Goal: Task Accomplishment & Management: Manage account settings

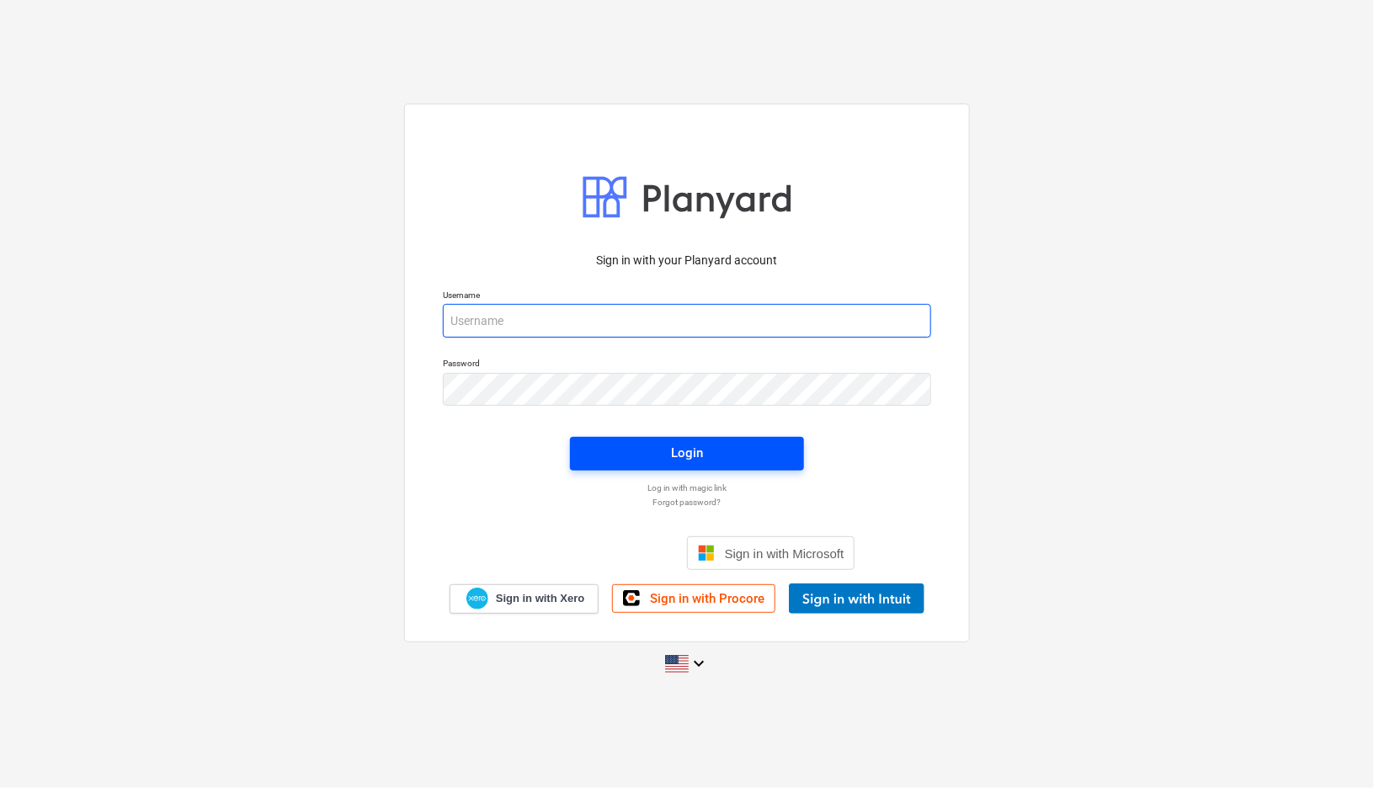
type input "[EMAIL_ADDRESS][DOMAIN_NAME]"
click at [742, 453] on span "Login" at bounding box center [687, 453] width 194 height 22
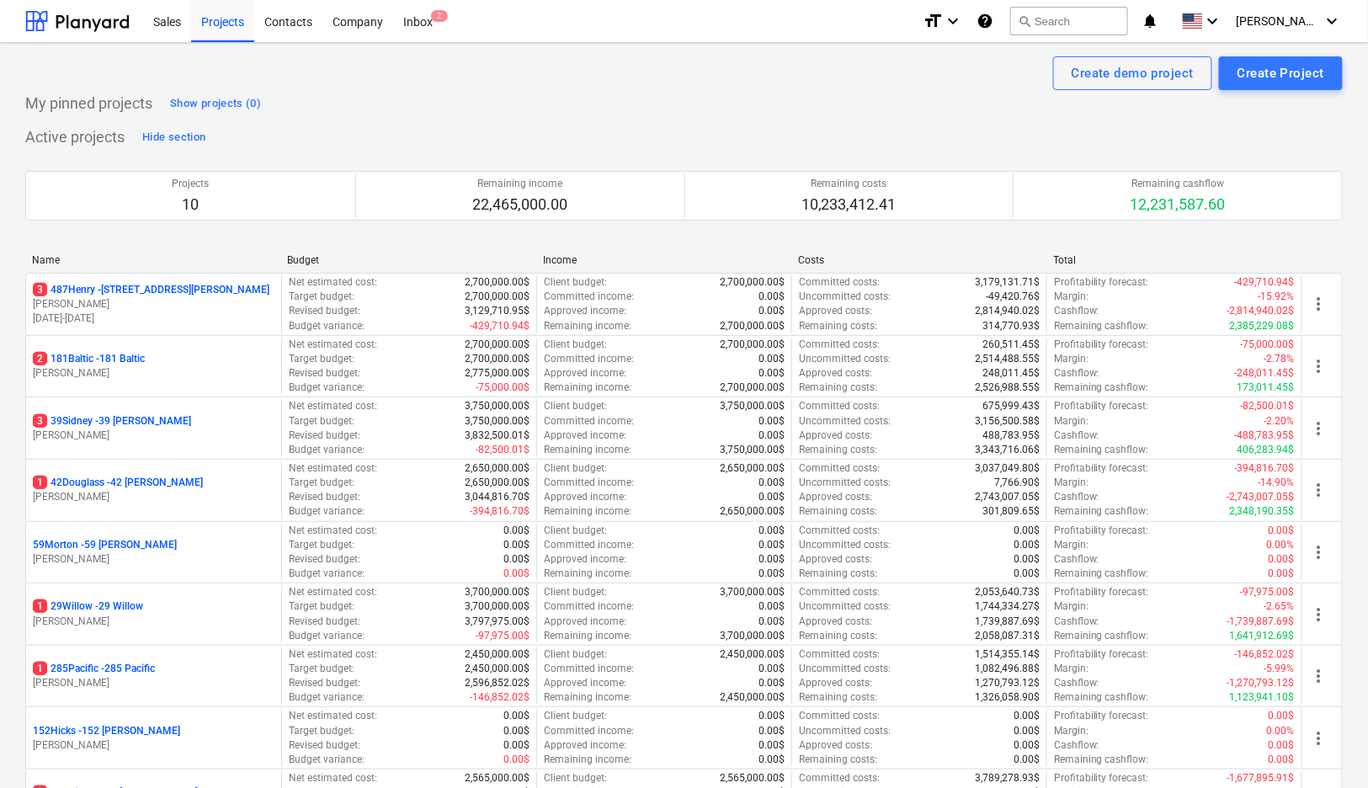
scroll to position [236, 0]
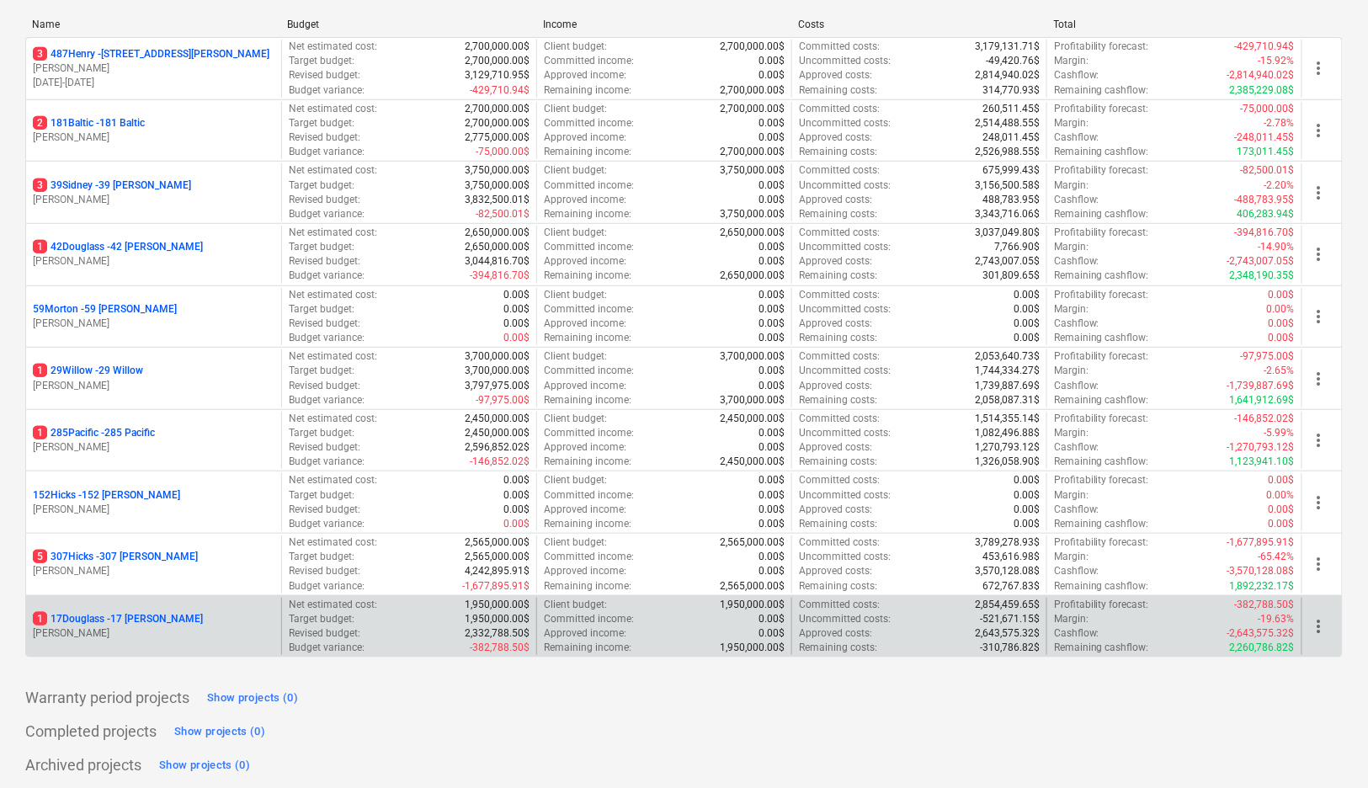
click at [251, 630] on p "[PERSON_NAME]" at bounding box center [154, 633] width 242 height 14
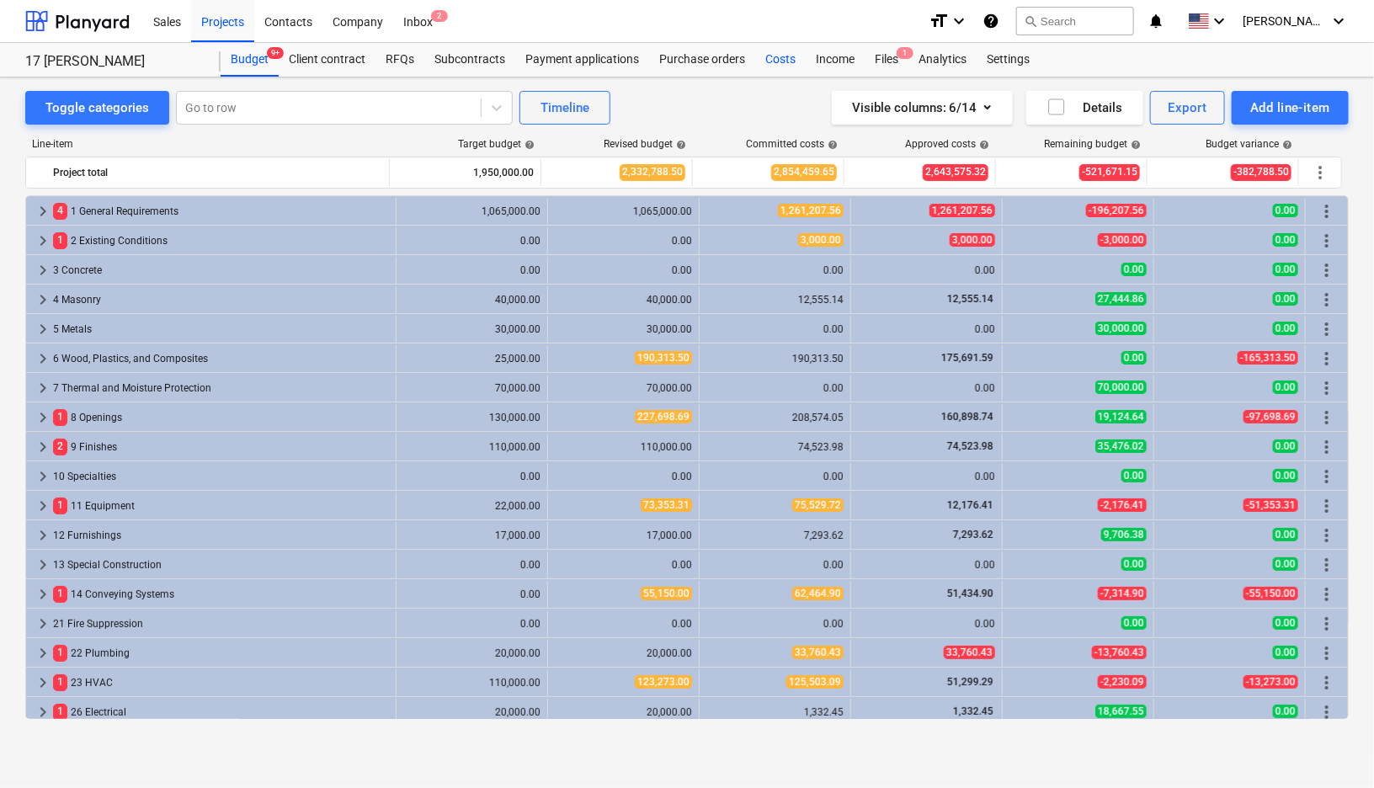
click at [791, 61] on div "Costs" at bounding box center [780, 60] width 50 height 34
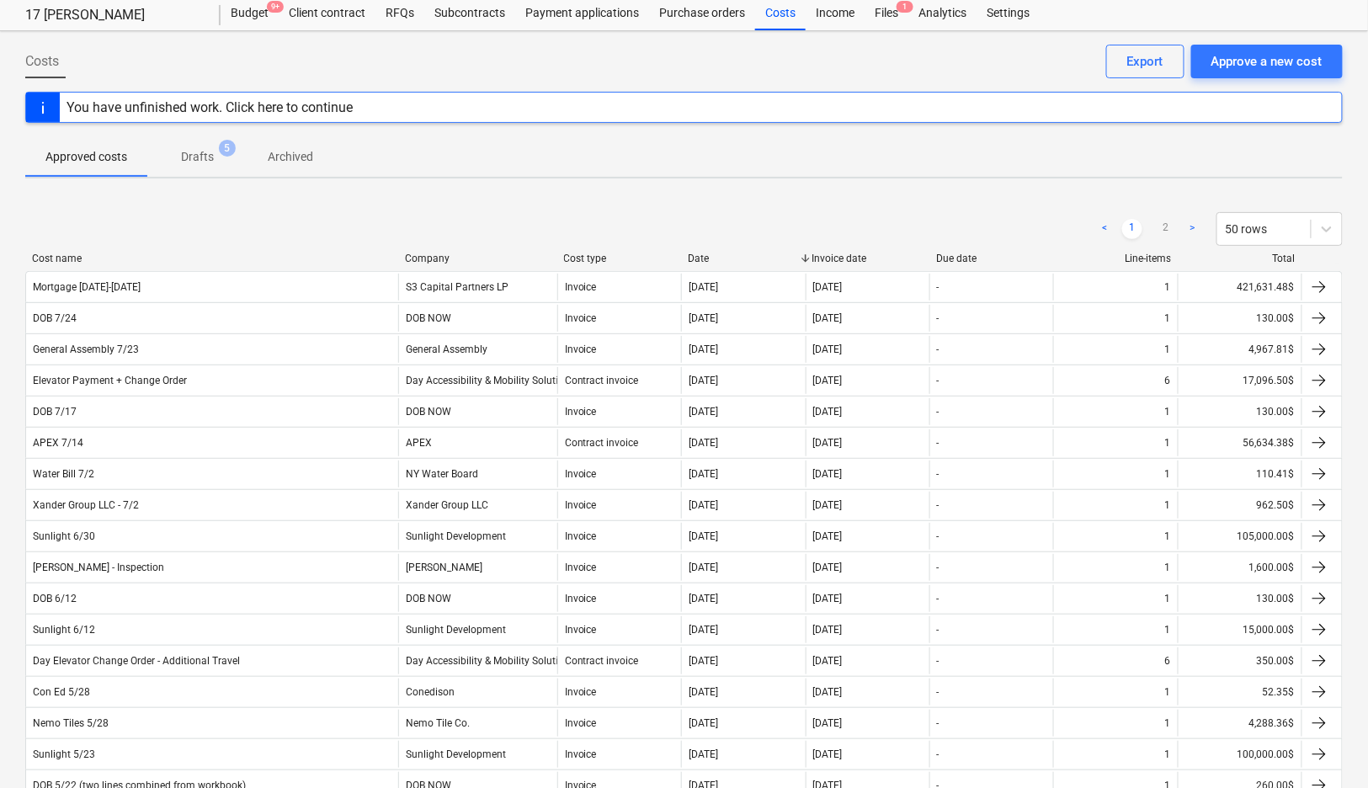
scroll to position [56, 0]
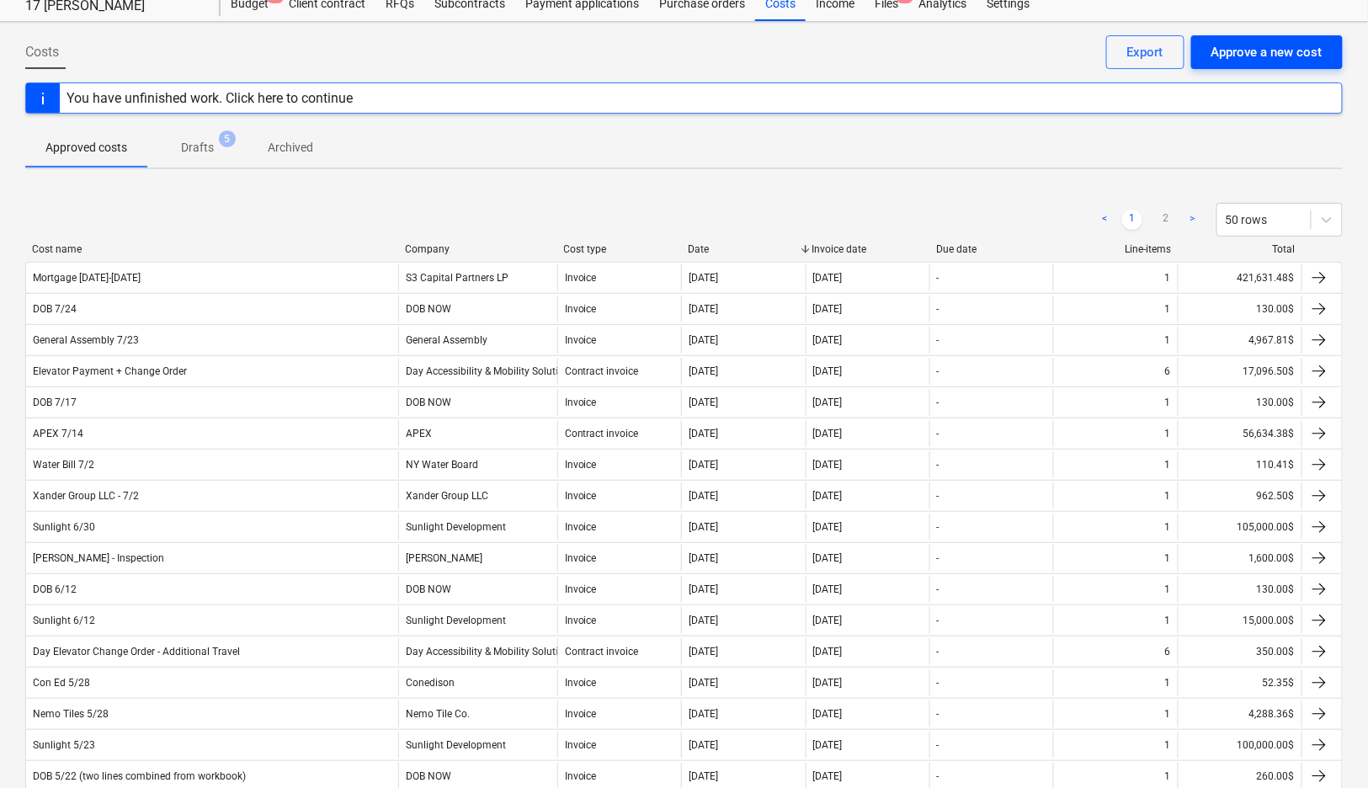
click at [1282, 54] on div "Approve a new cost" at bounding box center [1266, 52] width 111 height 22
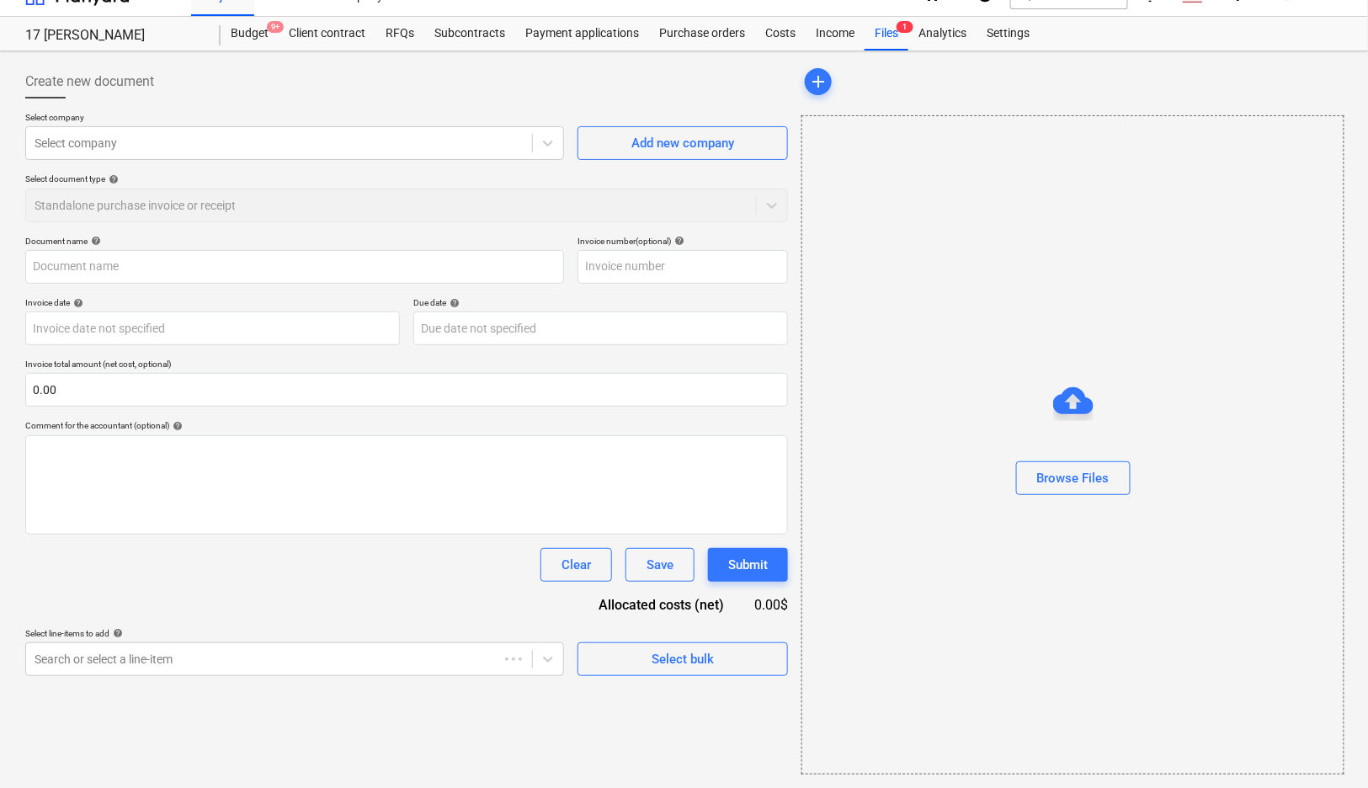
scroll to position [24, 0]
click at [481, 138] on div at bounding box center [279, 144] width 489 height 17
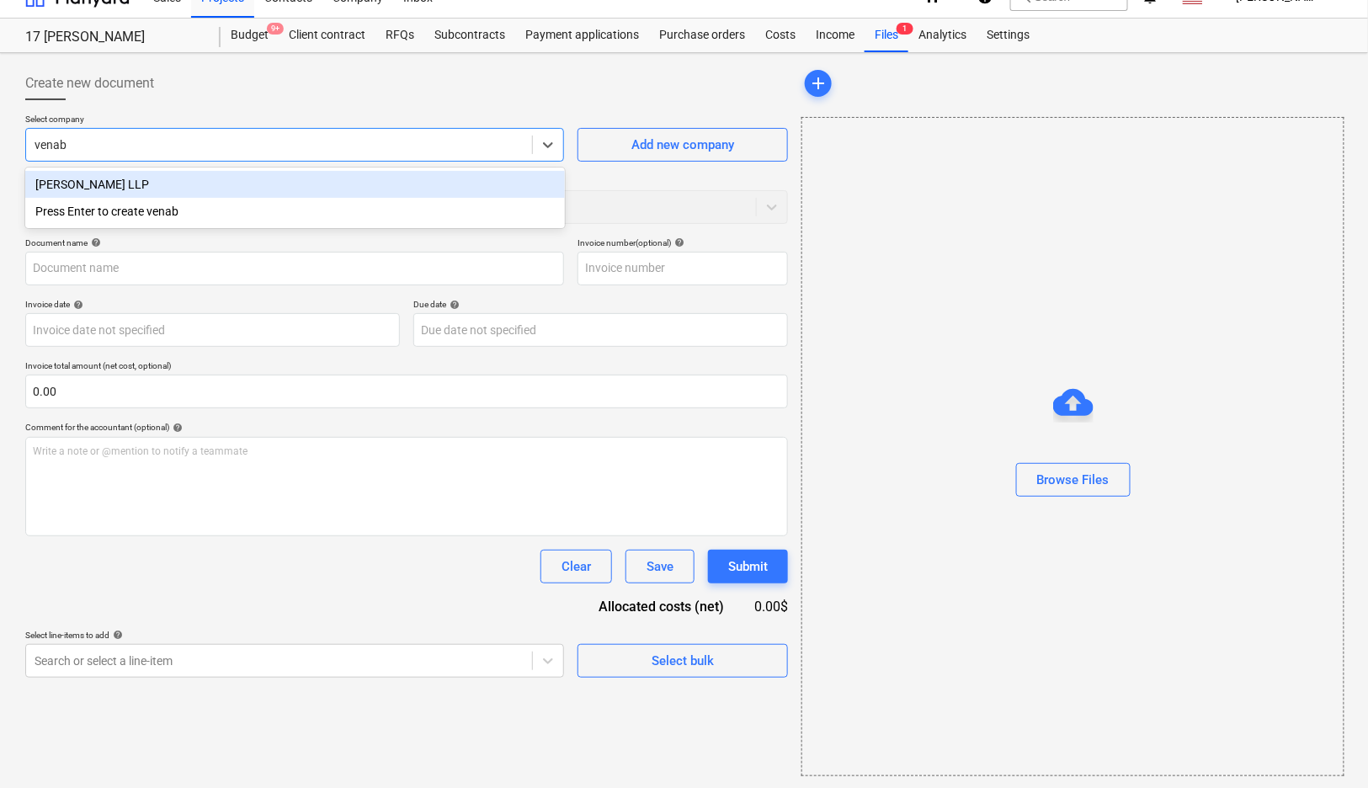
type input "venabl"
click at [459, 185] on div "[PERSON_NAME] LLP" at bounding box center [294, 184] width 539 height 27
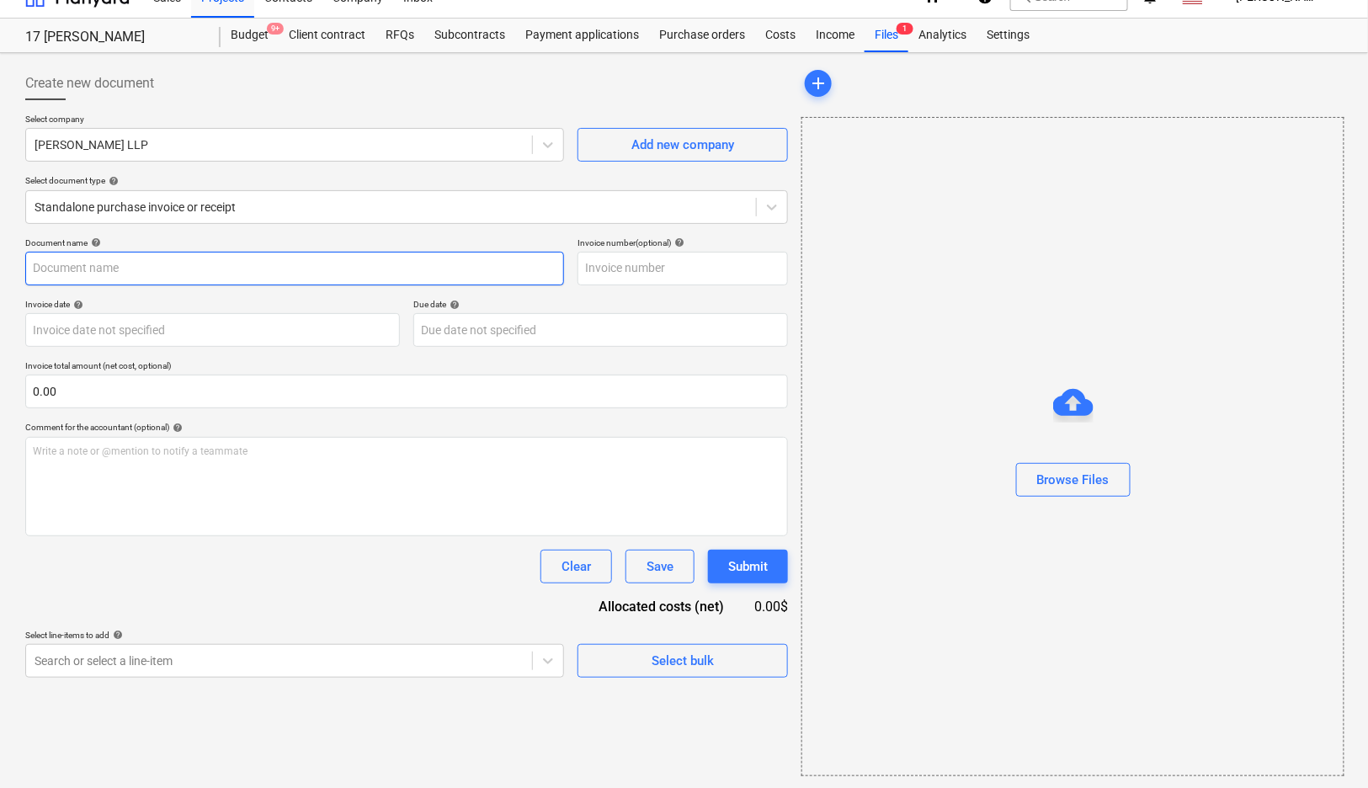
click at [356, 268] on input "text" at bounding box center [294, 269] width 539 height 34
type input "B"
type input "[PERSON_NAME] 8/14"
click at [321, 369] on p "Invoice total amount (net cost, optional)" at bounding box center [406, 367] width 763 height 14
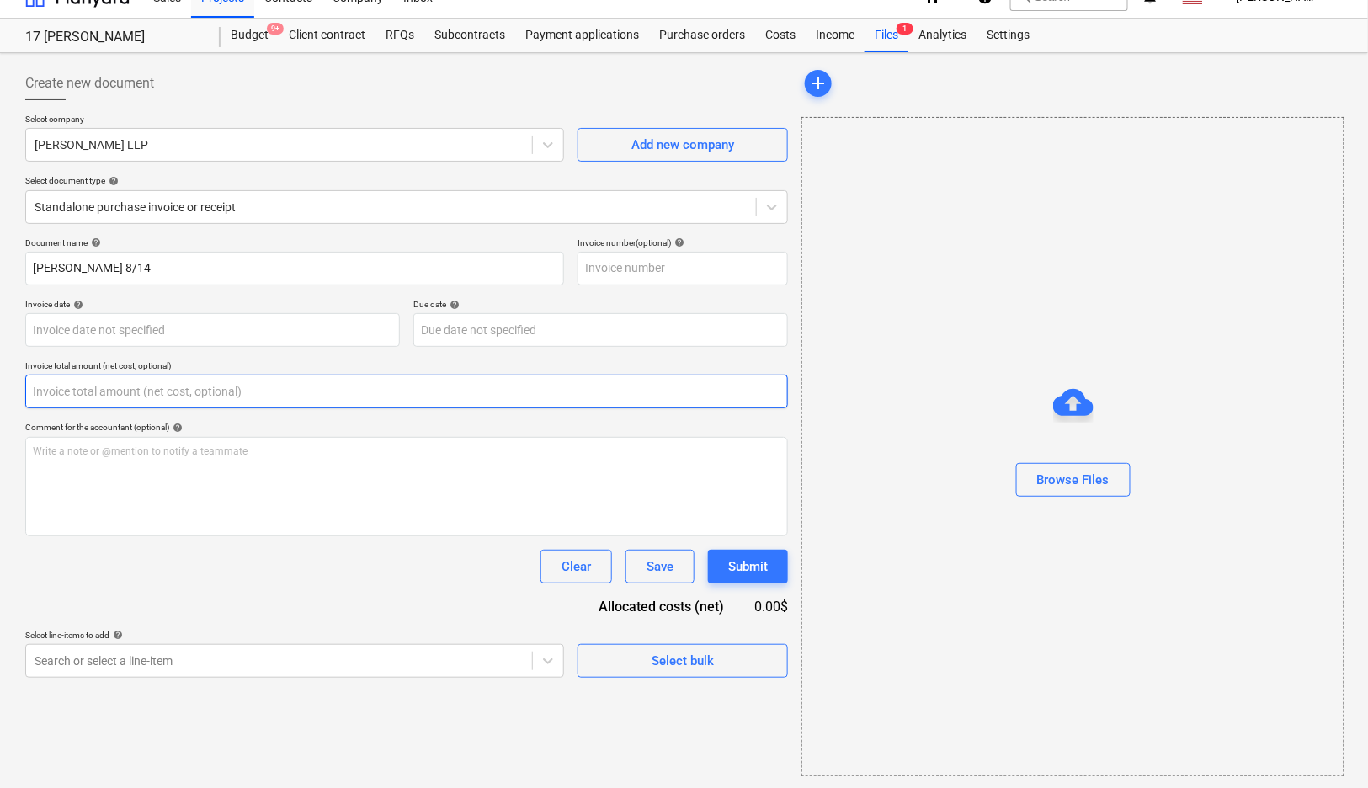
click at [318, 385] on input "text" at bounding box center [406, 392] width 763 height 34
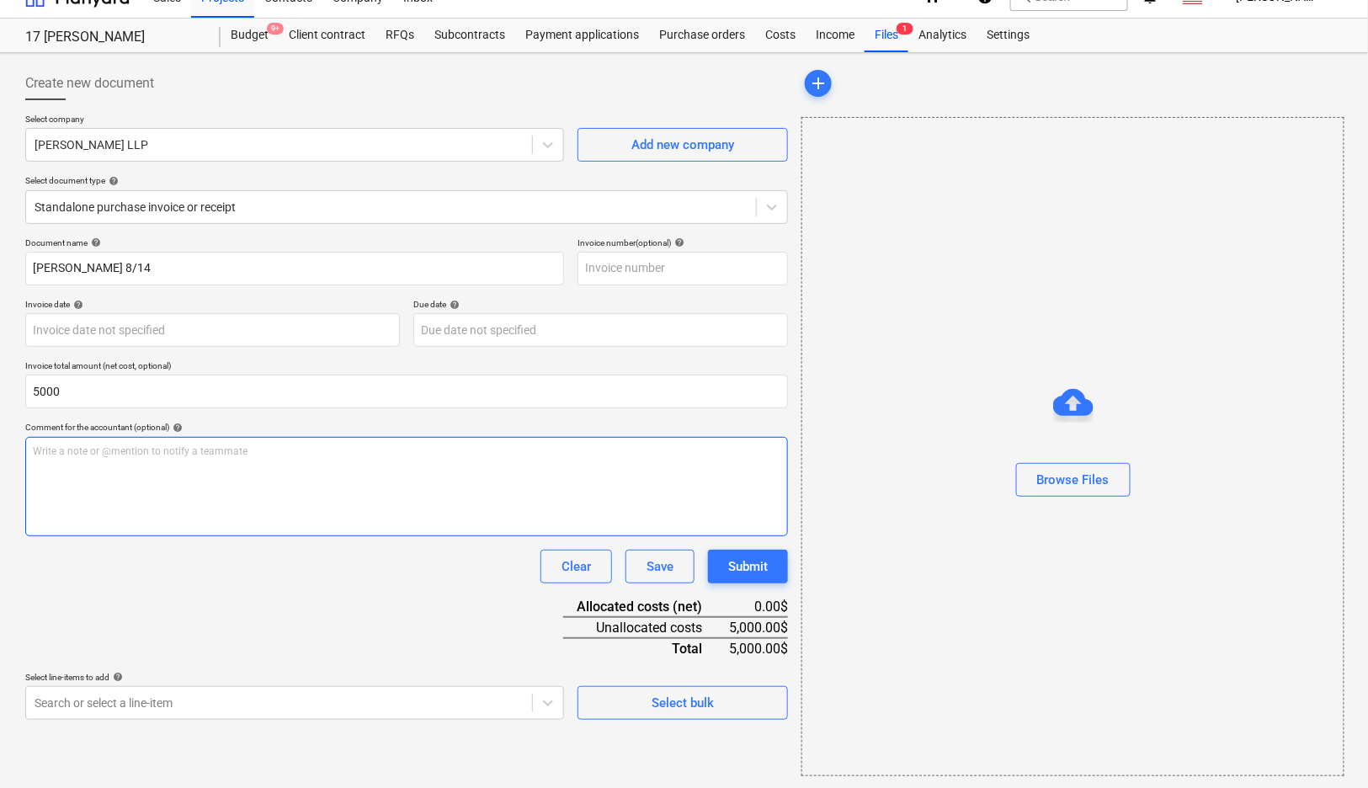
type input "5,000.00"
click at [193, 461] on div "Write a note or @mention to notify a teammate [PERSON_NAME]" at bounding box center [406, 486] width 763 height 99
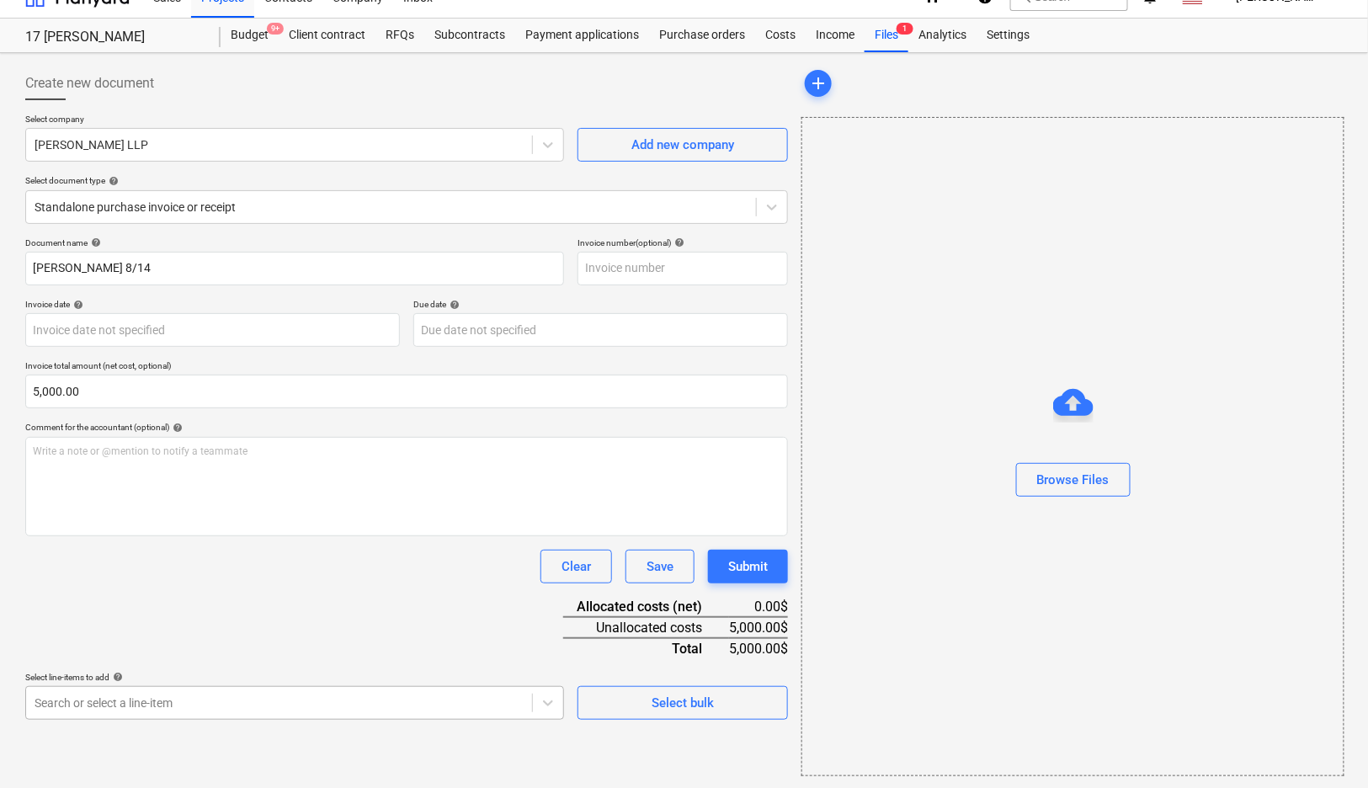
scroll to position [215, 0]
click at [181, 684] on body "Sales Projects Contacts Company Inbox 2 format_size keyboard_arrow_down help se…" at bounding box center [684, 368] width 1368 height 788
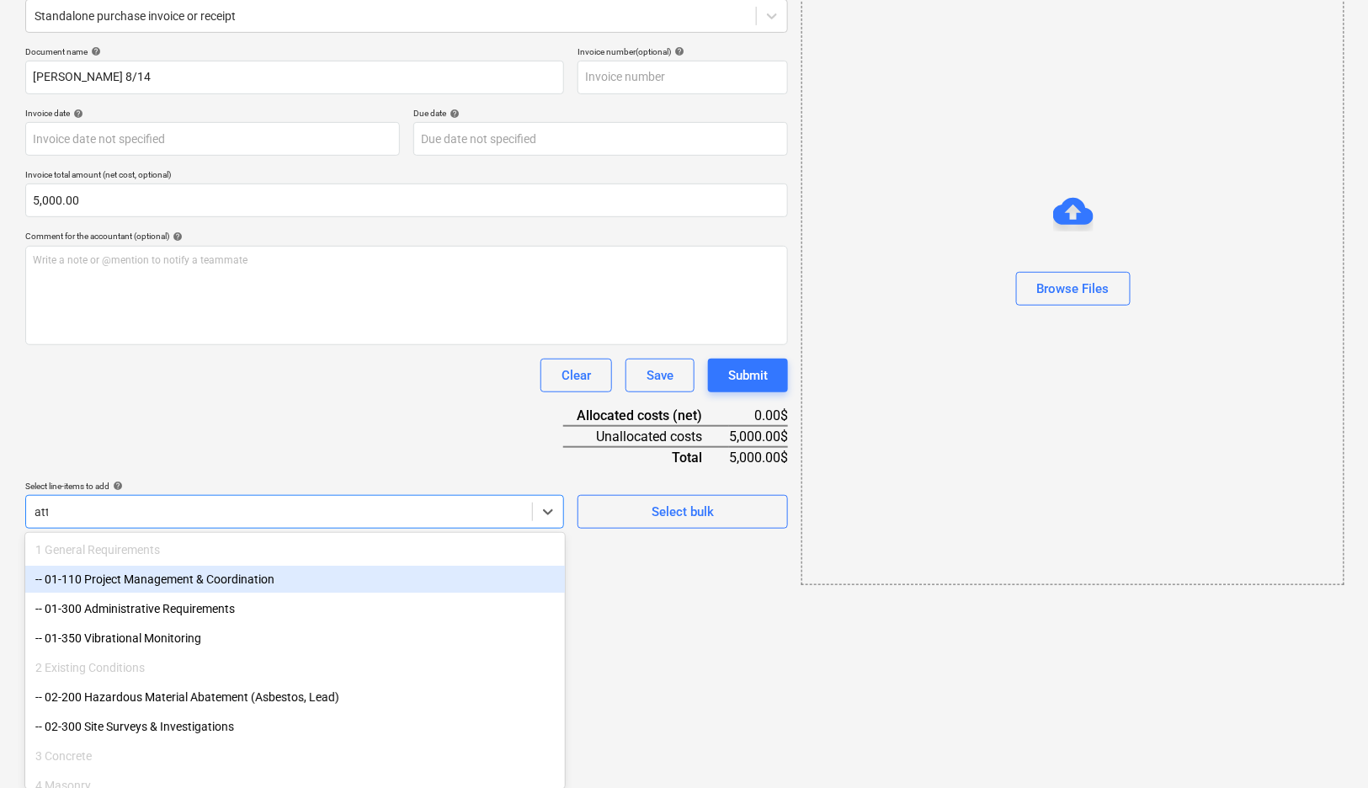
scroll to position [24, 0]
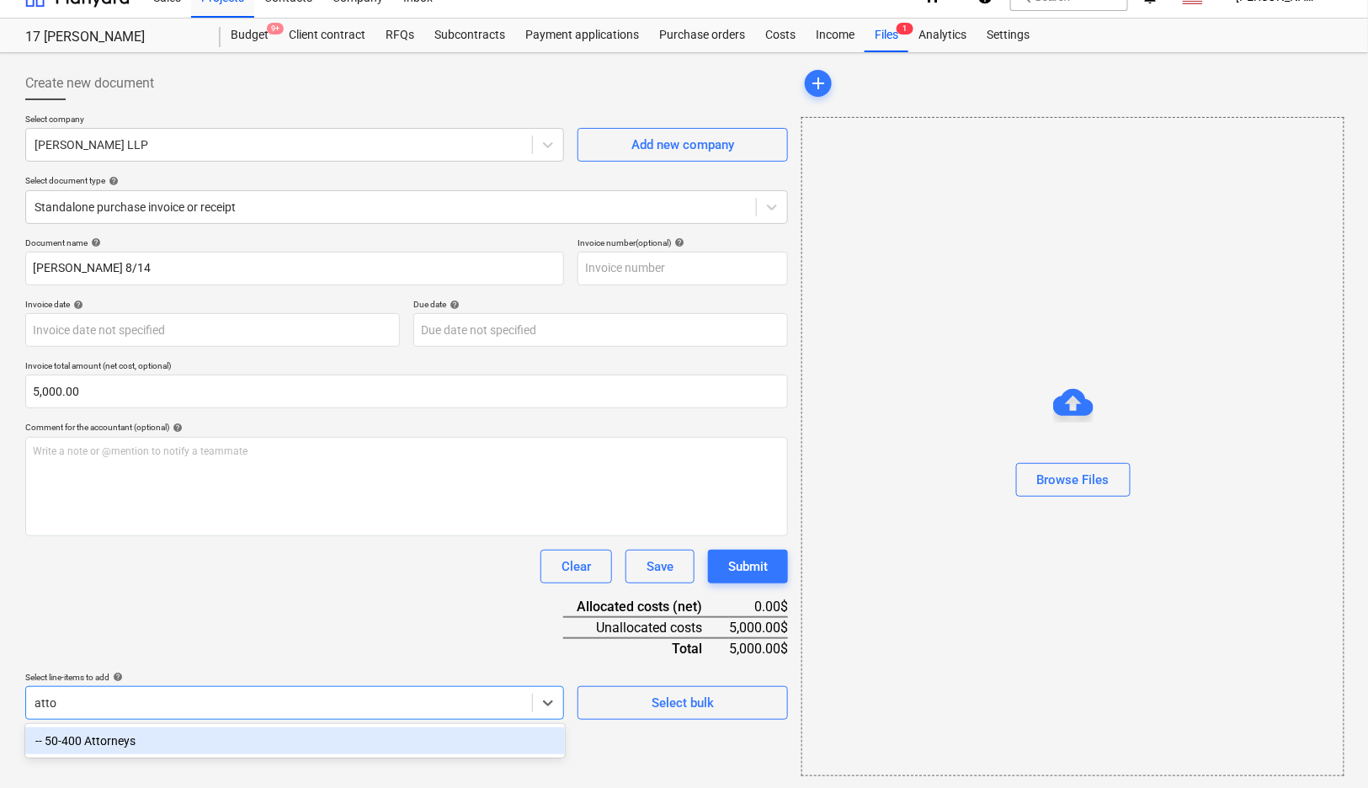
type input "attor"
click at [153, 742] on div "-- 50-400 Attorneys" at bounding box center [294, 740] width 539 height 27
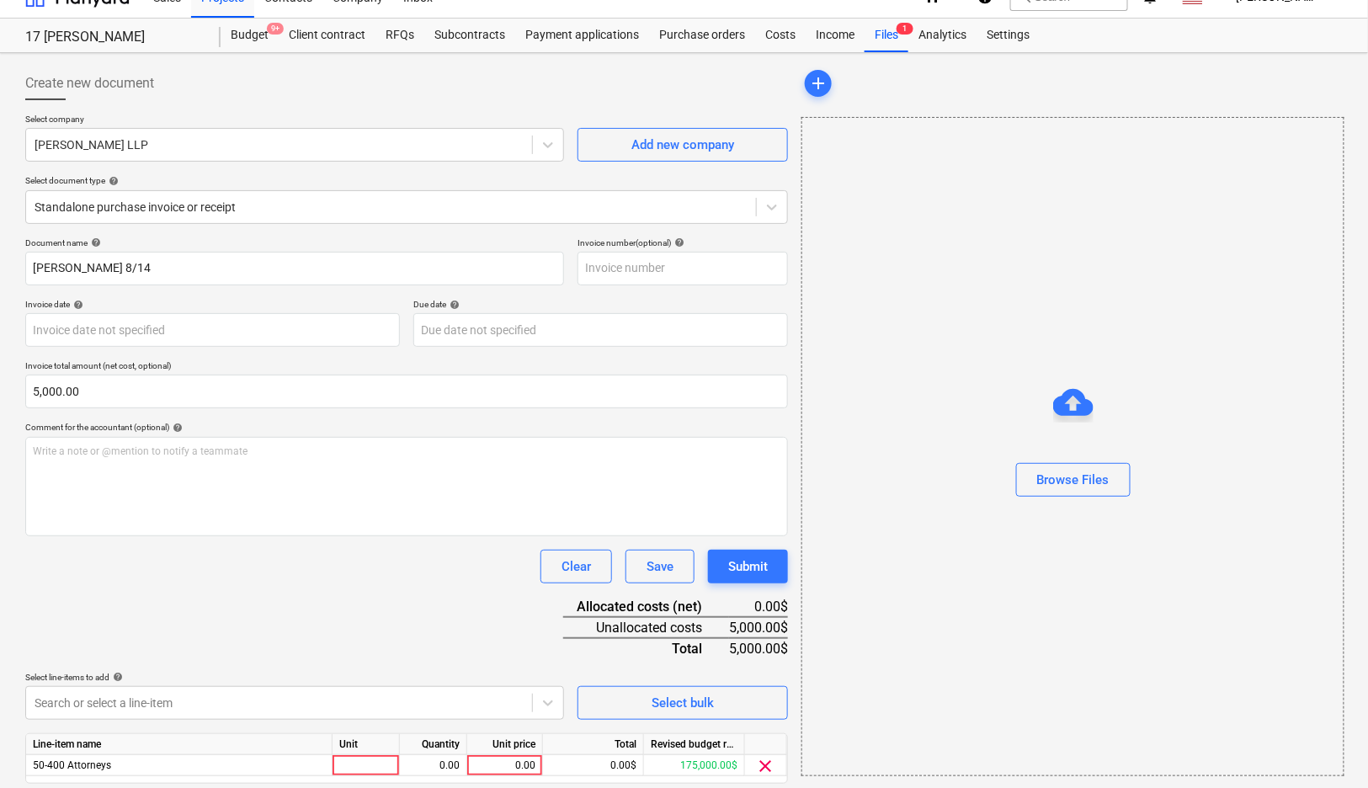
click at [169, 596] on div "Document name help [PERSON_NAME] 8/14 Invoice number (optional) help Invoice da…" at bounding box center [406, 533] width 763 height 593
click at [518, 763] on div "0.00" at bounding box center [504, 765] width 61 height 21
type input "5000"
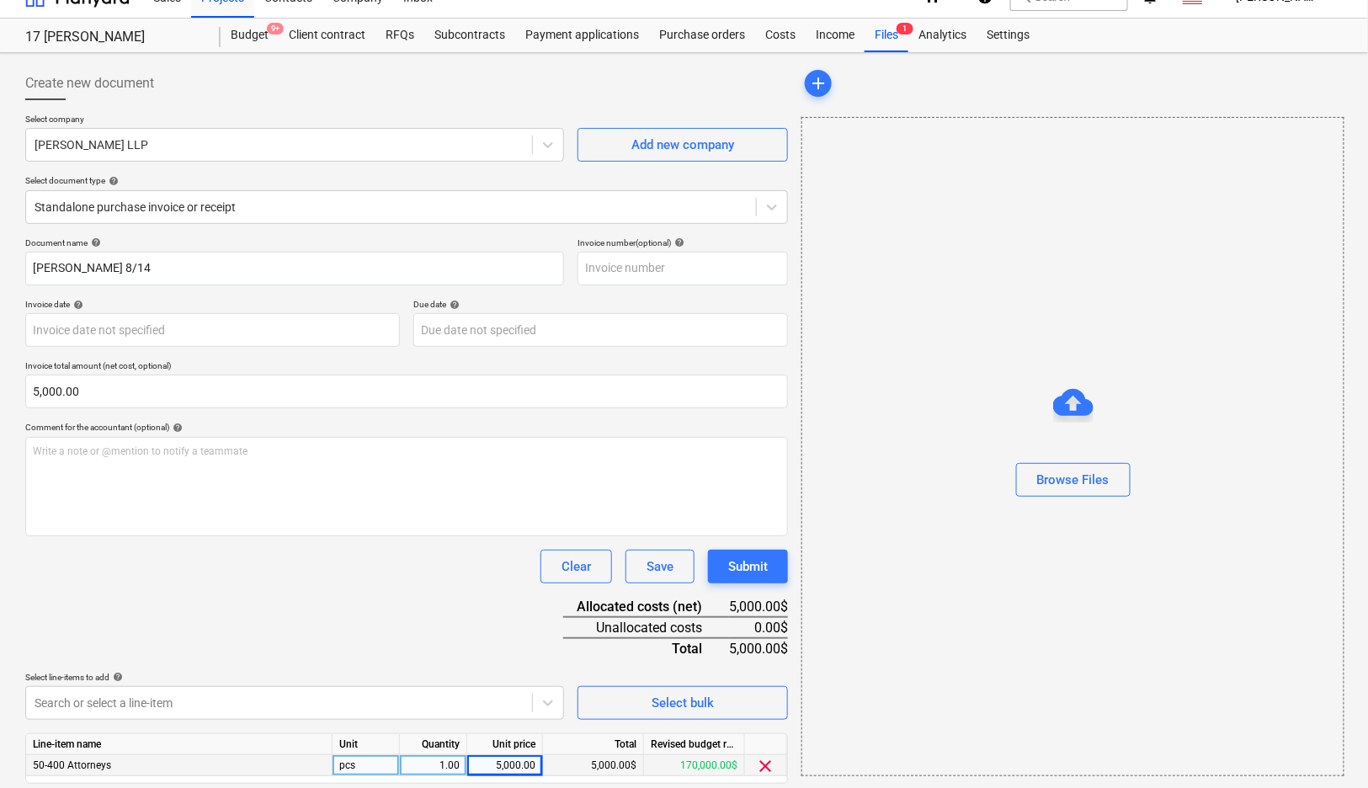
click at [487, 624] on div "Document name help [PERSON_NAME] 8/14 Invoice number (optional) help Invoice da…" at bounding box center [406, 533] width 763 height 593
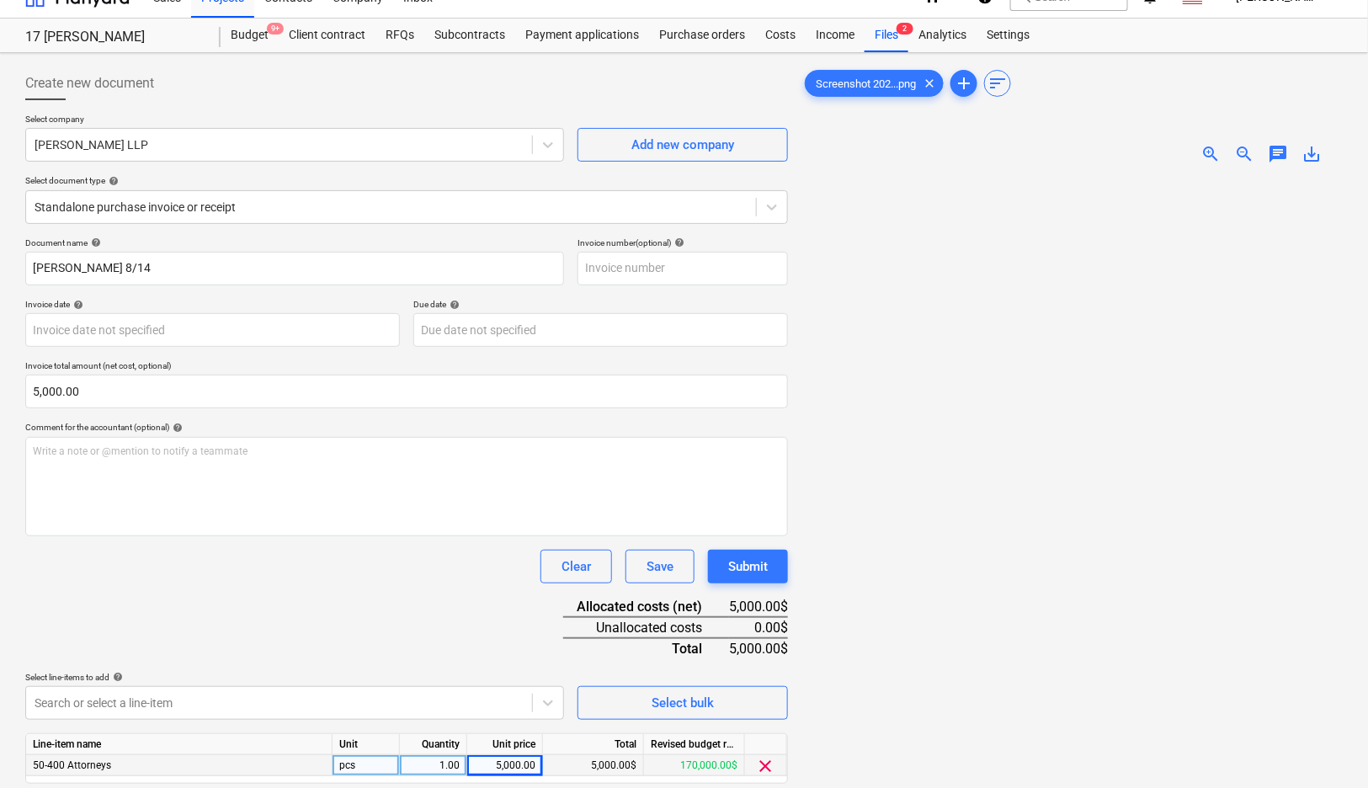
click at [1102, 540] on div at bounding box center [1071, 548] width 541 height 741
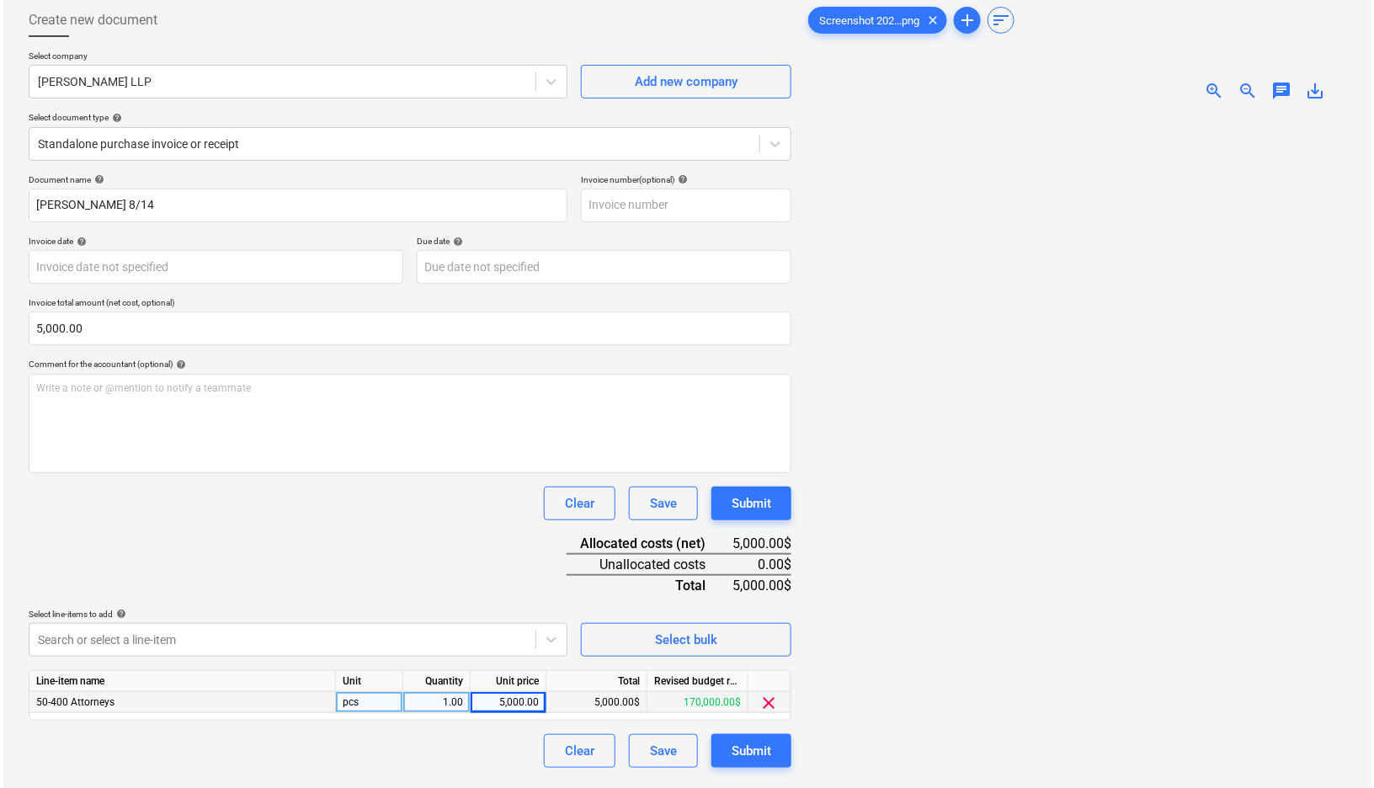
scroll to position [112, 0]
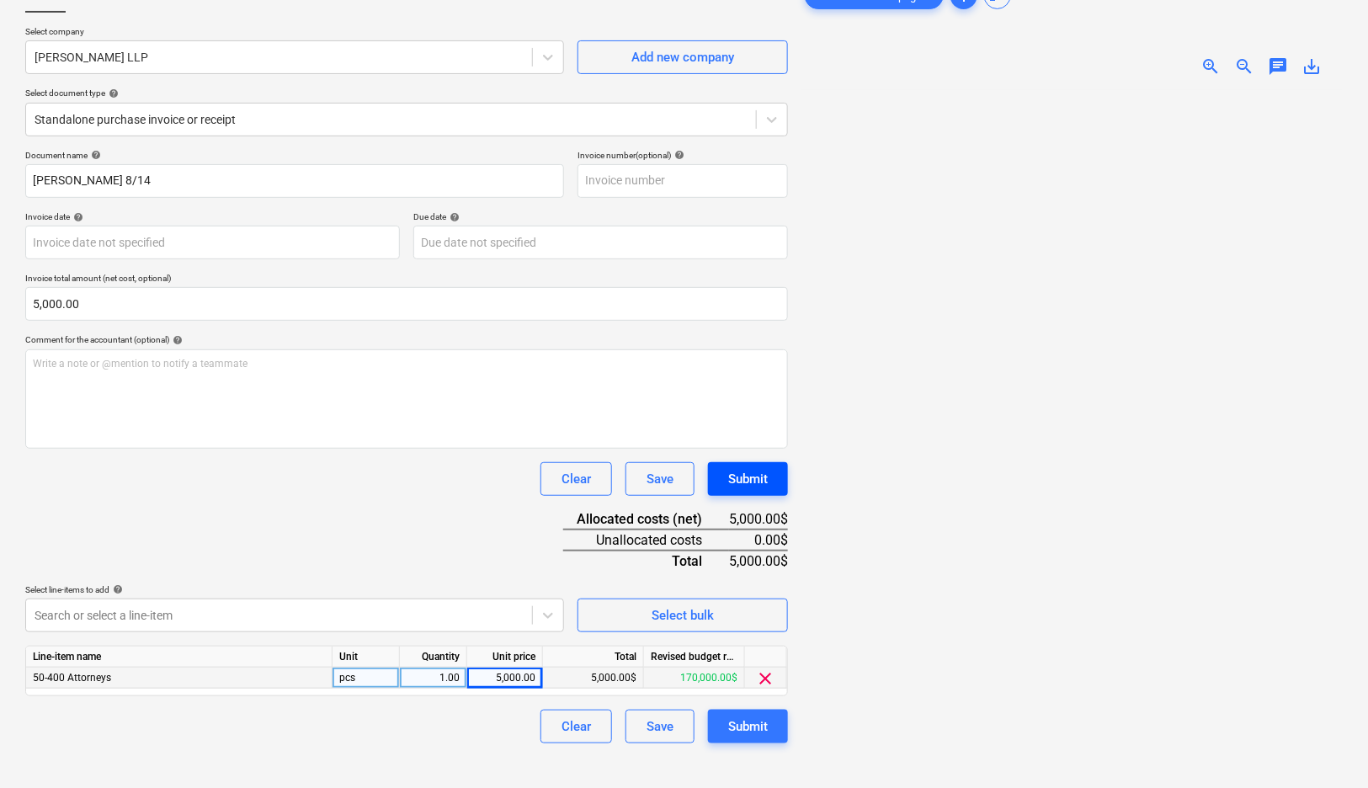
click at [771, 480] on button "Submit" at bounding box center [748, 479] width 80 height 34
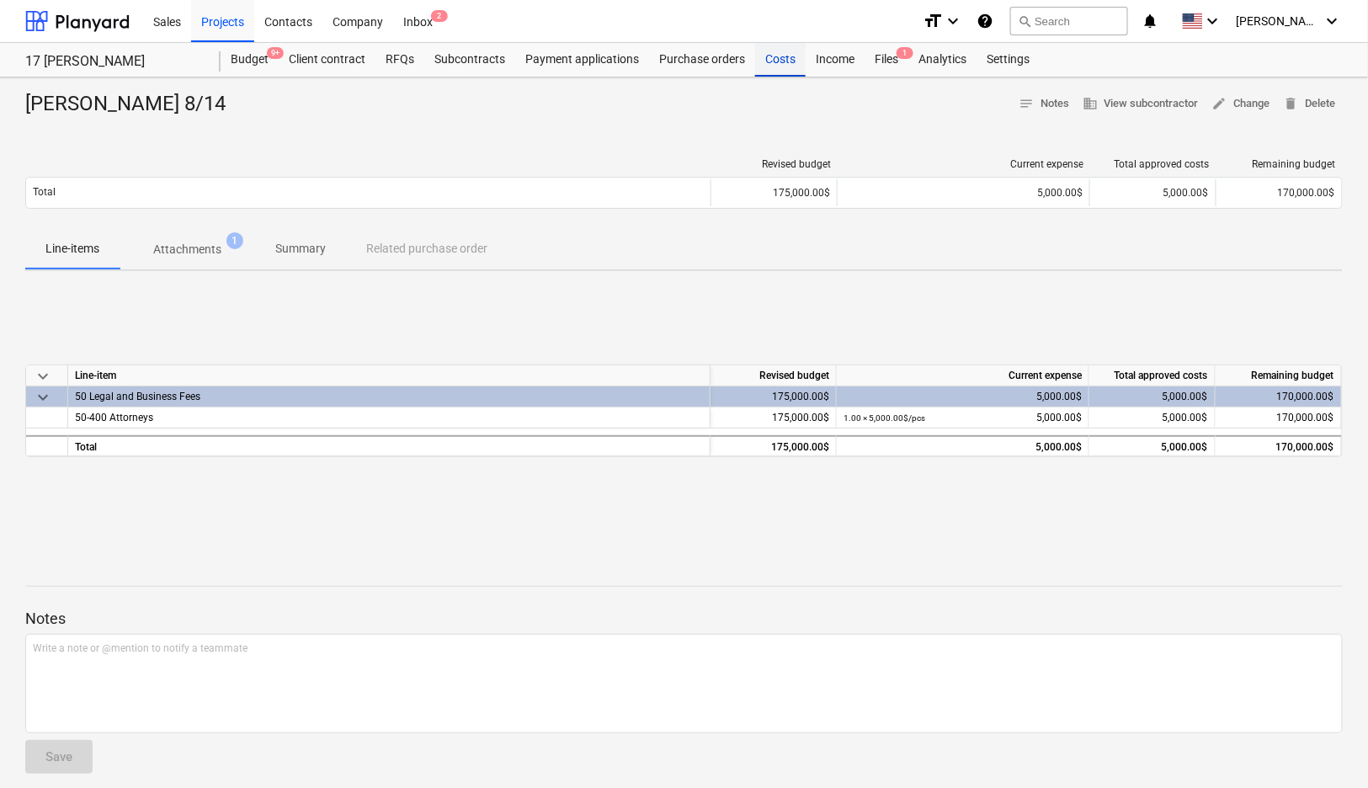
click at [768, 64] on div "Costs" at bounding box center [780, 60] width 50 height 34
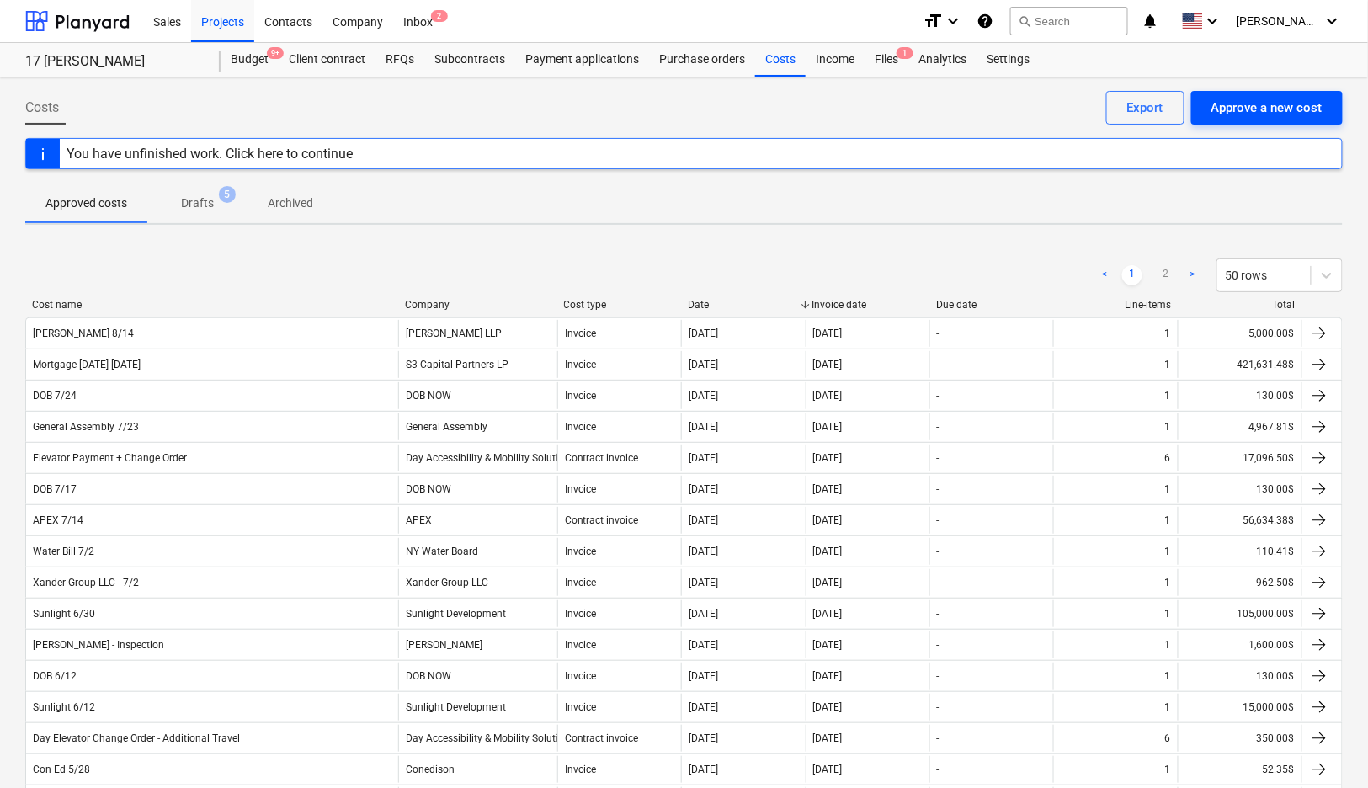
click at [1222, 100] on div "Approve a new cost" at bounding box center [1266, 108] width 111 height 22
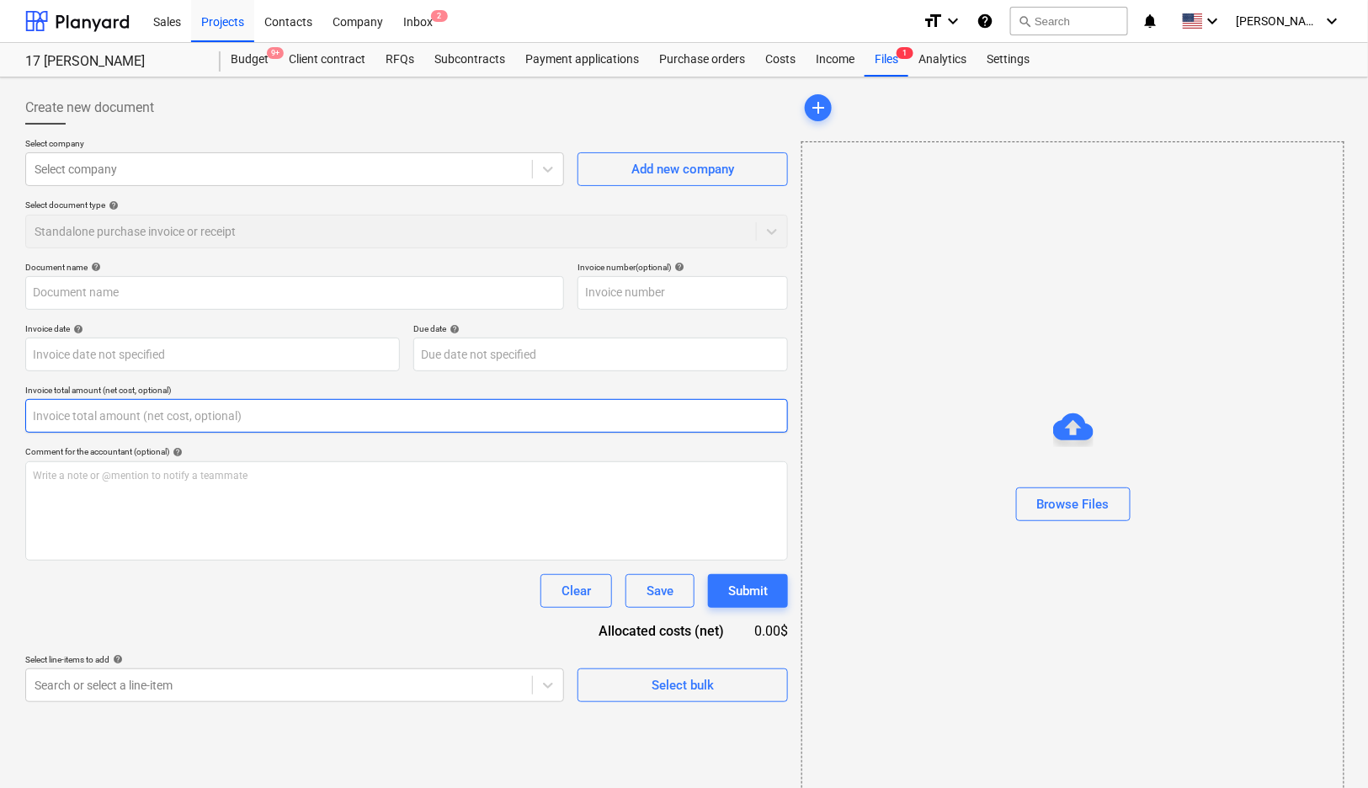
click at [694, 429] on input "text" at bounding box center [406, 416] width 763 height 34
paste input "54426.9"
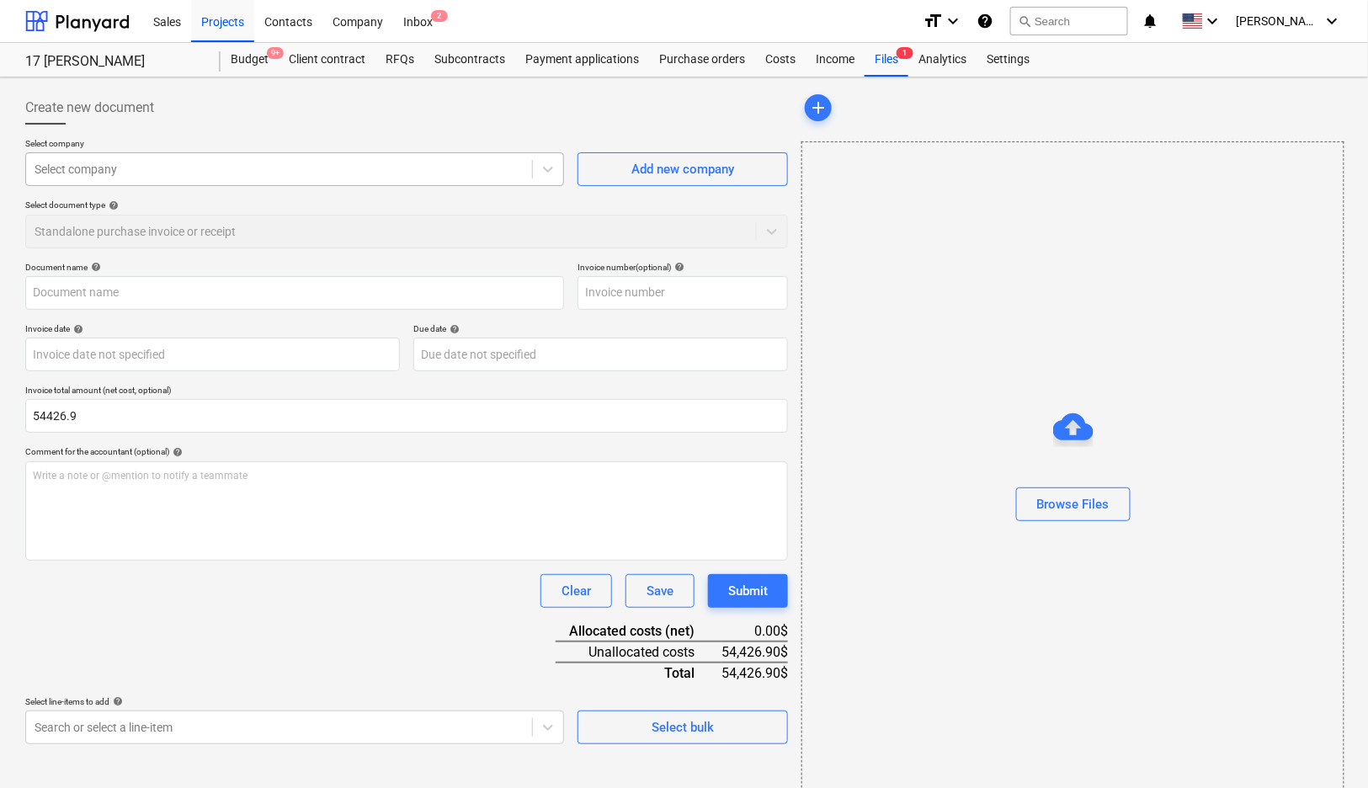
type input "54,426.90"
click at [75, 175] on div at bounding box center [279, 169] width 489 height 17
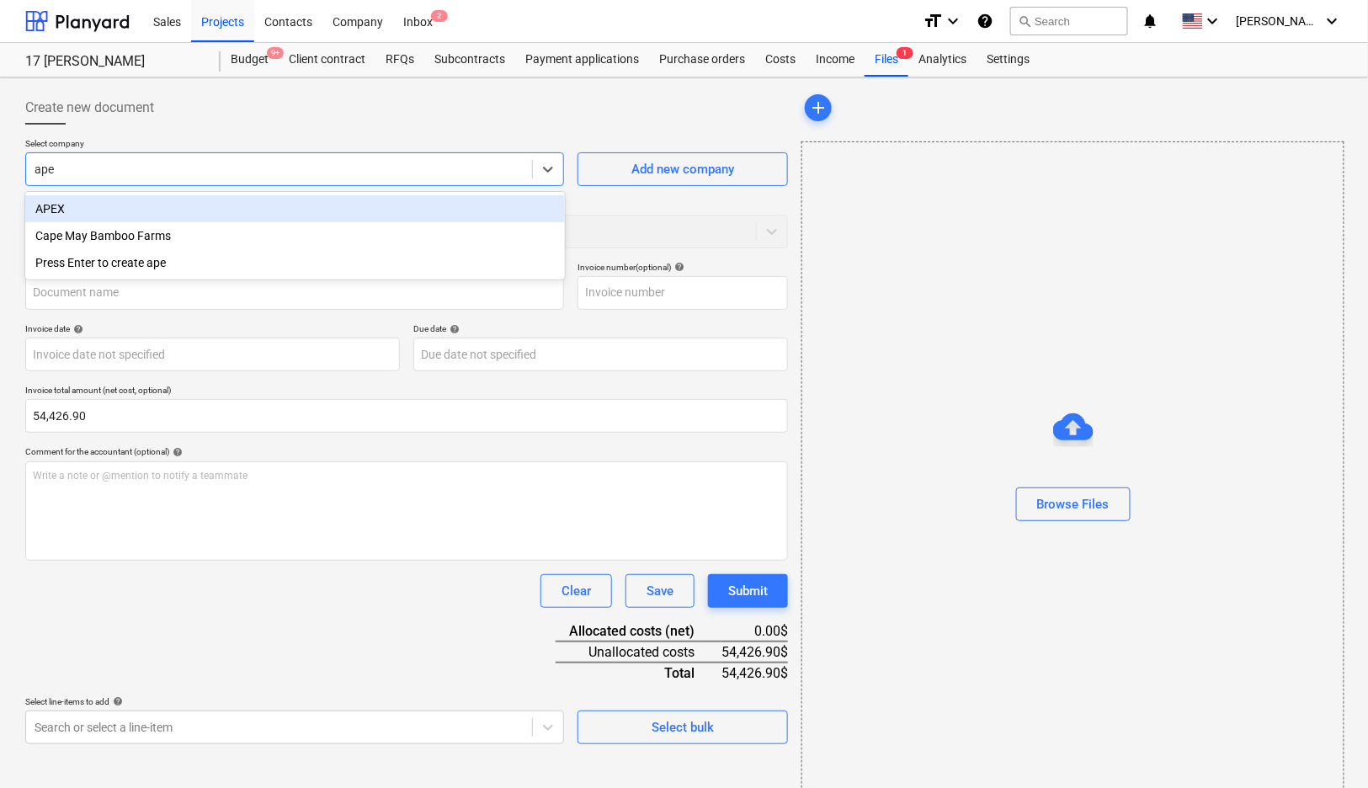
type input "apex"
click at [76, 207] on div "APEX" at bounding box center [294, 208] width 539 height 27
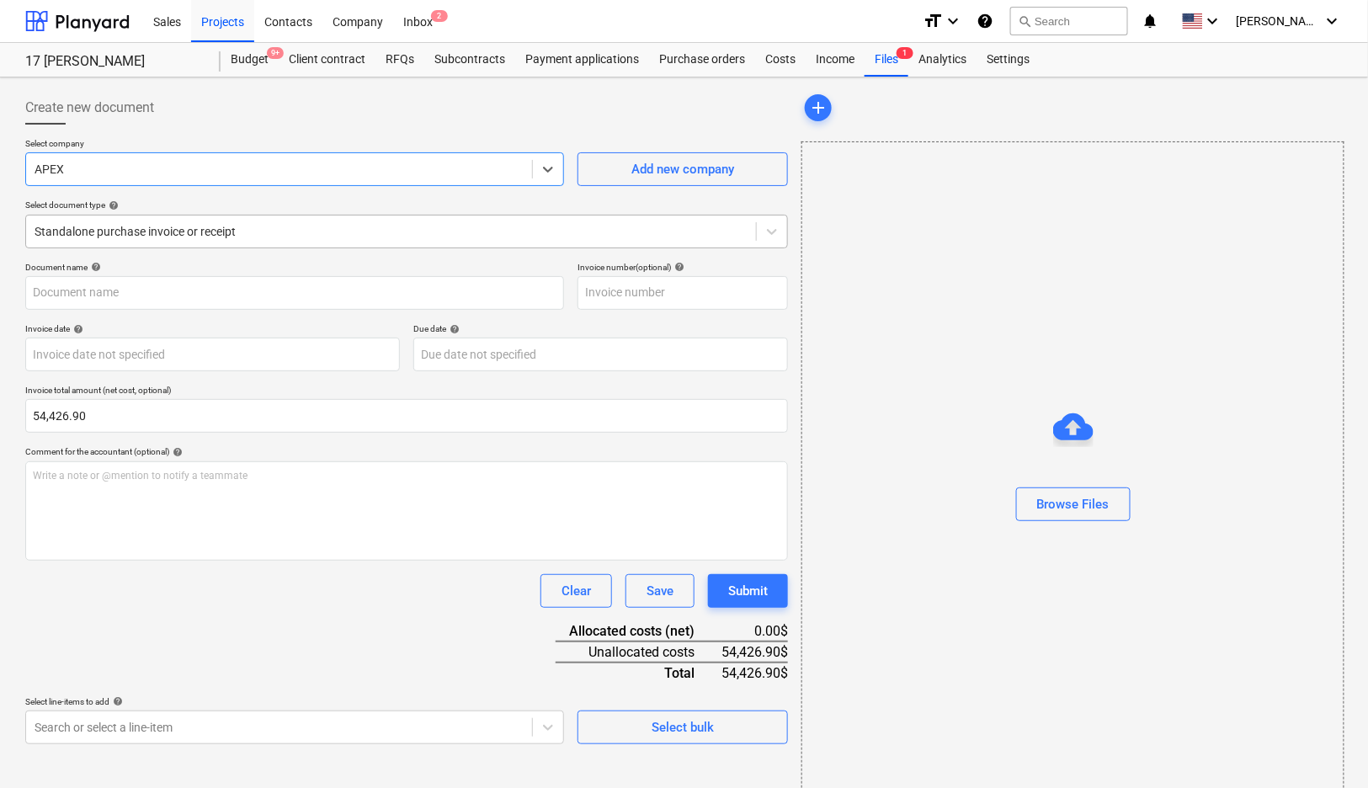
click at [114, 238] on div at bounding box center [391, 231] width 713 height 17
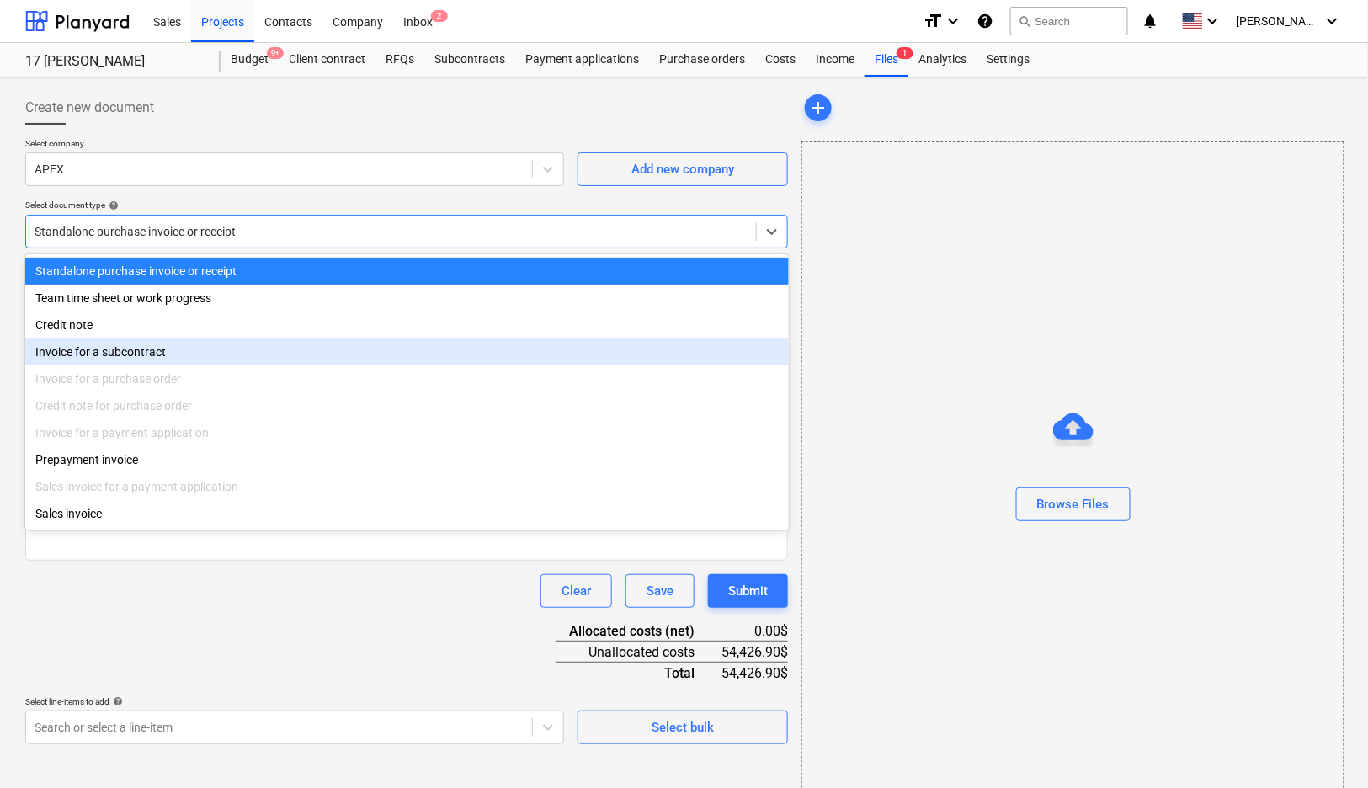
click at [103, 350] on div "Invoice for a subcontract" at bounding box center [406, 351] width 763 height 27
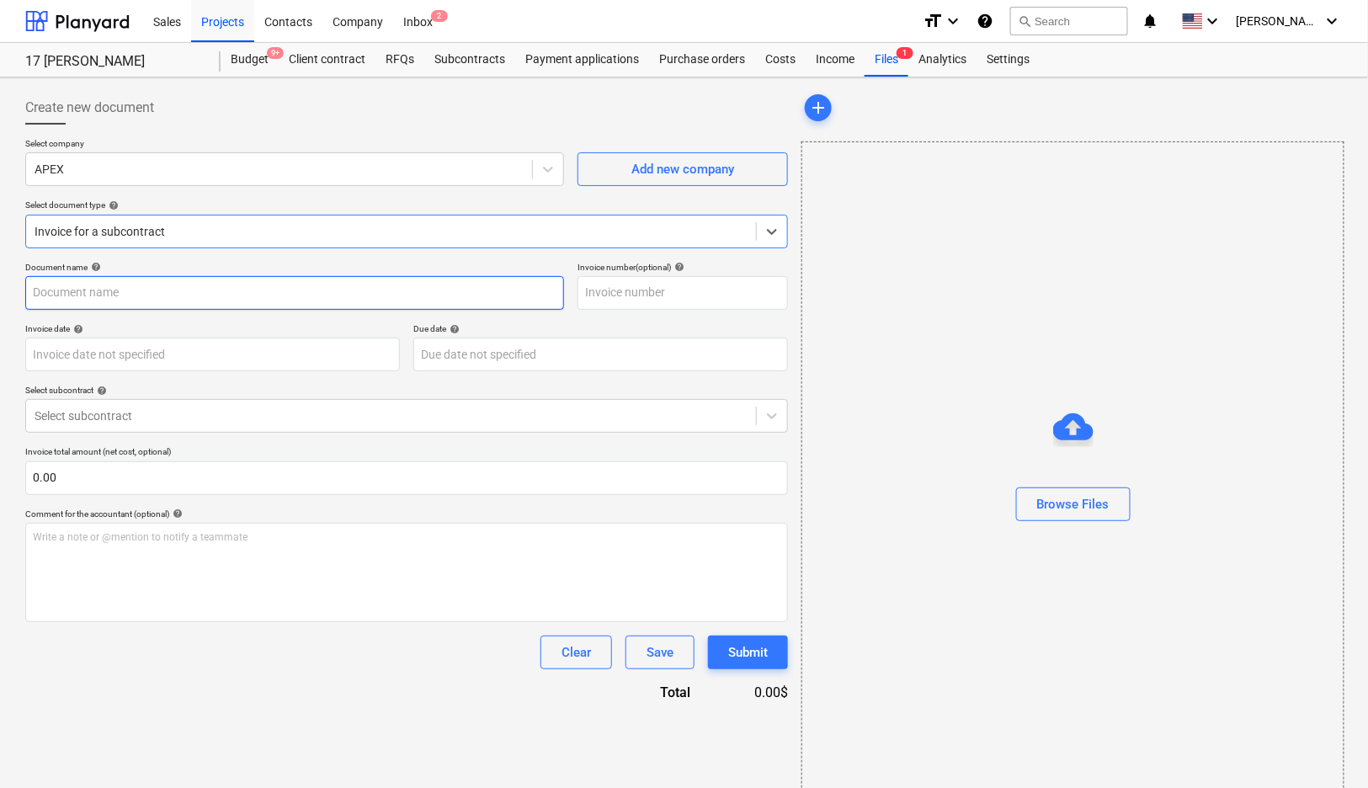
click at [178, 282] on input "text" at bounding box center [294, 293] width 539 height 34
type input "APEX 8/14"
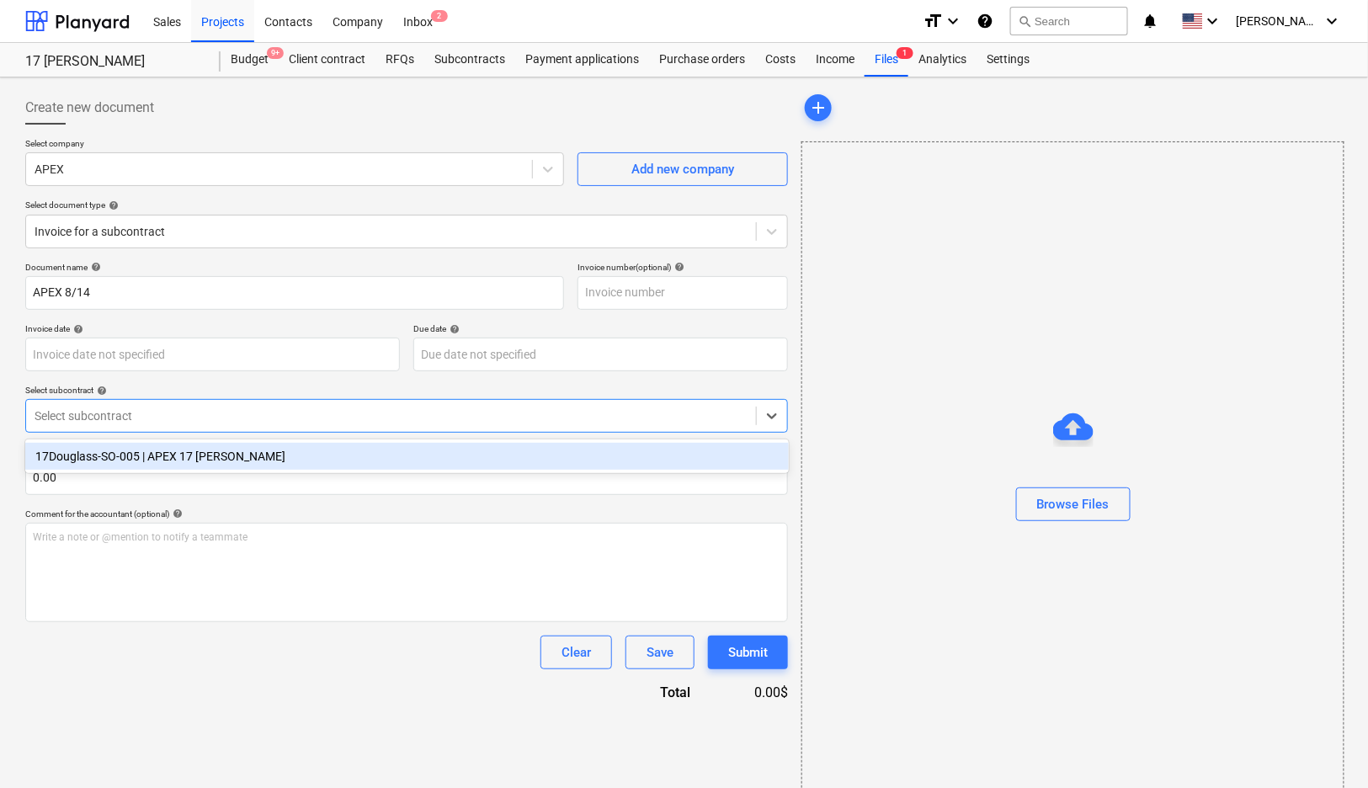
click at [125, 419] on div at bounding box center [391, 415] width 713 height 17
click at [124, 441] on div "17Douglass-SO-005 | APEX 17 [PERSON_NAME]" at bounding box center [406, 456] width 763 height 34
click at [124, 454] on div "17Douglass-SO-005 | APEX 17 [PERSON_NAME]" at bounding box center [406, 456] width 763 height 27
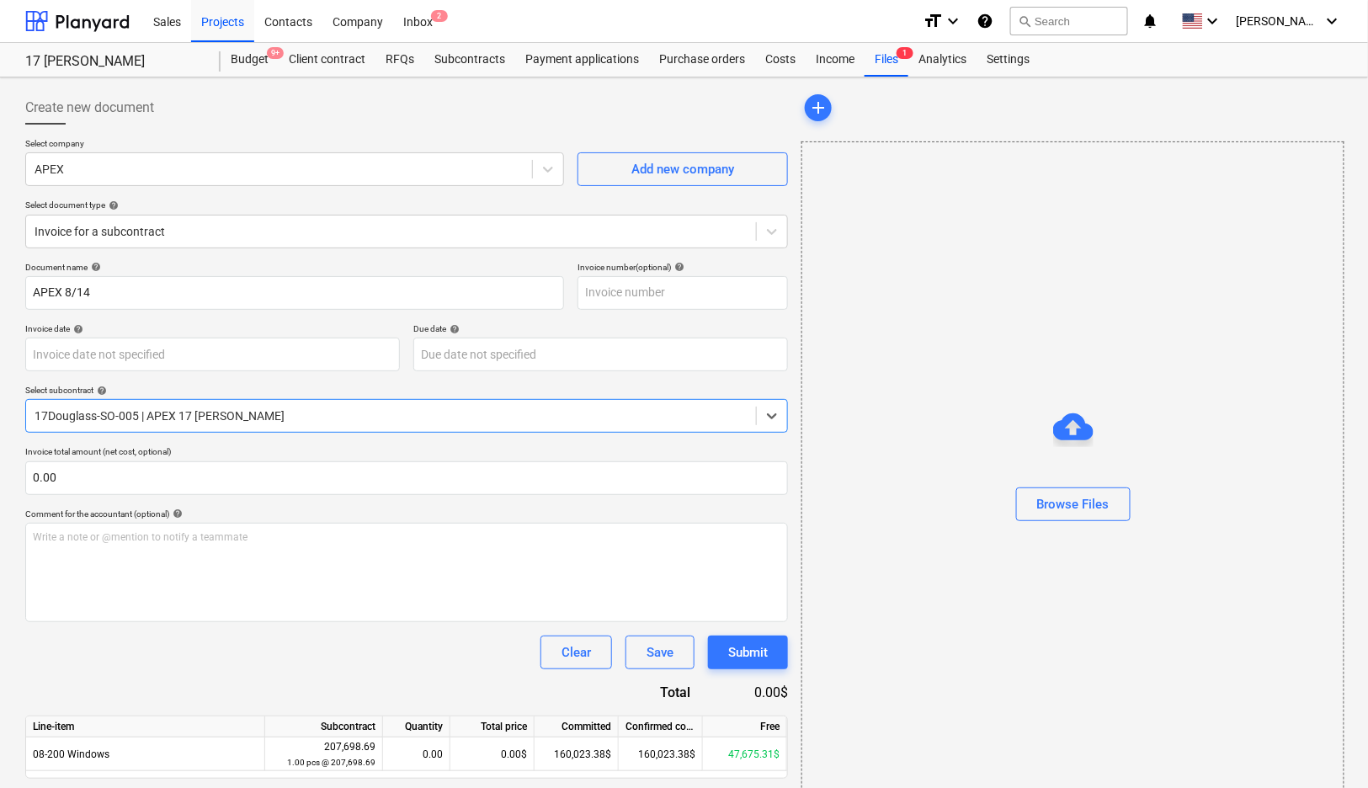
scroll to position [49, 0]
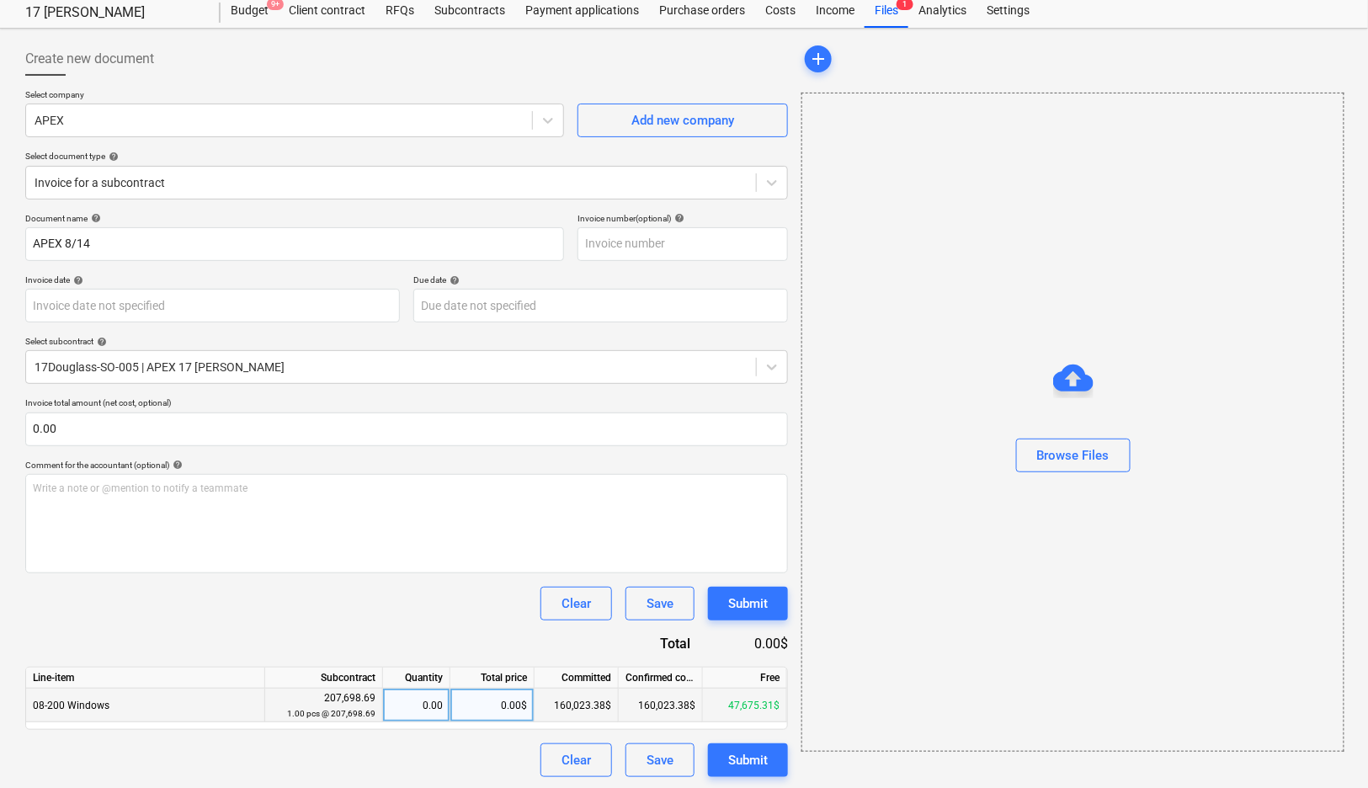
click at [497, 705] on div "0.00$" at bounding box center [492, 705] width 84 height 34
type input "54426.9"
click at [482, 637] on div "Document name help APEX 8/14 Invoice number (optional) help Invoice date help P…" at bounding box center [406, 495] width 763 height 564
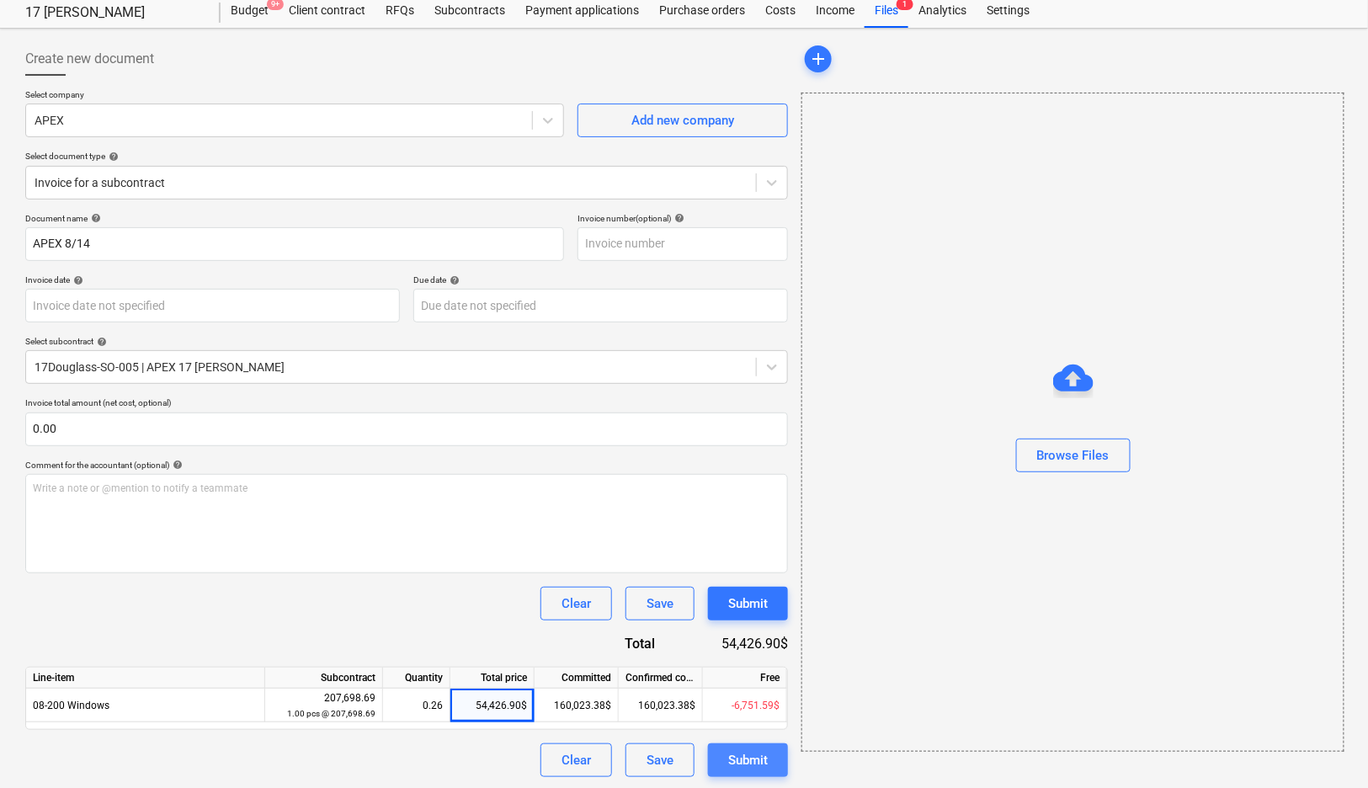
click at [763, 757] on div "Submit" at bounding box center [748, 760] width 40 height 22
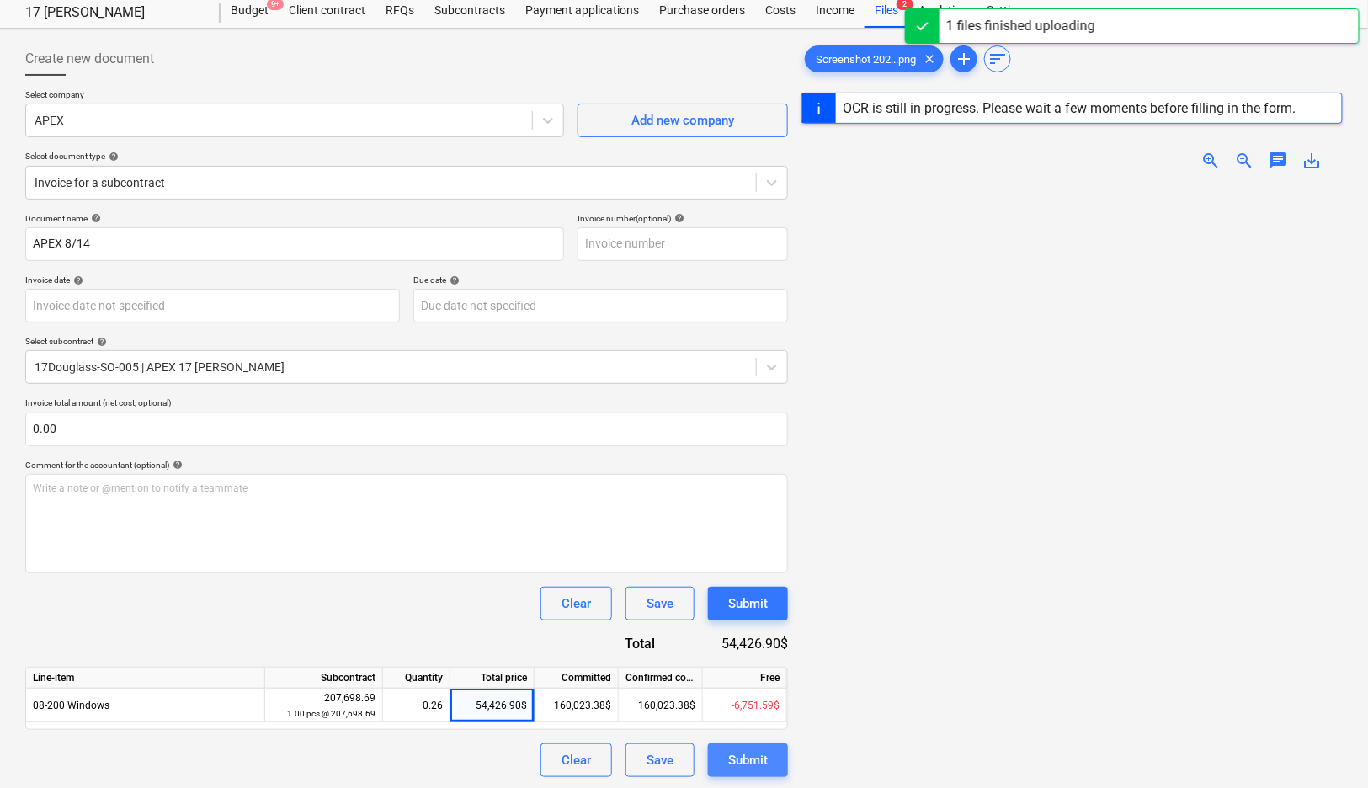
click at [751, 754] on div "Submit" at bounding box center [748, 760] width 40 height 22
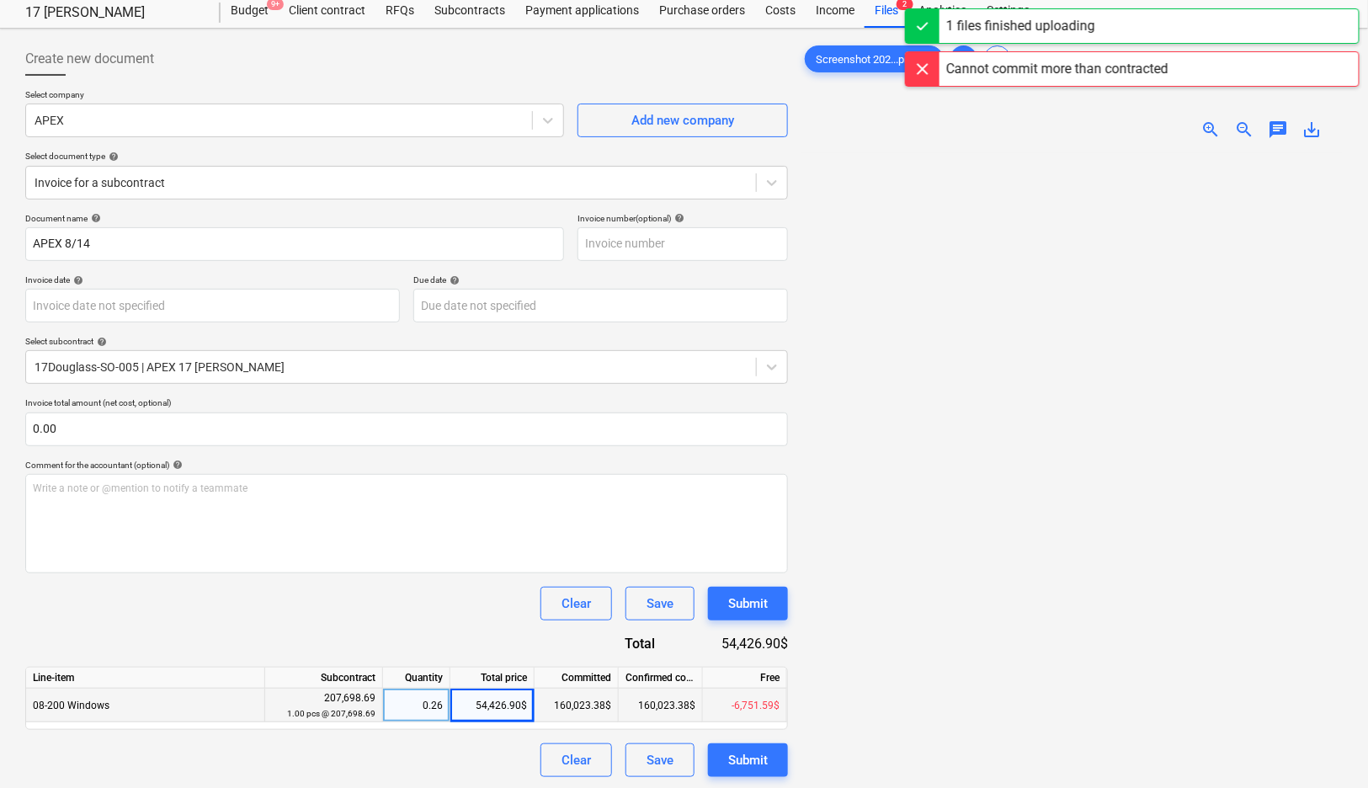
click at [753, 706] on div "-6,751.59$" at bounding box center [745, 705] width 84 height 34
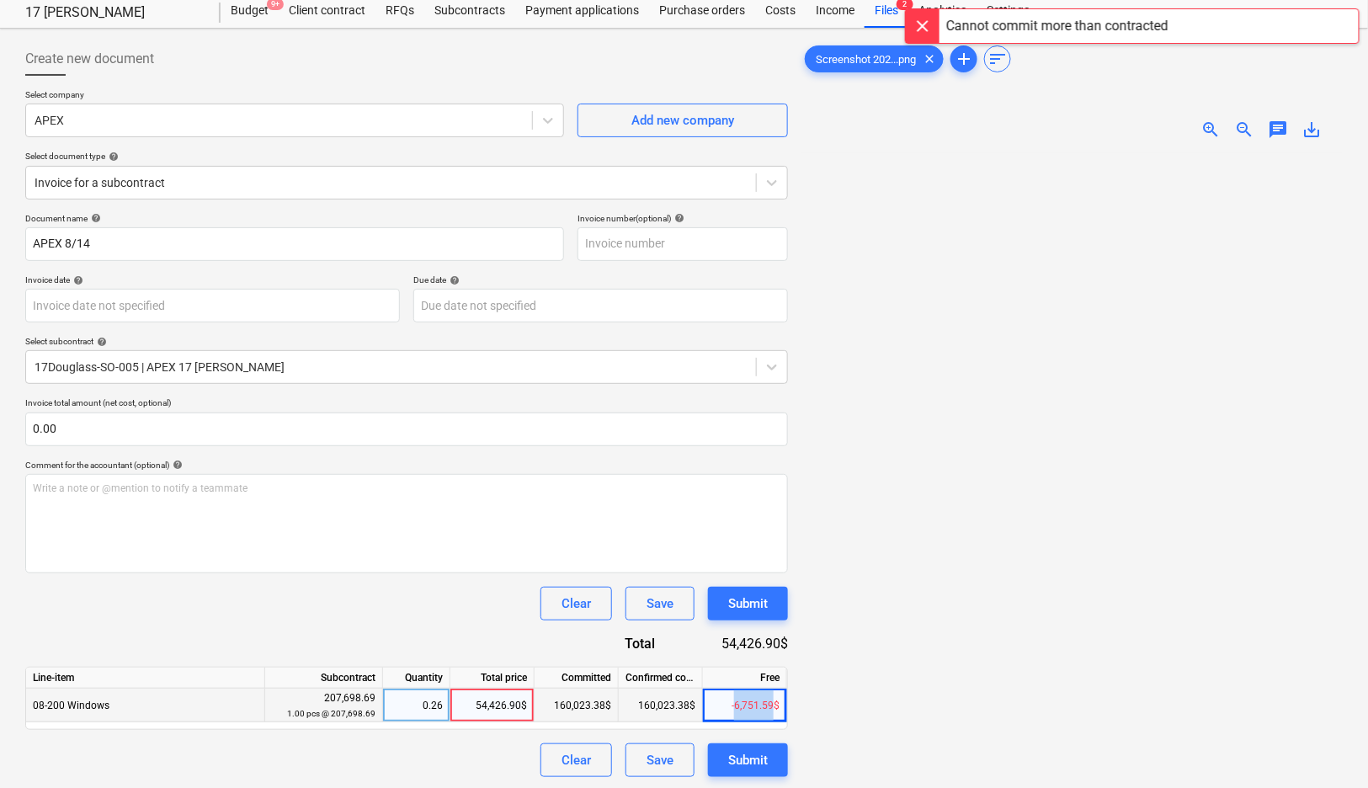
copy div "6,751.59"
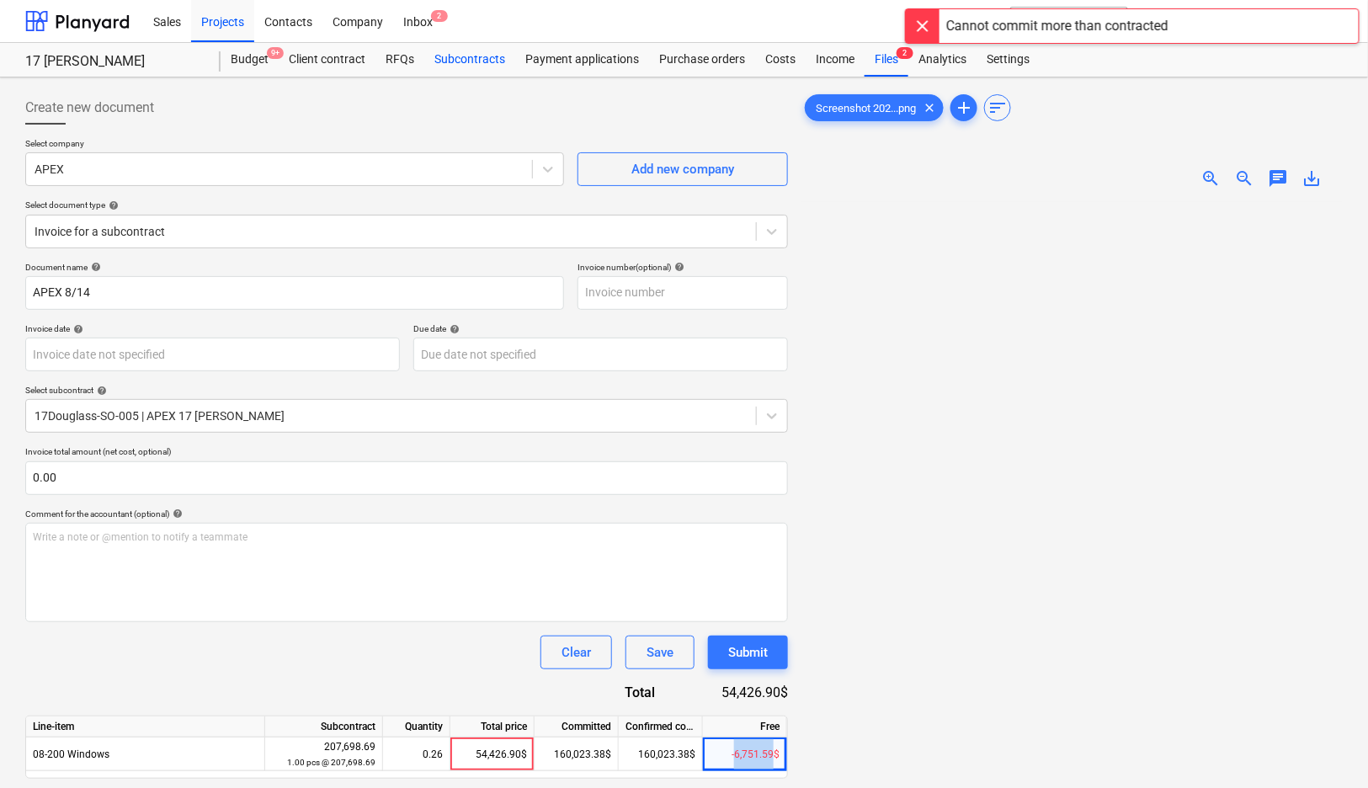
click at [467, 60] on div "Subcontracts" at bounding box center [469, 60] width 91 height 34
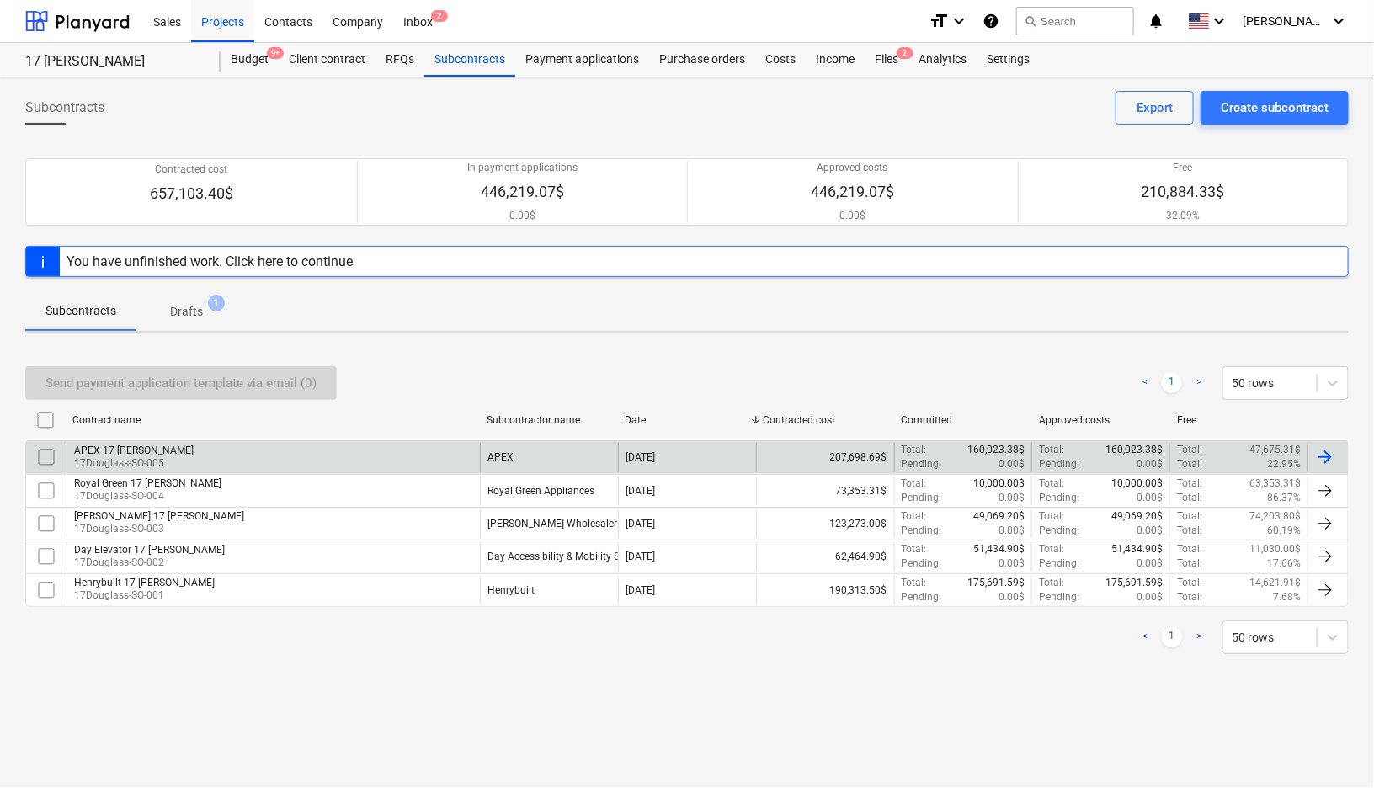
click at [423, 455] on div "APEX 17 [PERSON_NAME] 17Douglass-SO-005" at bounding box center [272, 457] width 413 height 29
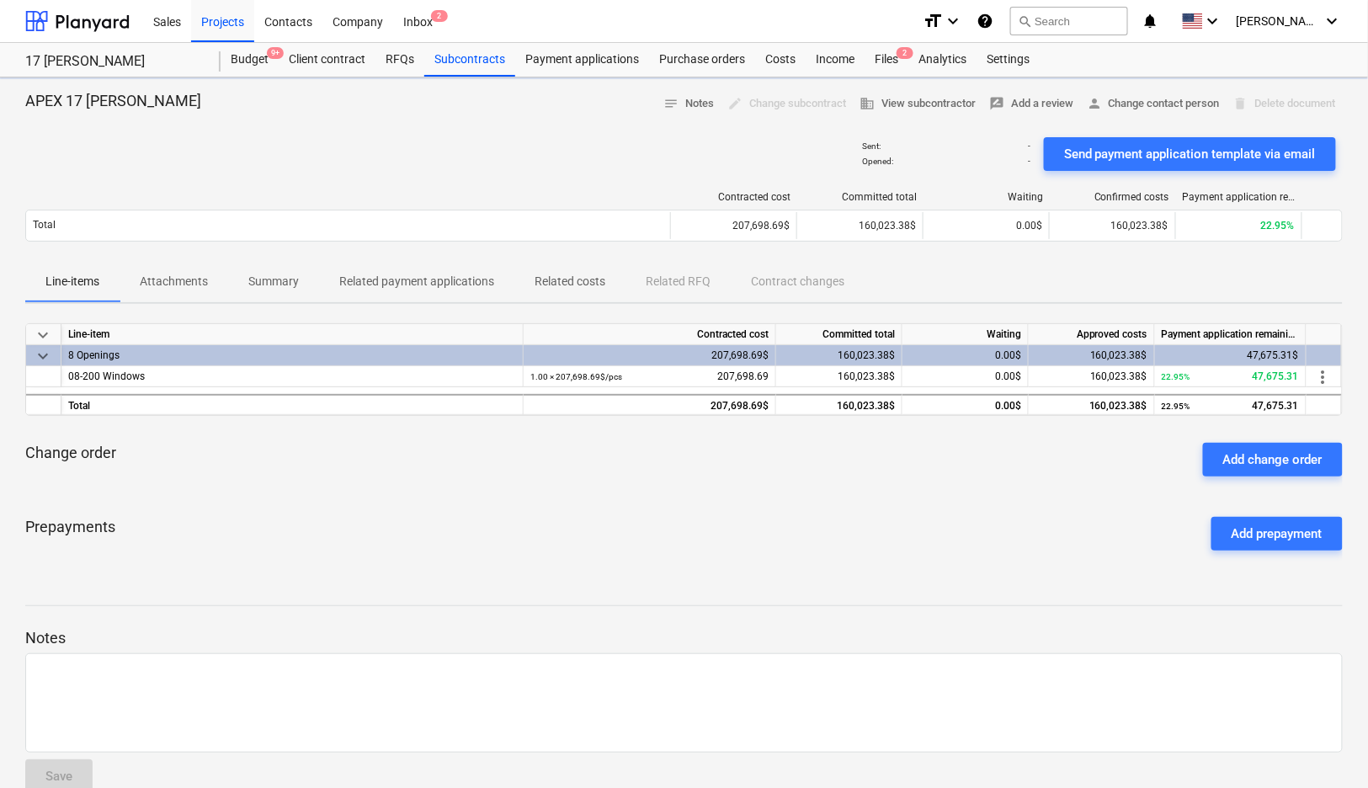
click at [423, 455] on div "Change order Add change order" at bounding box center [683, 459] width 1317 height 61
click at [1242, 471] on button "Add change order" at bounding box center [1273, 460] width 140 height 34
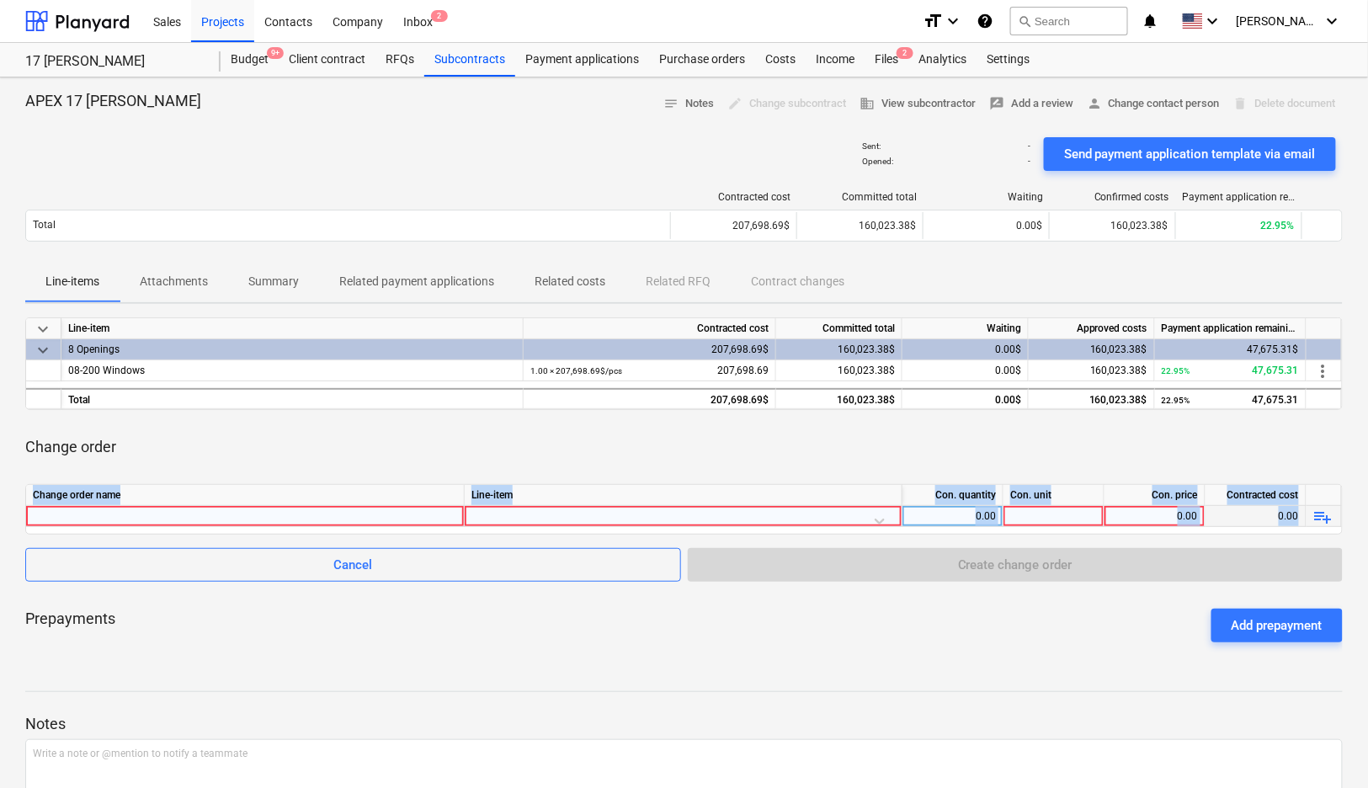
click at [638, 514] on div at bounding box center [682, 520] width 423 height 29
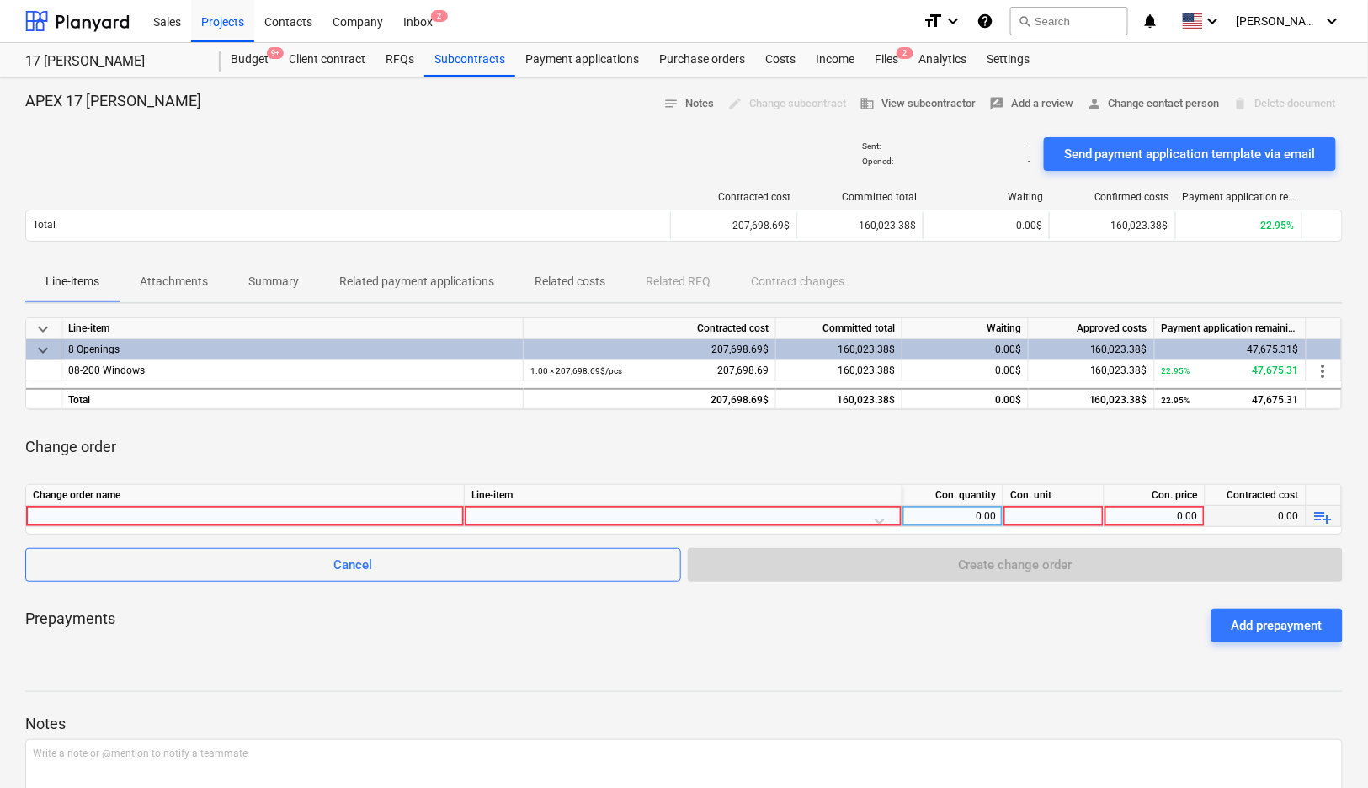
scroll to position [15, 0]
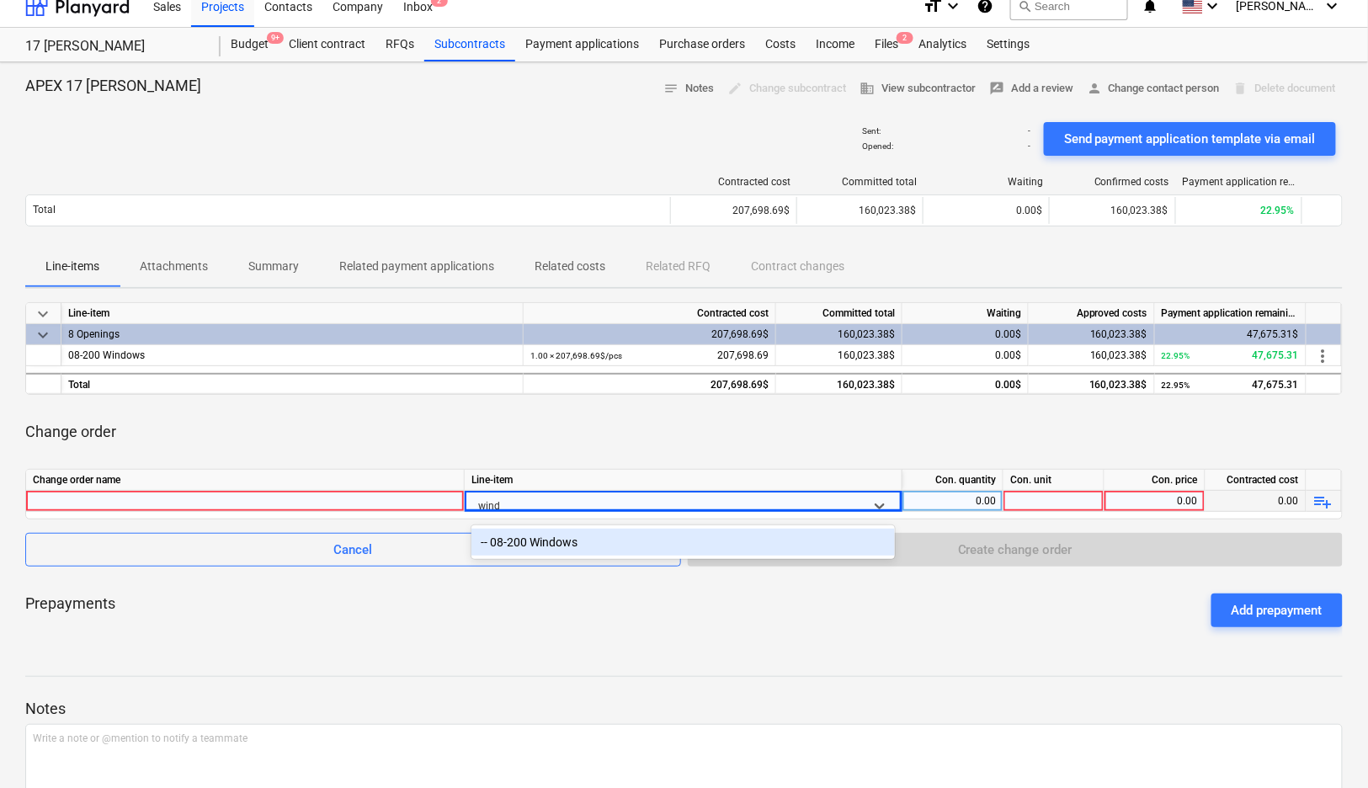
type input "windo"
click at [529, 539] on div "-- 08-200 Windows" at bounding box center [682, 542] width 423 height 27
click at [387, 494] on div at bounding box center [245, 501] width 424 height 20
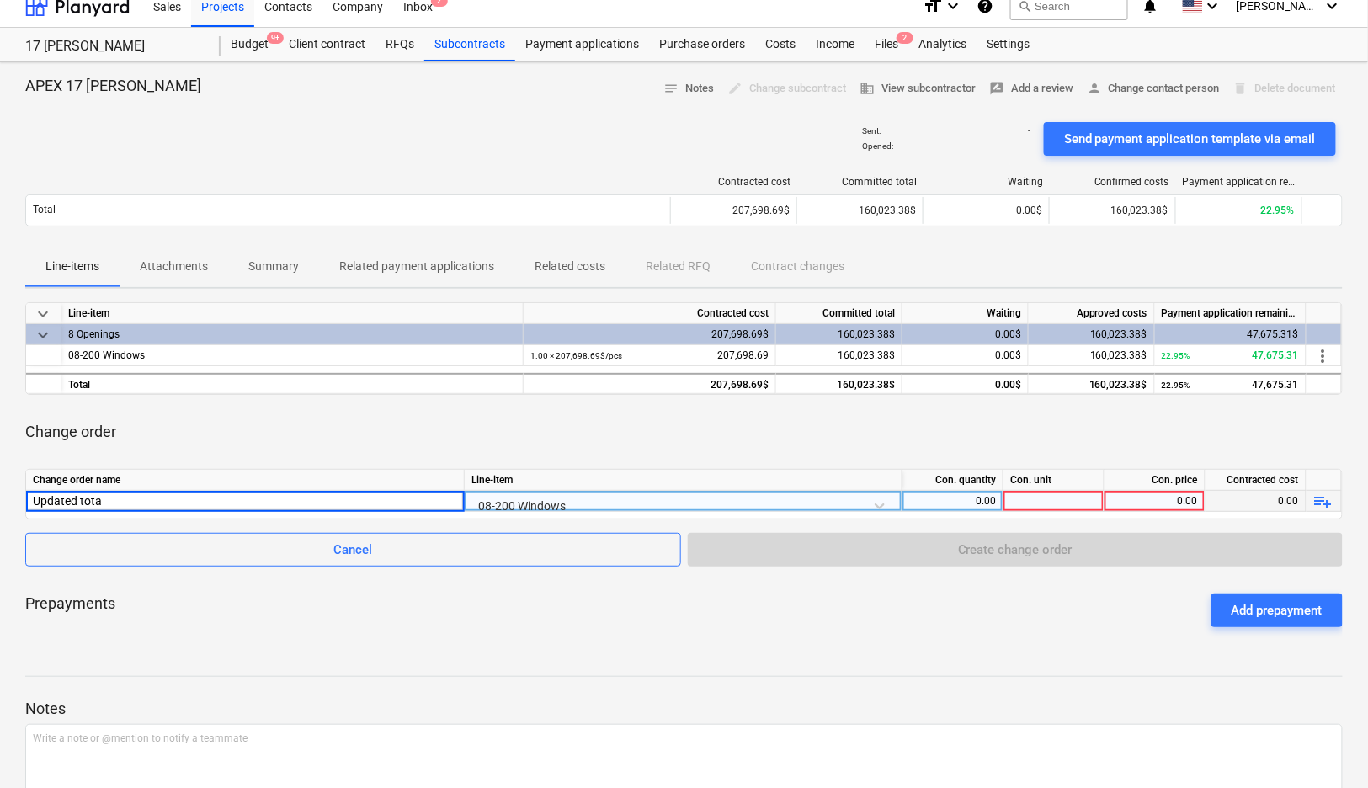
type input "Updated total"
click at [998, 499] on div "0.00" at bounding box center [952, 501] width 101 height 21
type input "1"
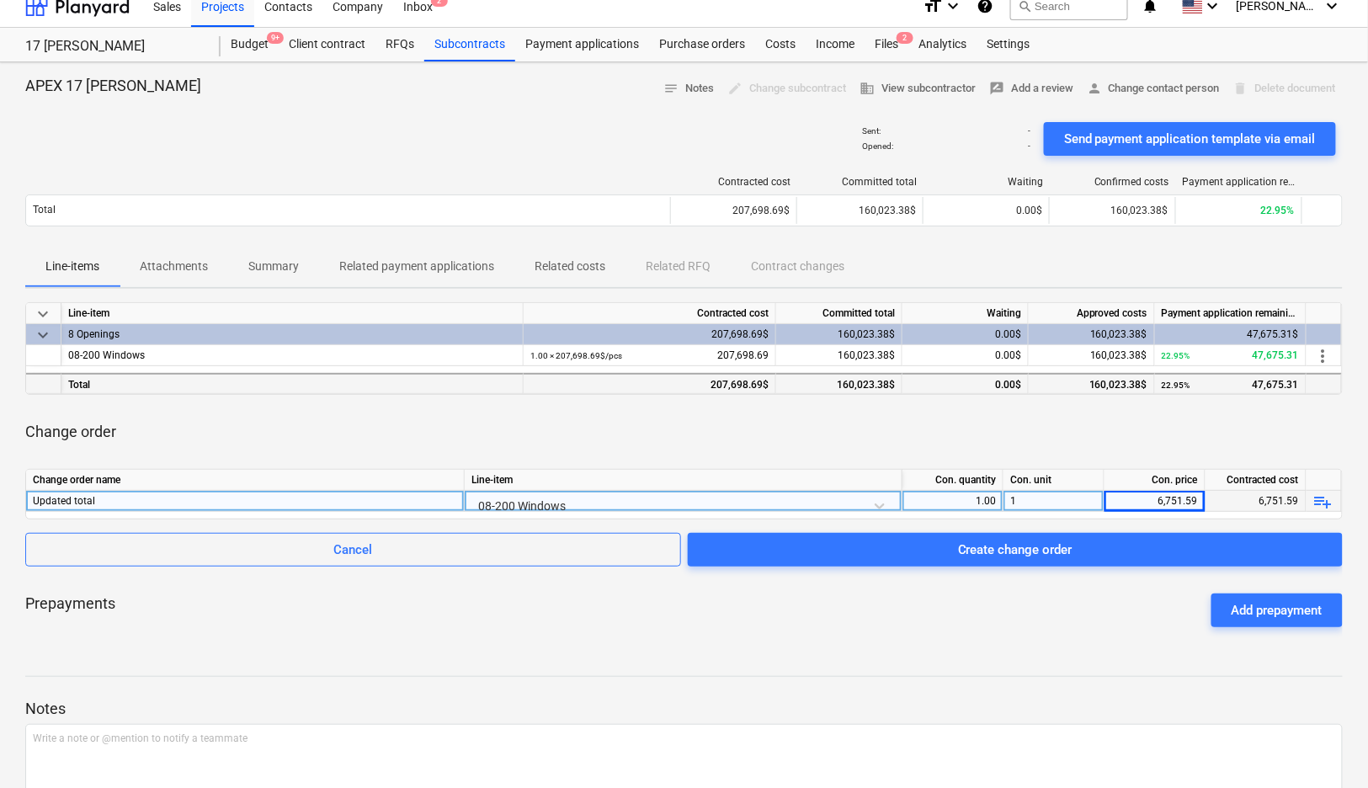
click at [1019, 384] on div "0.00$" at bounding box center [965, 383] width 126 height 21
click at [1017, 415] on div "Change order" at bounding box center [683, 431] width 1317 height 47
click at [1081, 384] on div "160,023.38$" at bounding box center [1091, 383] width 126 height 21
click at [1140, 499] on div "6,751.59" at bounding box center [1154, 501] width 87 height 21
click at [1131, 470] on div "Con. price" at bounding box center [1154, 480] width 101 height 21
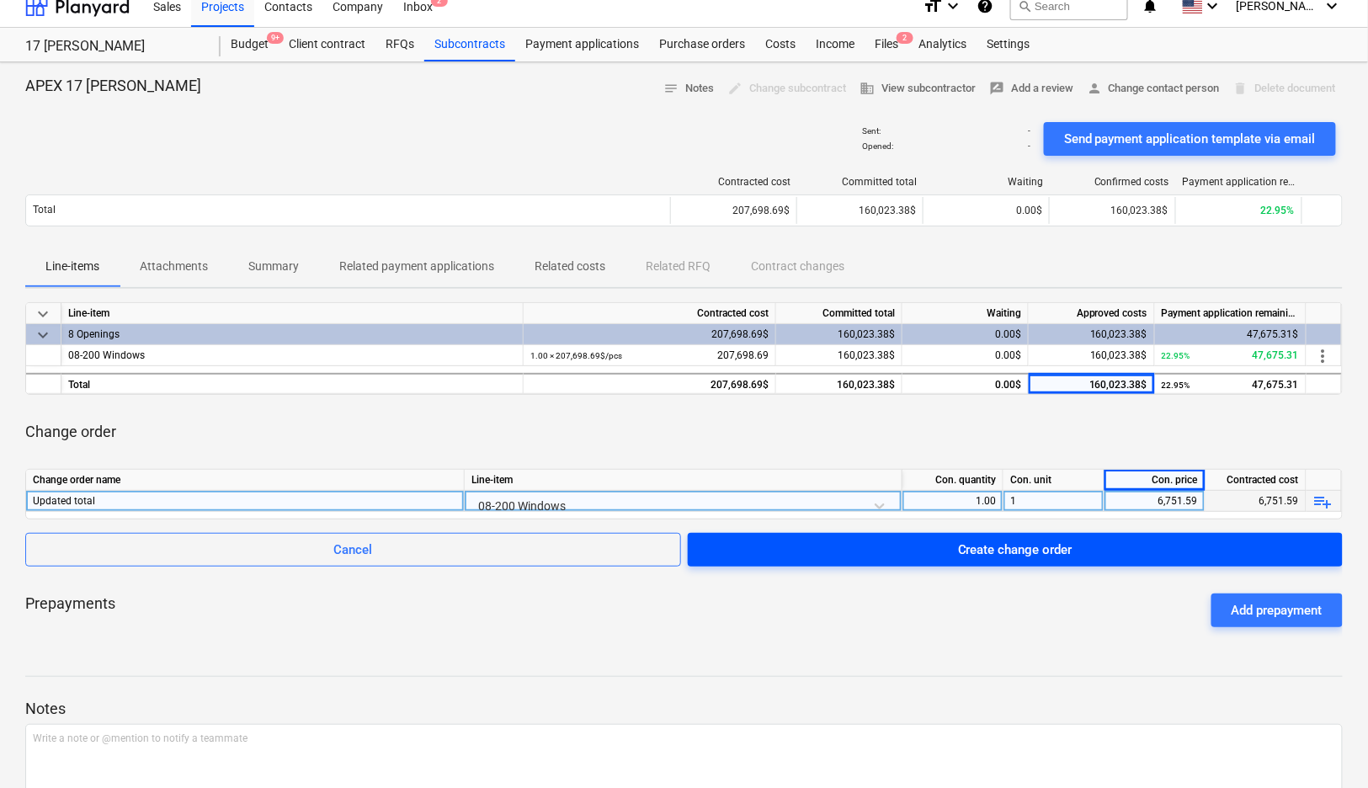
click at [1223, 546] on span "Create change order" at bounding box center [1015, 550] width 614 height 22
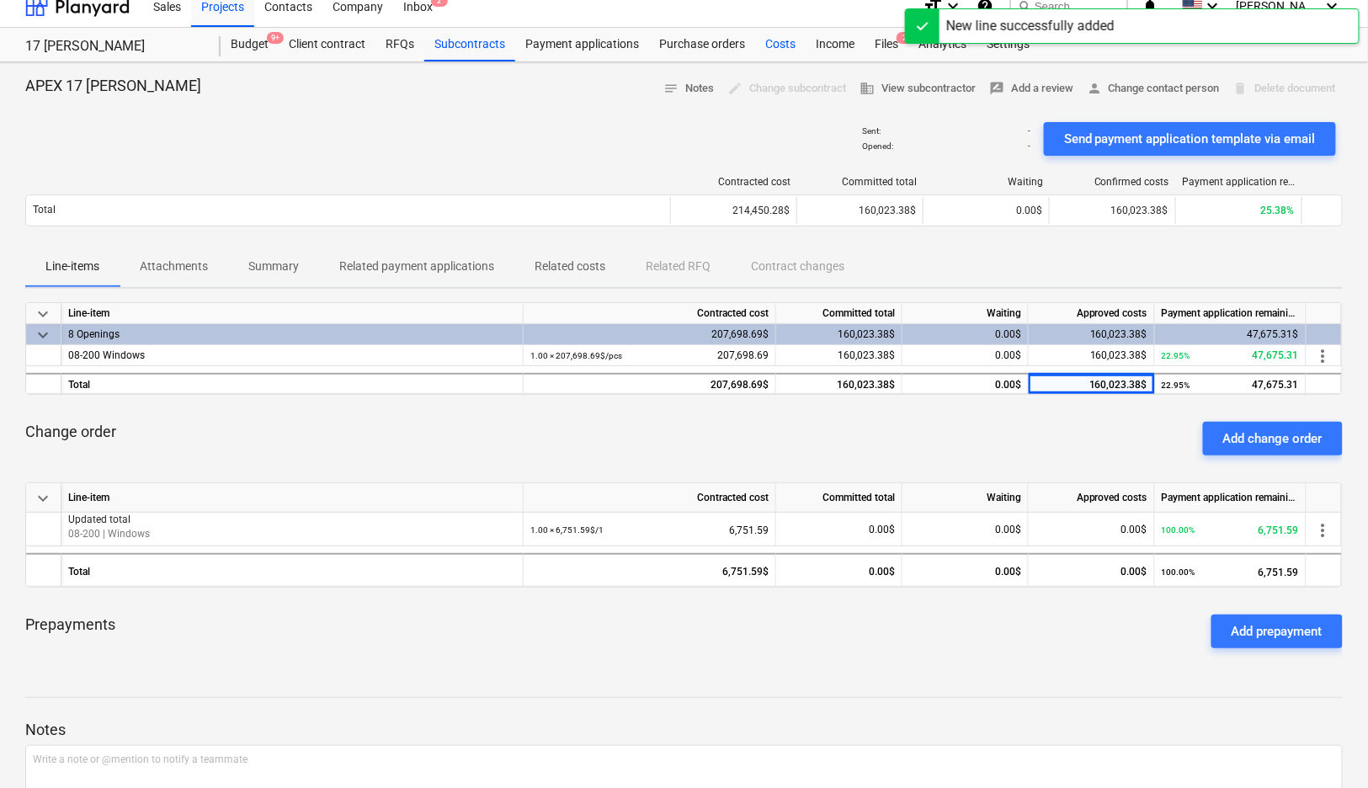
click at [763, 41] on div "Costs" at bounding box center [780, 45] width 50 height 34
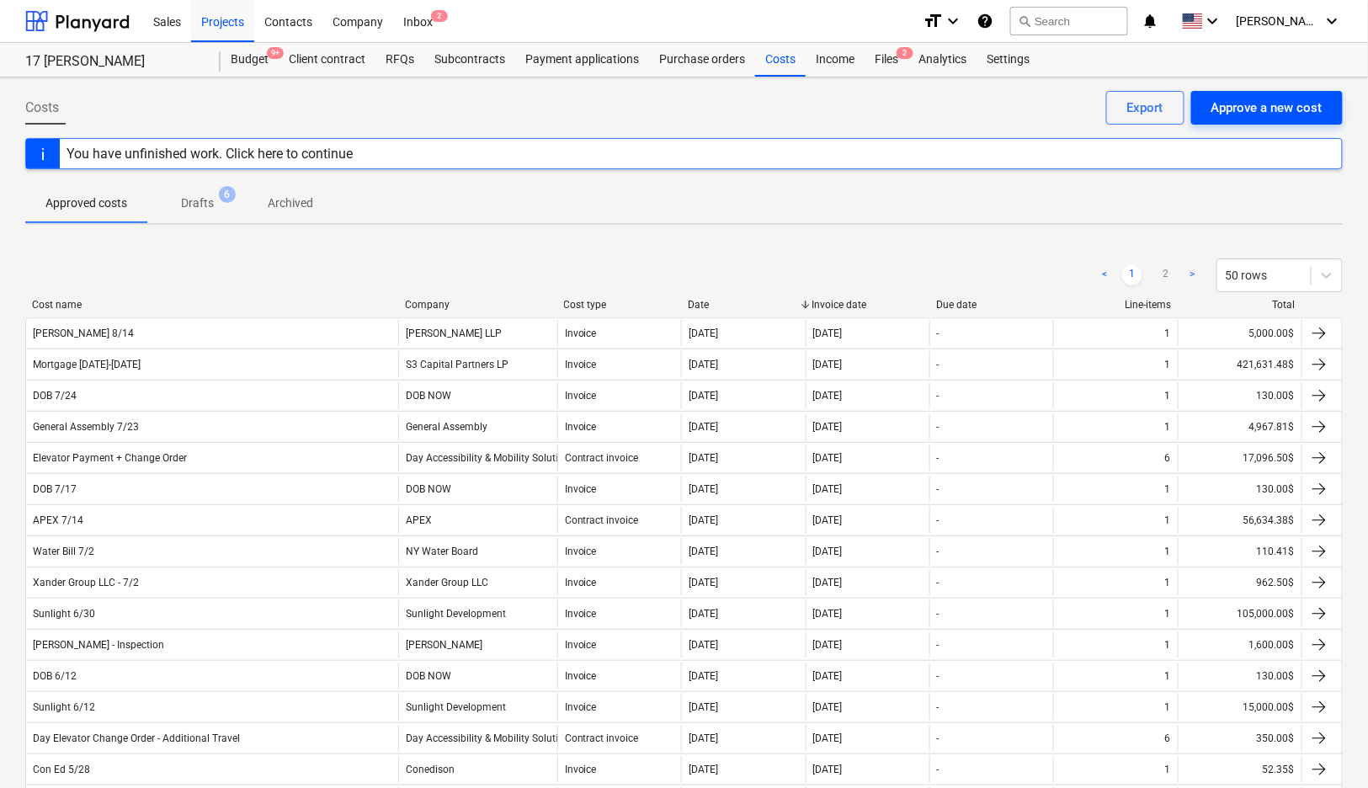
click at [1280, 103] on div "Approve a new cost" at bounding box center [1266, 108] width 111 height 22
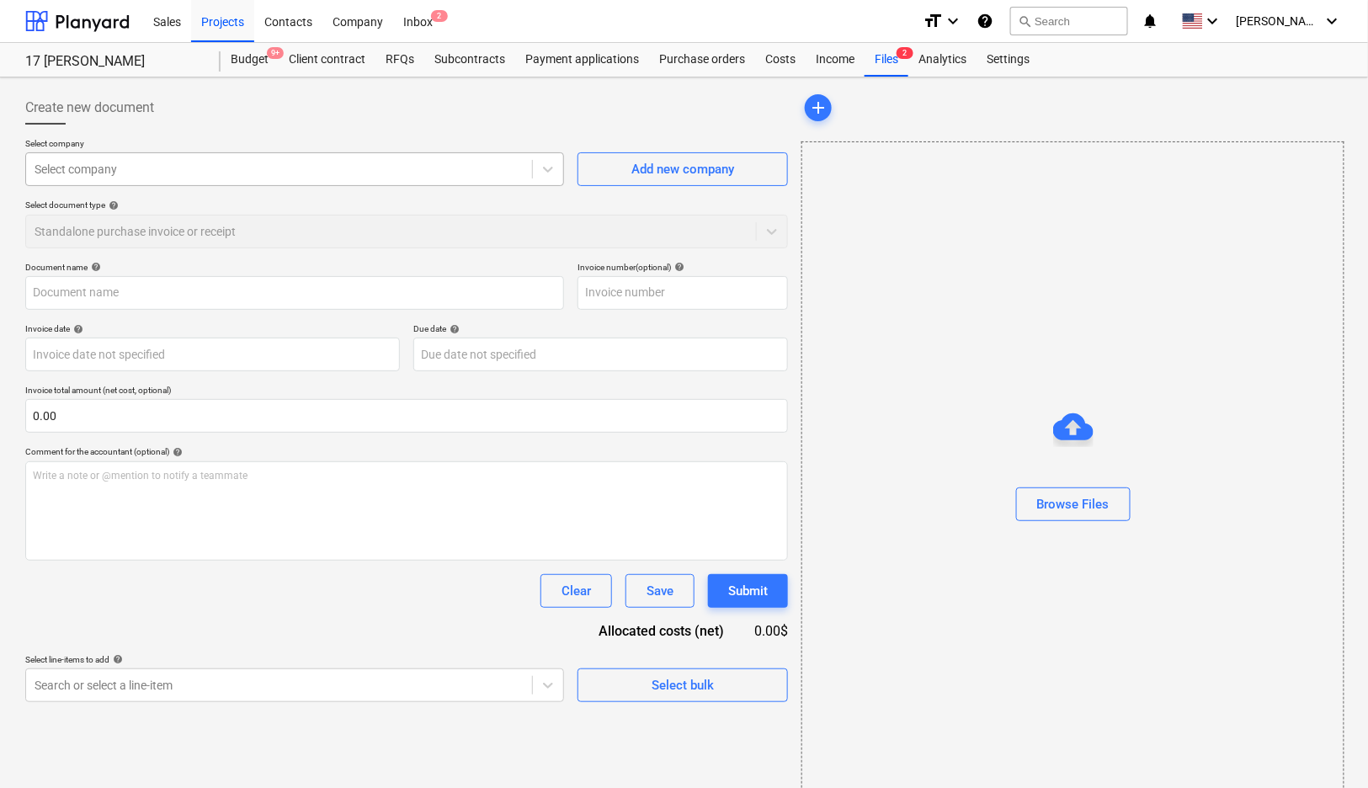
click at [364, 162] on div at bounding box center [279, 169] width 489 height 17
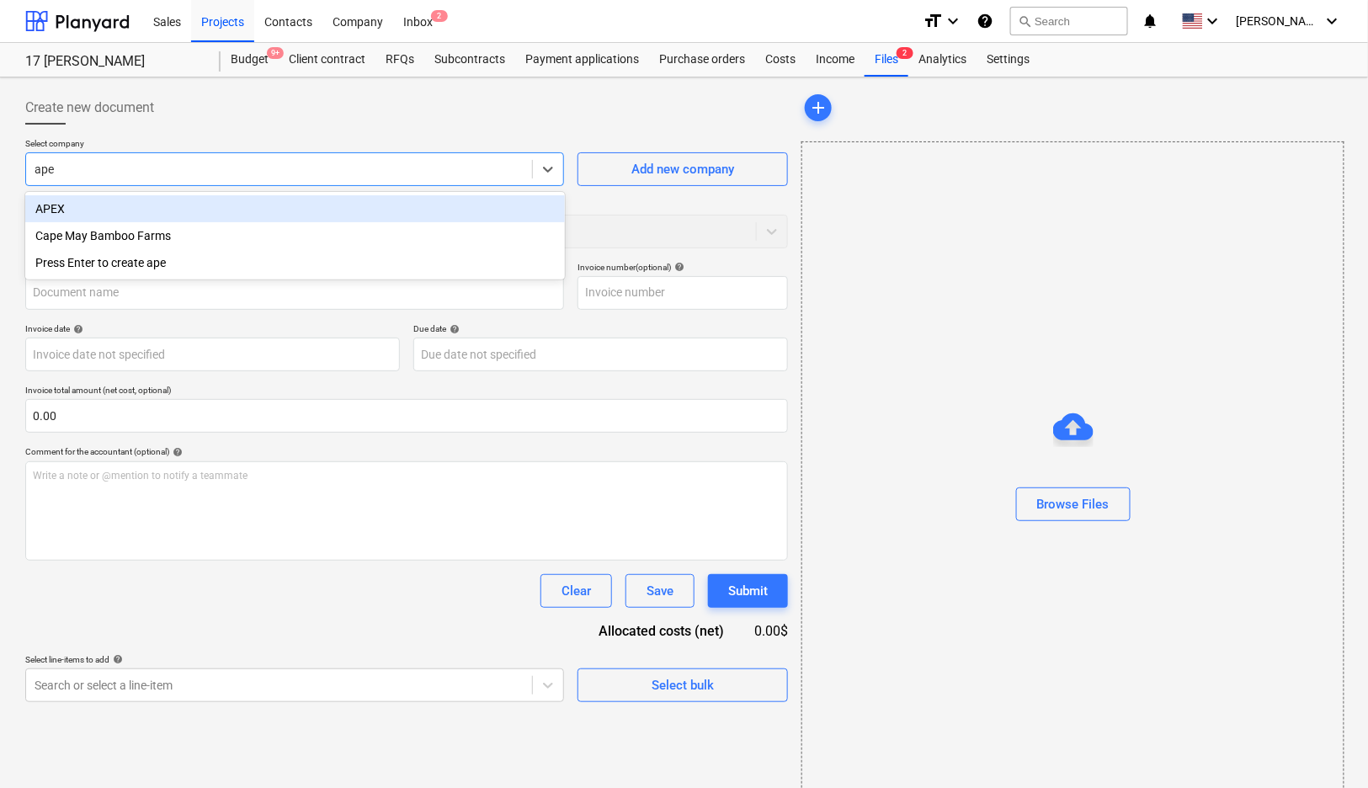
type input "apex"
click at [304, 203] on div "APEX" at bounding box center [294, 208] width 539 height 27
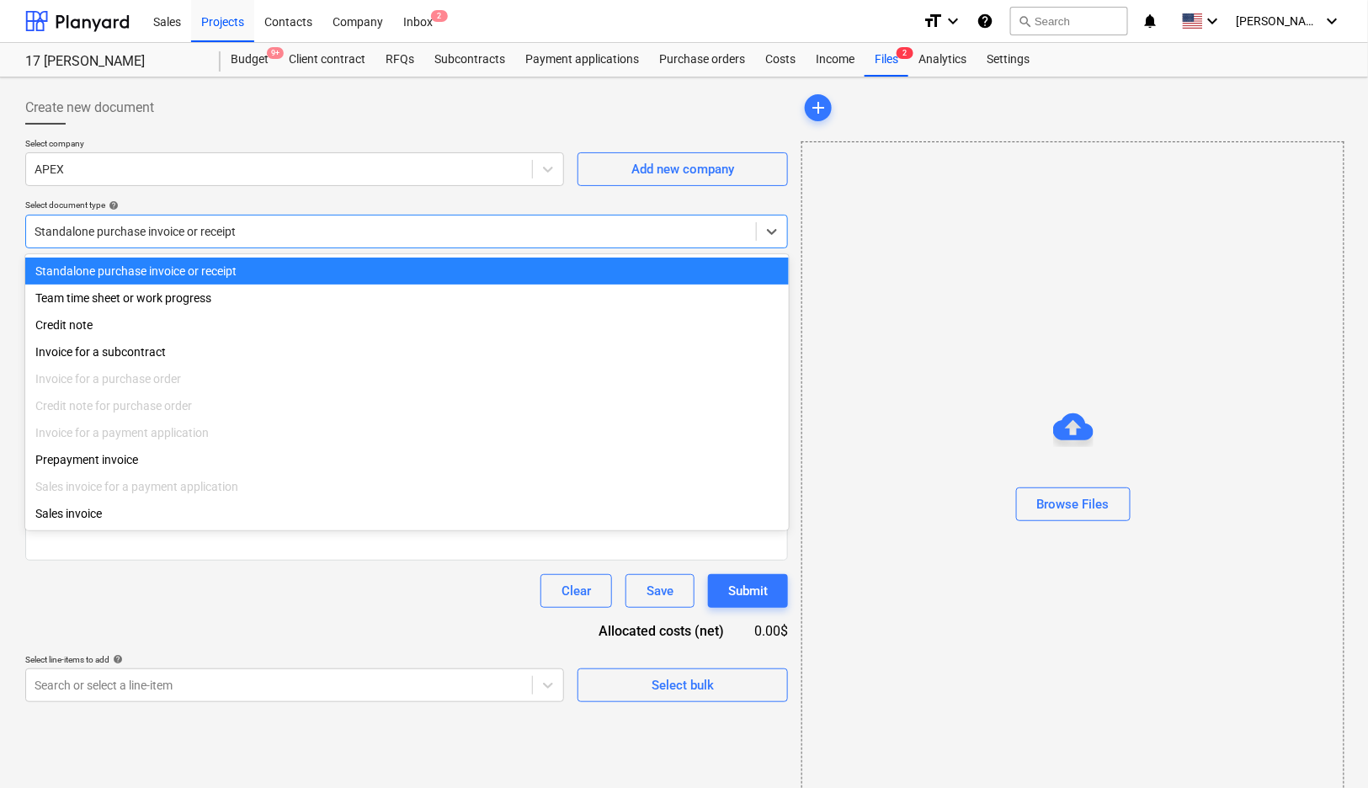
click at [279, 237] on div at bounding box center [391, 231] width 713 height 17
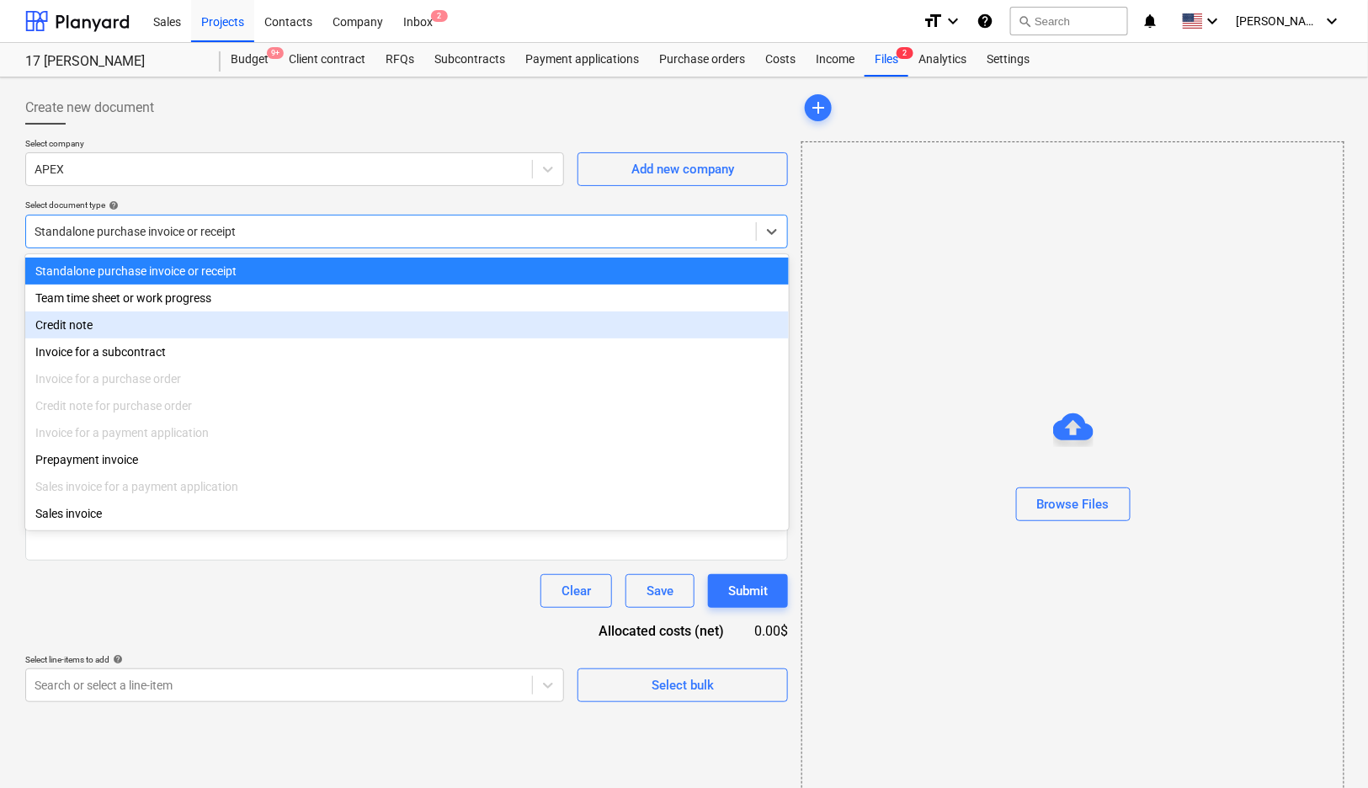
click at [220, 340] on div "Invoice for a subcontract" at bounding box center [406, 351] width 763 height 27
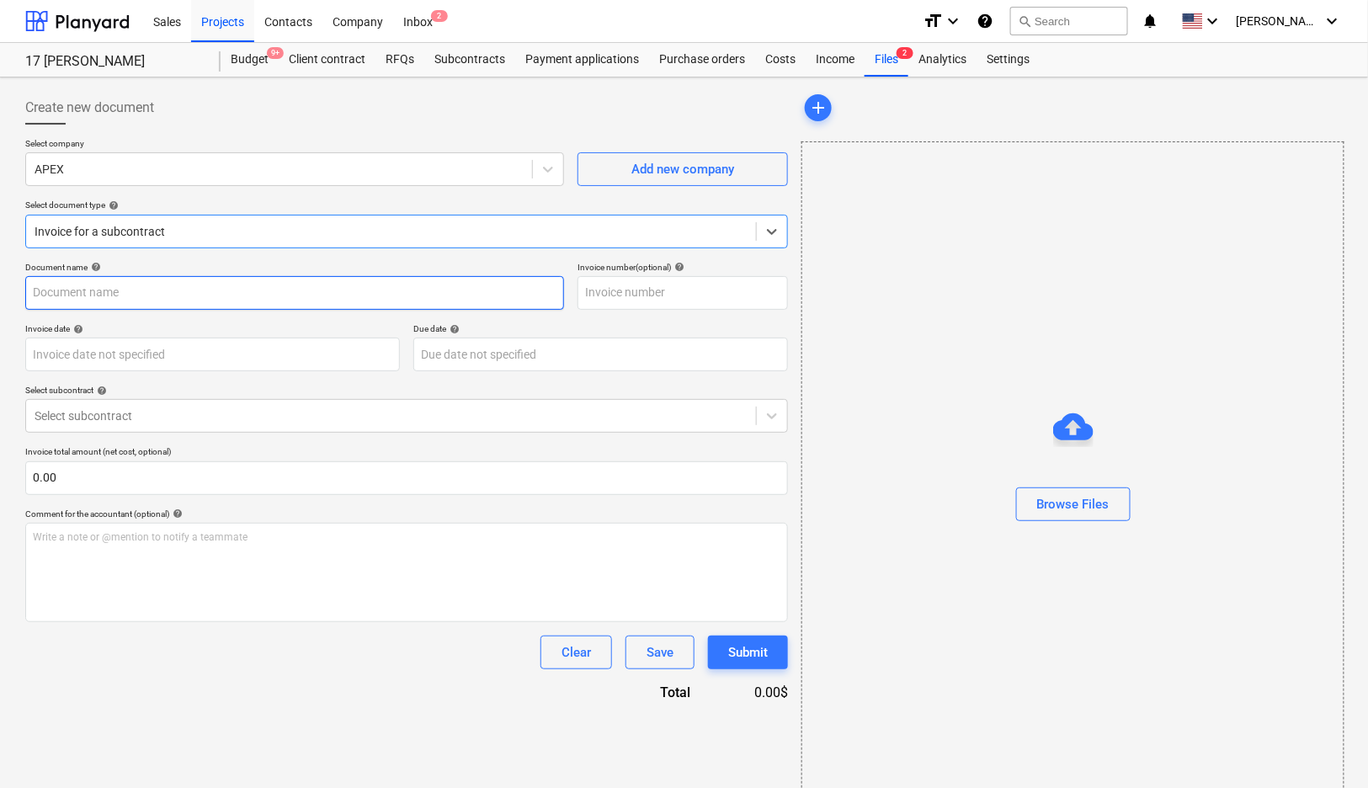
click at [235, 297] on input "text" at bounding box center [294, 293] width 539 height 34
type input "APEX 8/14"
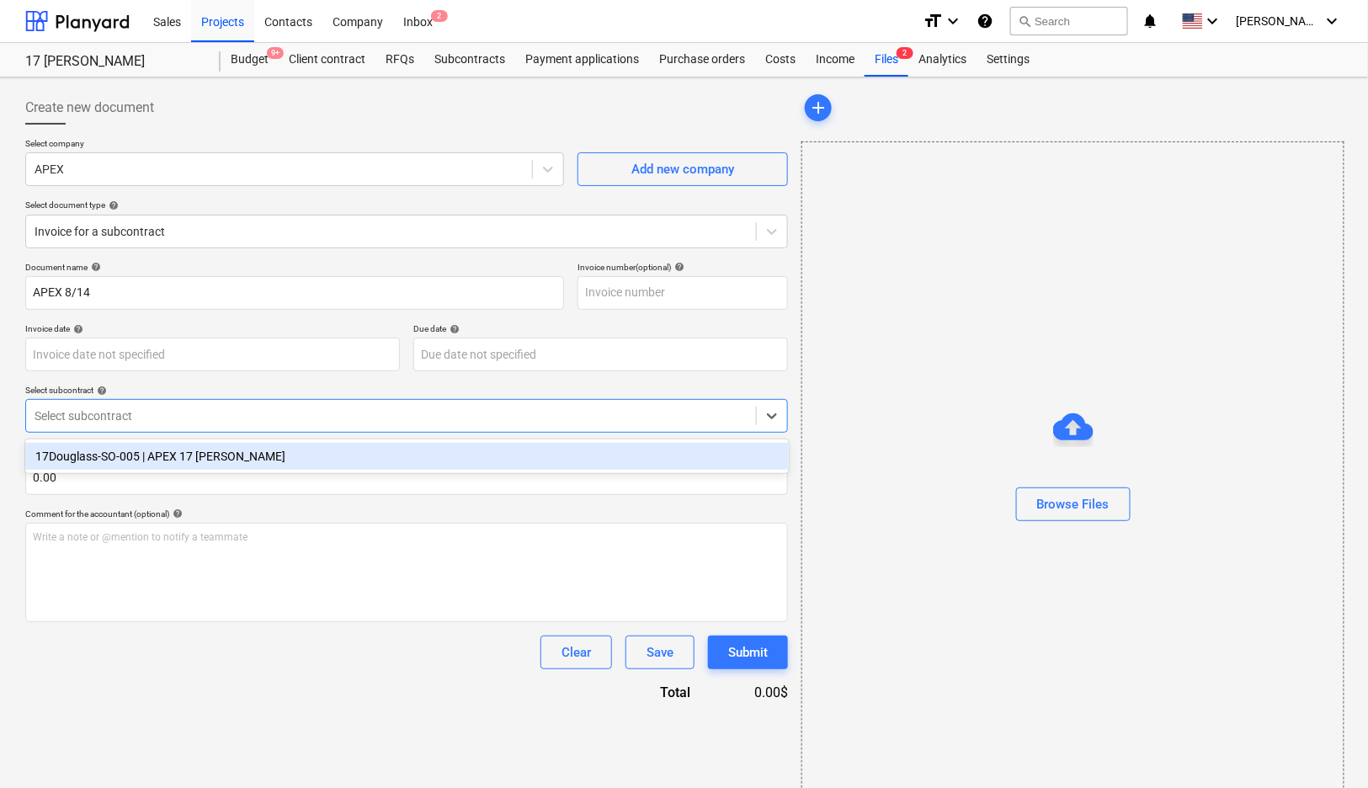
click at [501, 420] on div at bounding box center [391, 415] width 713 height 17
click at [486, 463] on div "17Douglass-SO-005 | APEX 17 [PERSON_NAME]" at bounding box center [406, 456] width 763 height 27
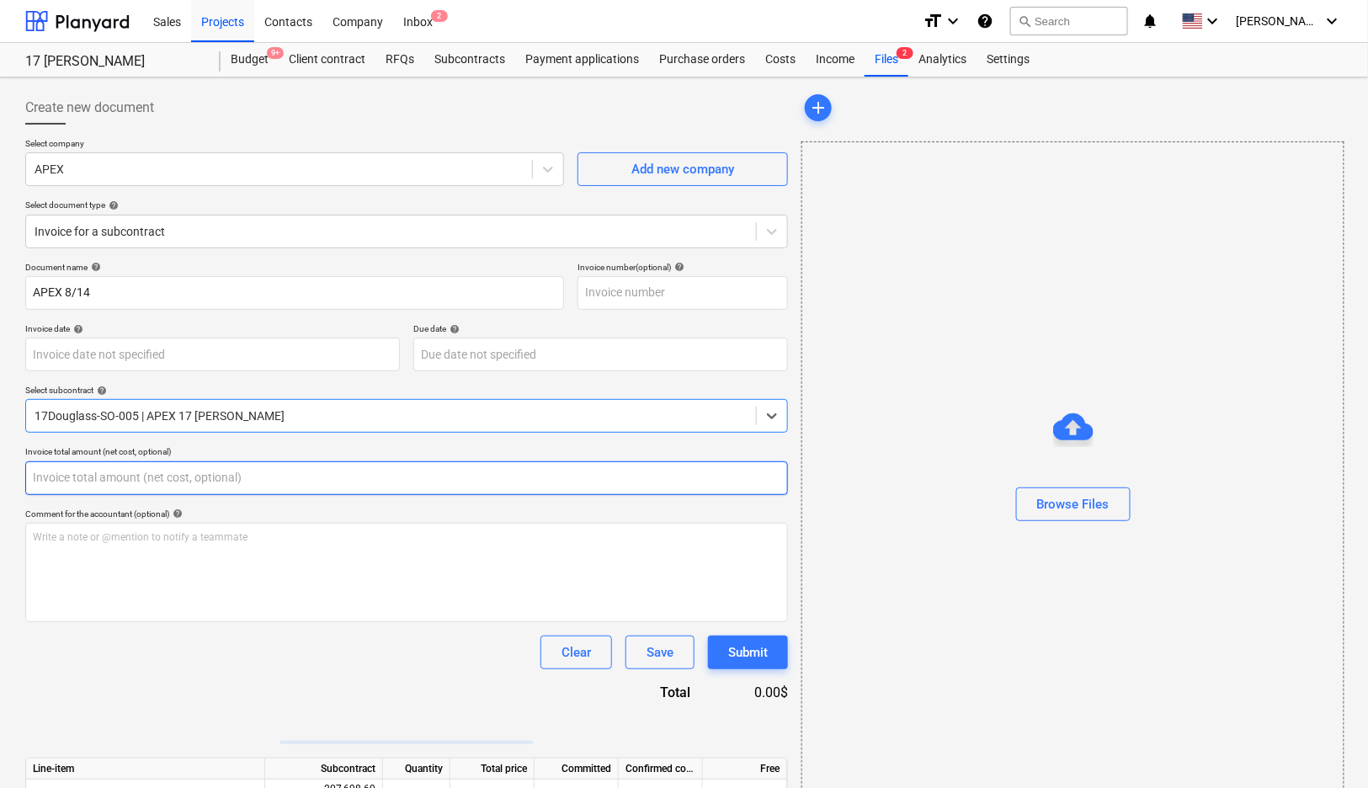
click at [486, 470] on input "text" at bounding box center [406, 478] width 763 height 34
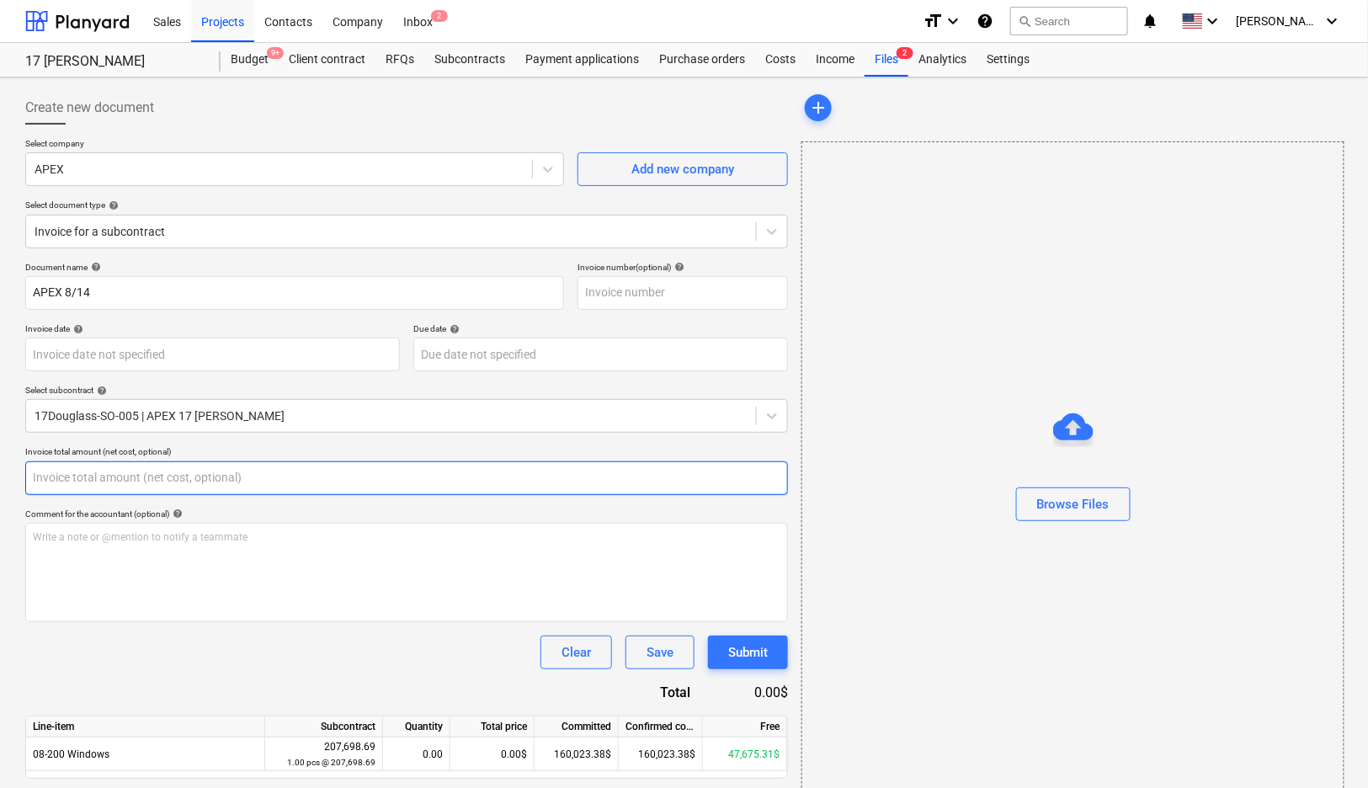
paste input "54426.9"
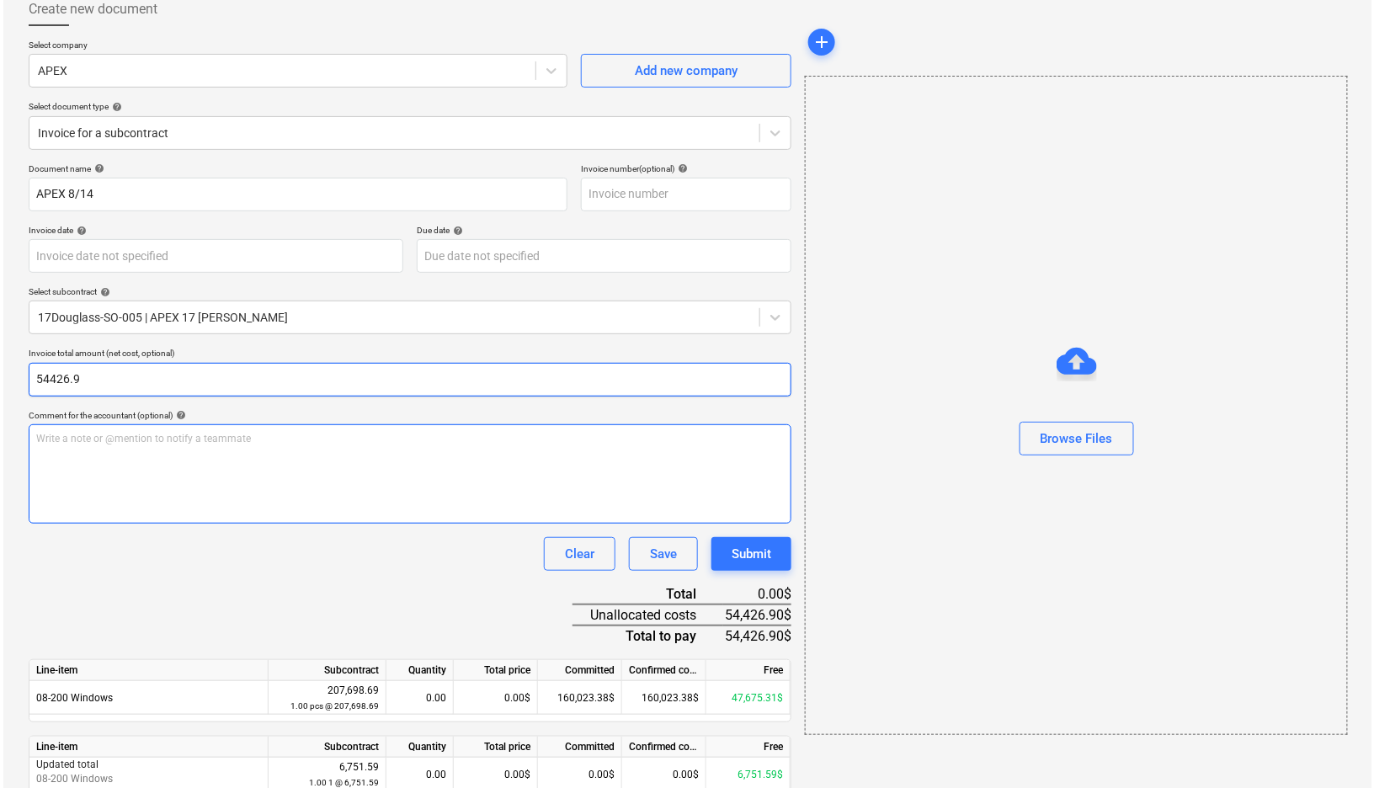
scroll to position [122, 0]
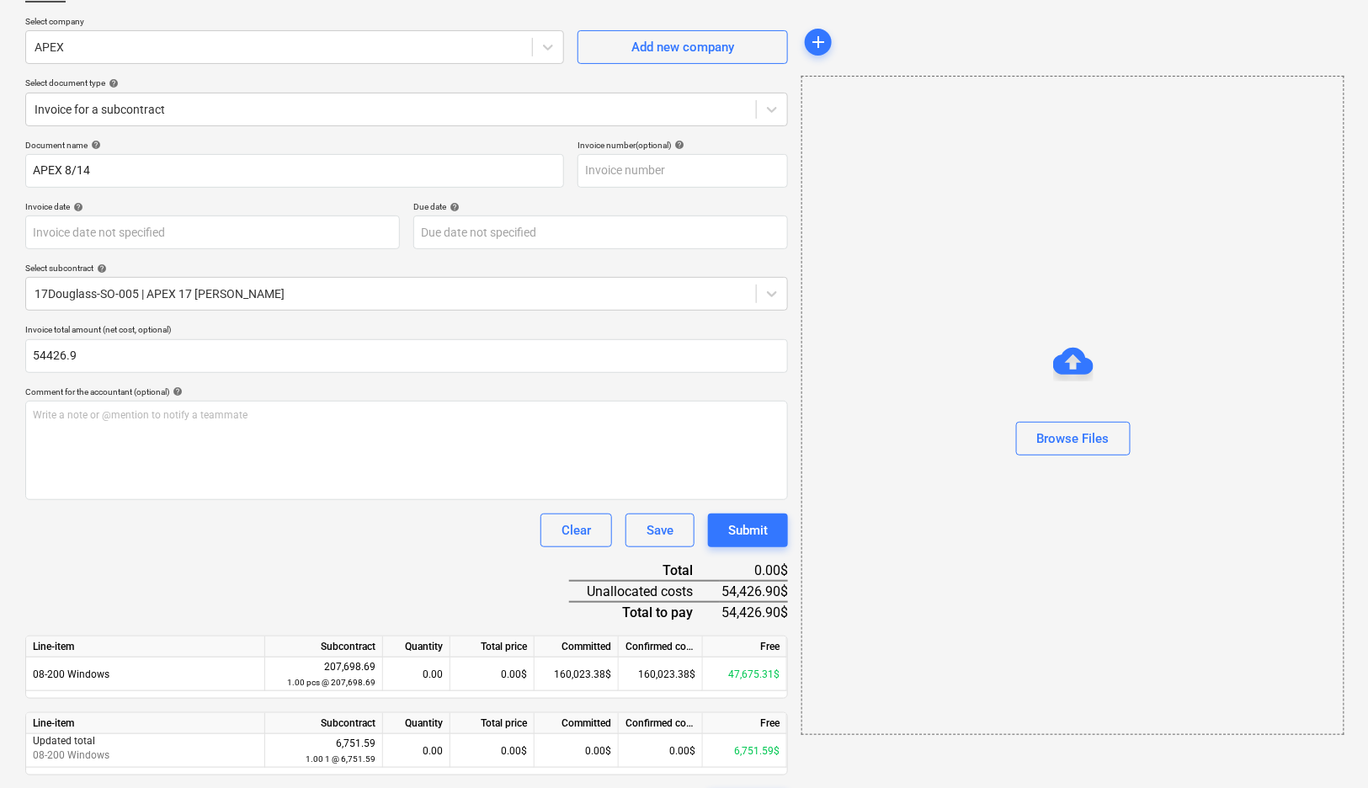
type input "54,426.90"
click at [421, 559] on div "Document name help APEX 8/14 Invoice number (optional) help Invoice date help P…" at bounding box center [406, 481] width 763 height 683
click at [738, 747] on div "6,751.59$" at bounding box center [745, 751] width 84 height 34
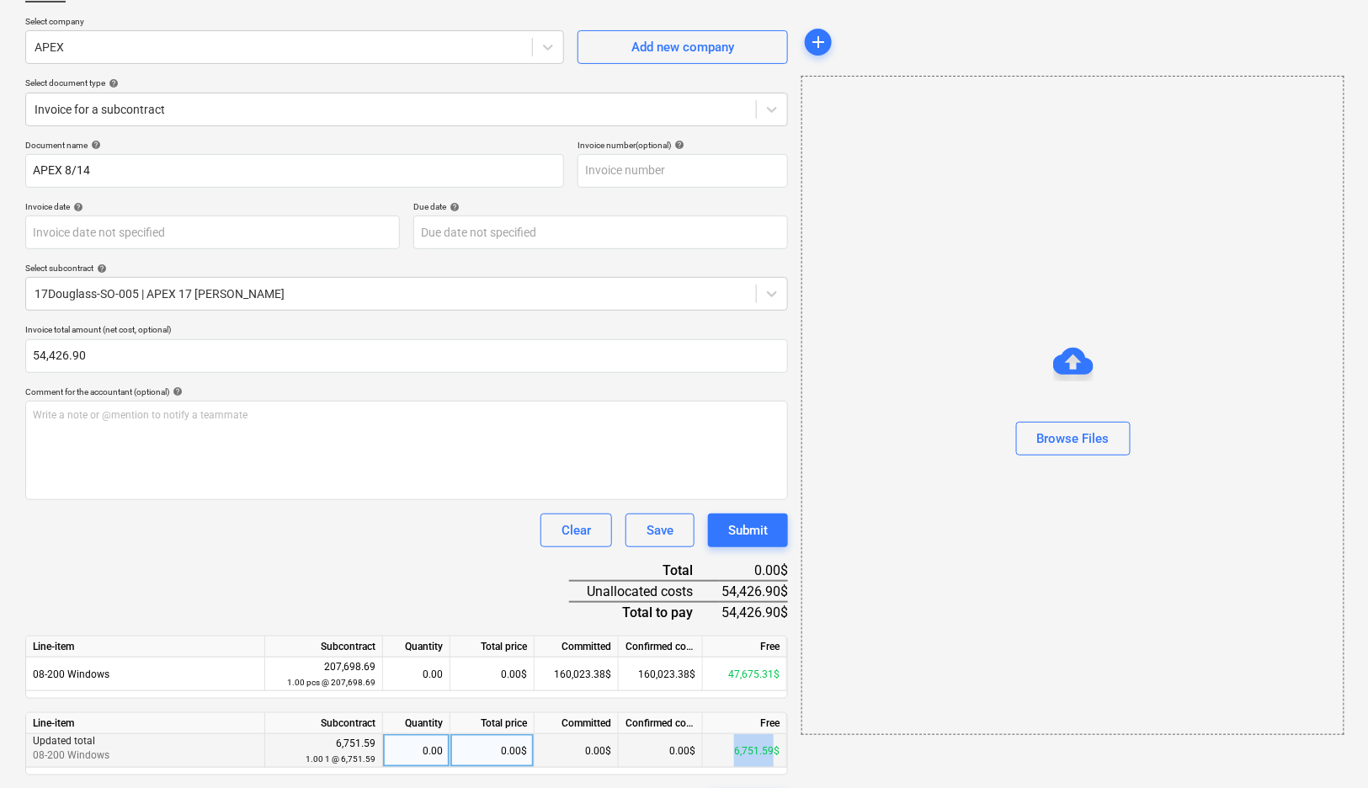
click at [738, 747] on div "6,751.59$" at bounding box center [745, 751] width 84 height 34
copy div "6,751.59"
click at [520, 752] on div "0.00$" at bounding box center [492, 751] width 84 height 34
click at [501, 582] on div "Document name help APEX 8/14 Invoice number (optional) help Invoice date help P…" at bounding box center [406, 481] width 763 height 683
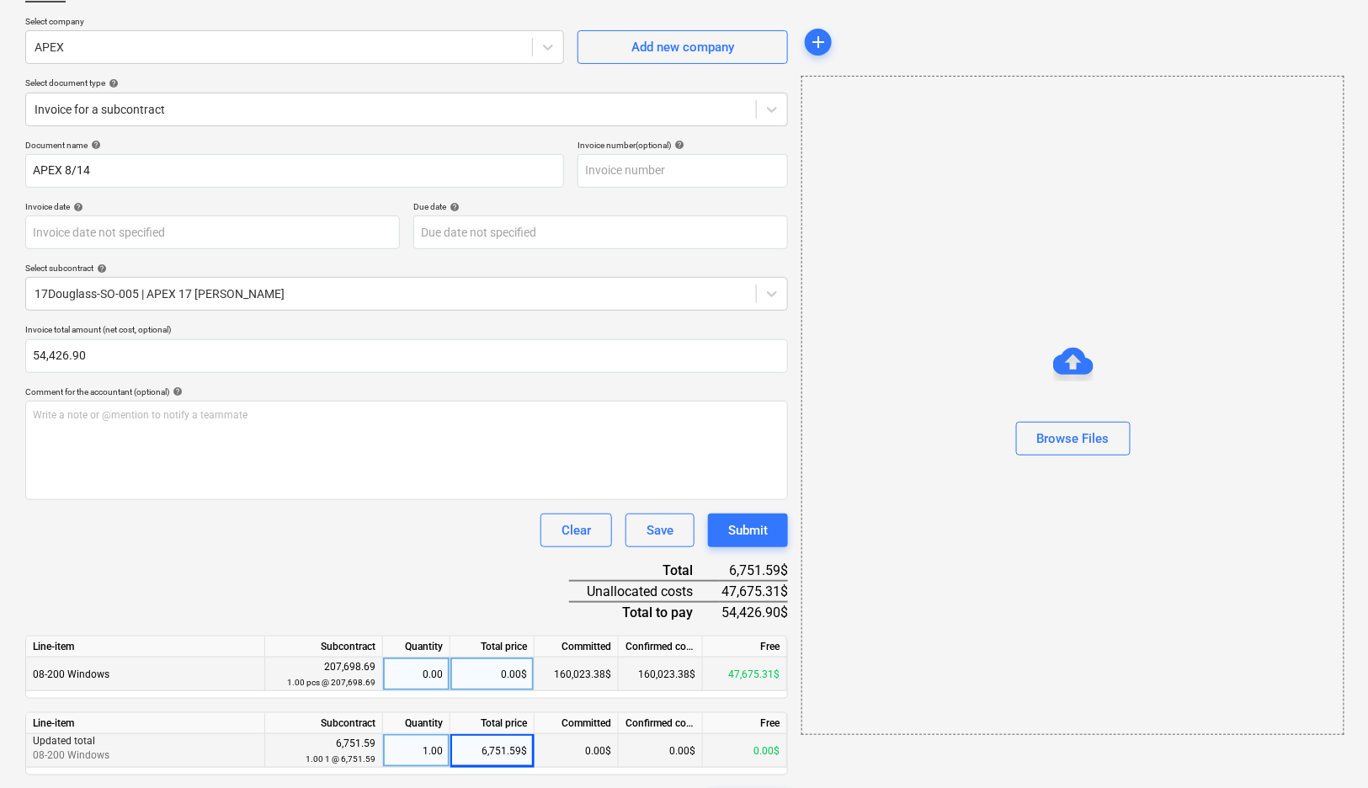
click at [736, 673] on div "47,675.31$" at bounding box center [745, 674] width 84 height 34
copy div "47,675.31"
click at [504, 672] on div "0.00$" at bounding box center [492, 674] width 84 height 34
click at [472, 524] on div "Clear Save Submit" at bounding box center [406, 530] width 763 height 34
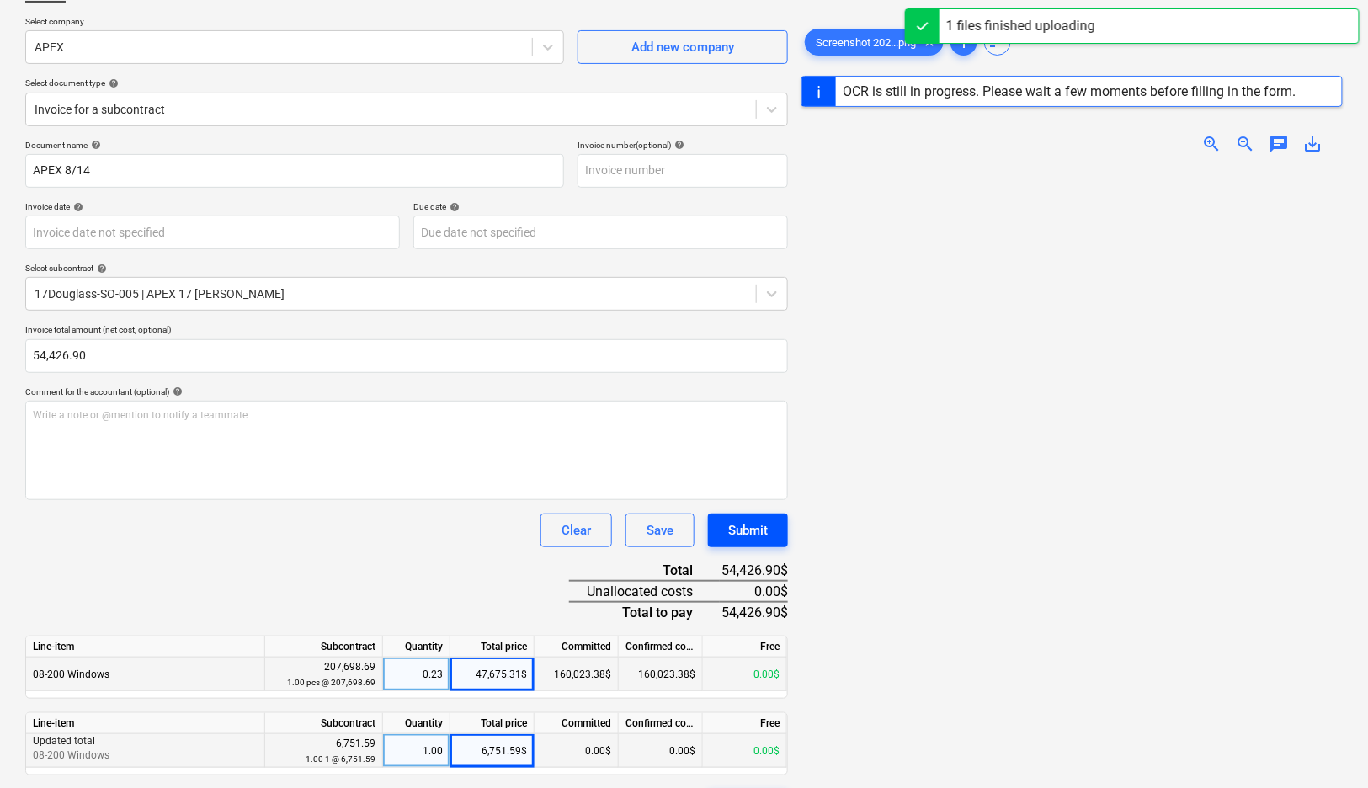
click at [750, 536] on div "Submit" at bounding box center [748, 530] width 40 height 22
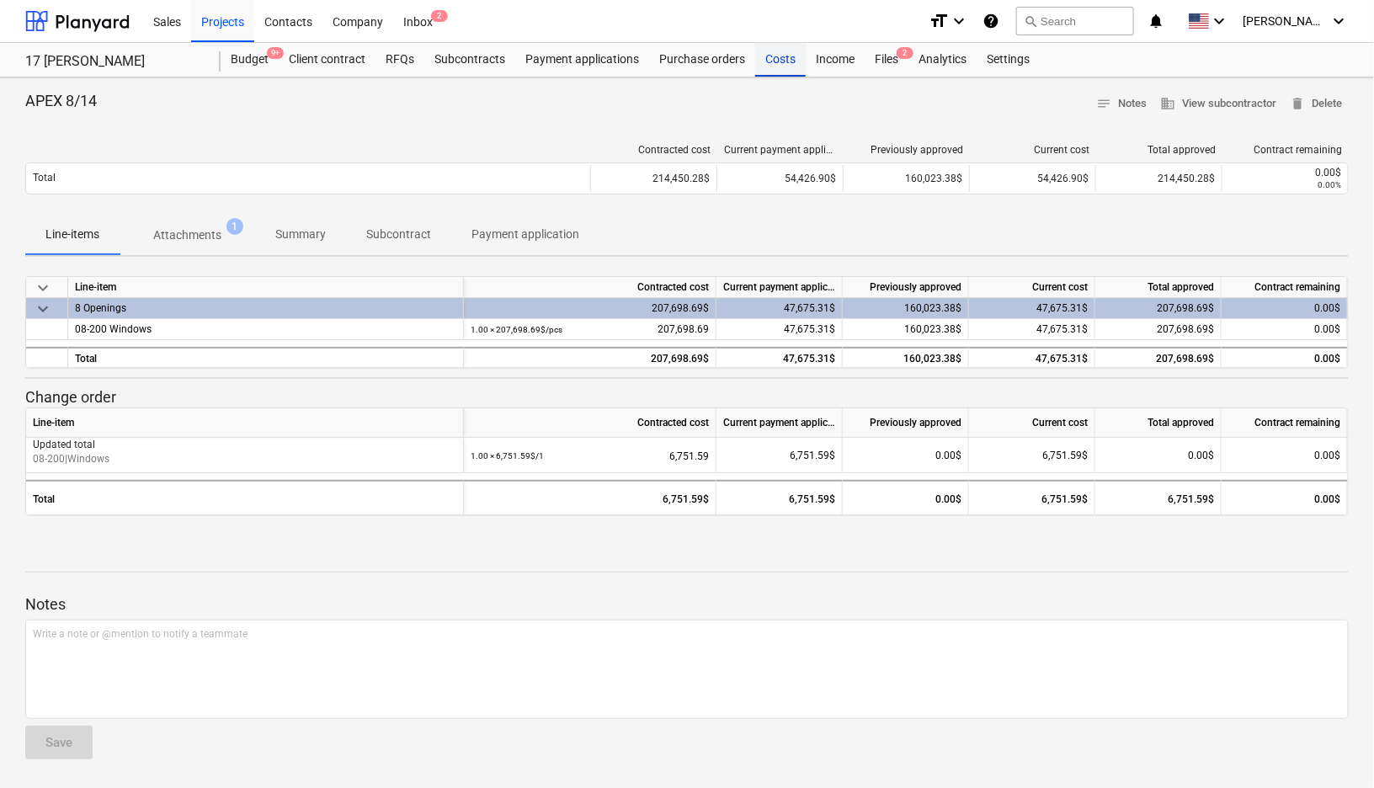
click at [790, 60] on div "Costs" at bounding box center [780, 60] width 50 height 34
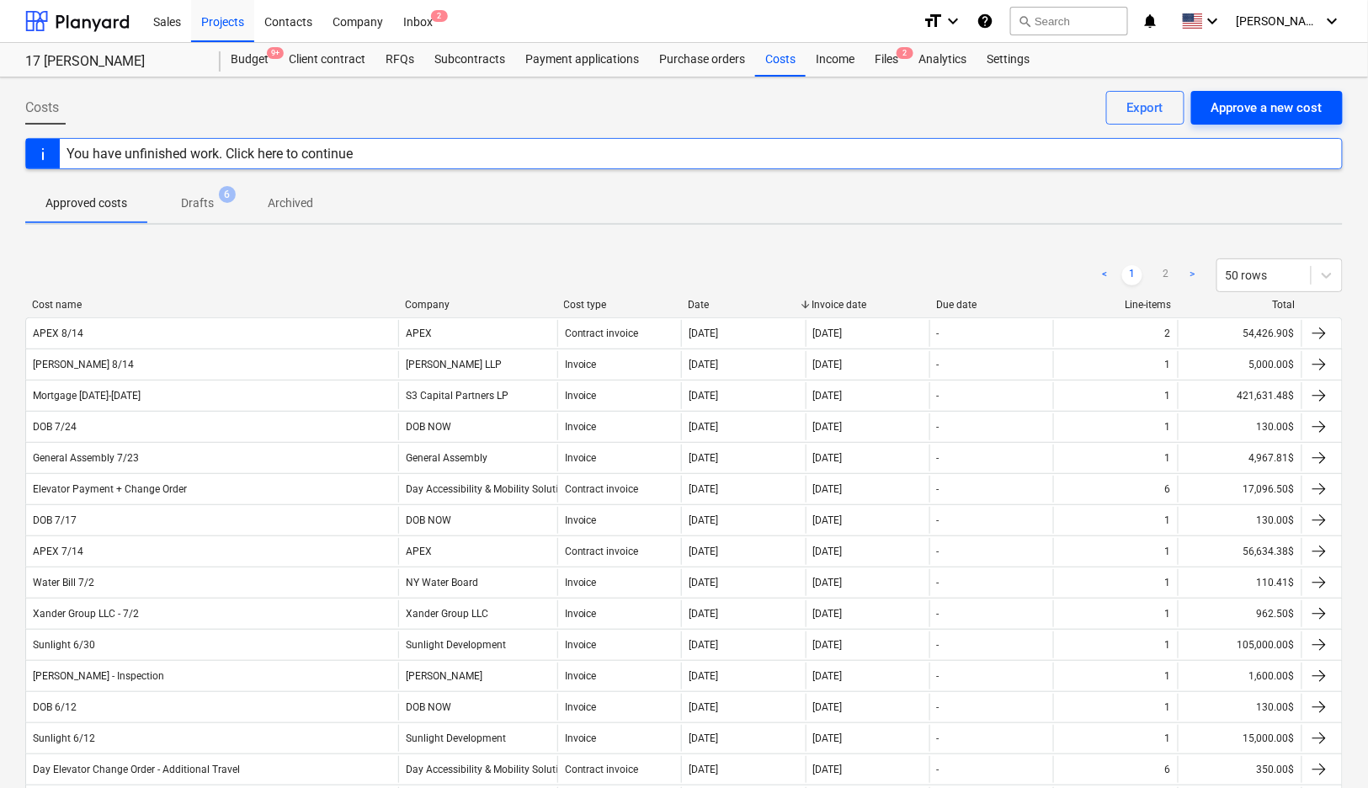
click at [1233, 102] on div "Approve a new cost" at bounding box center [1266, 108] width 111 height 22
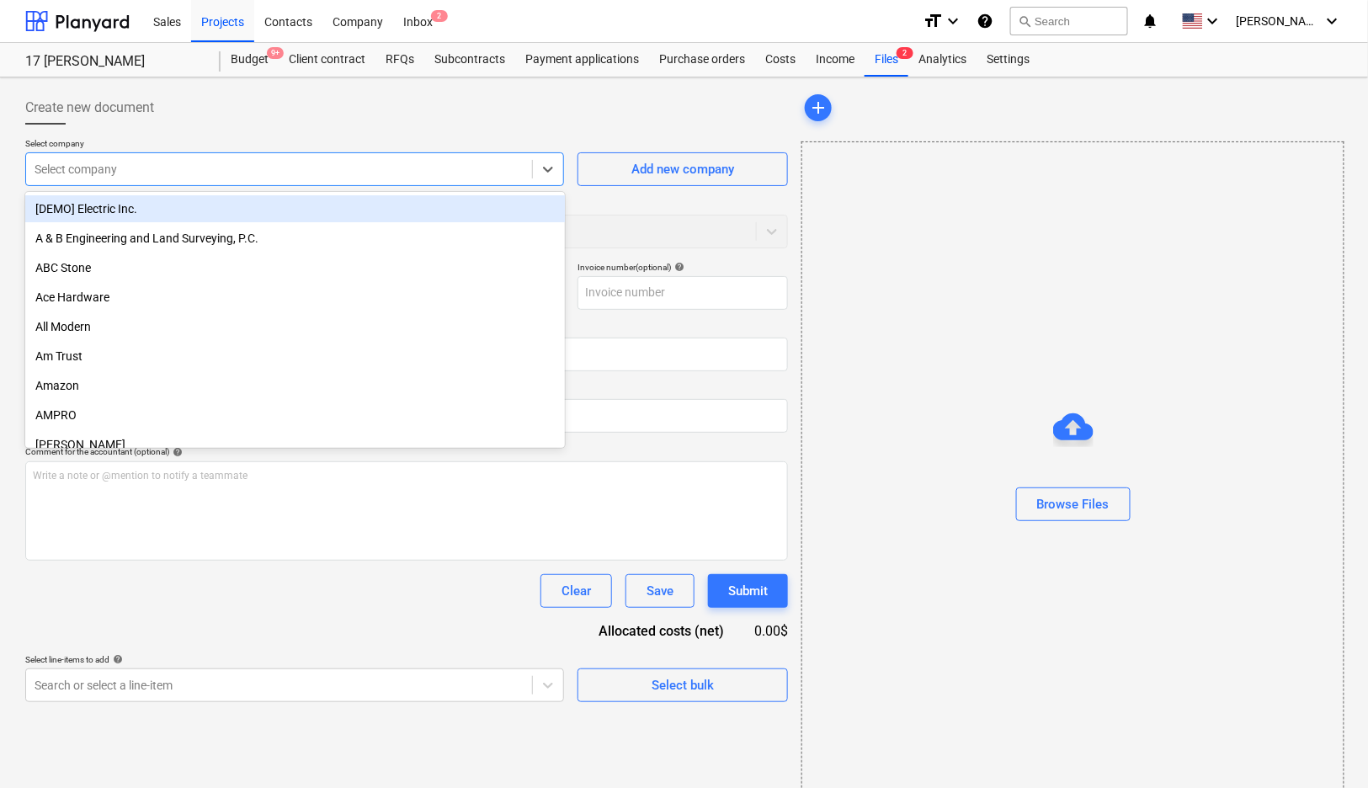
click at [300, 164] on div at bounding box center [279, 169] width 489 height 17
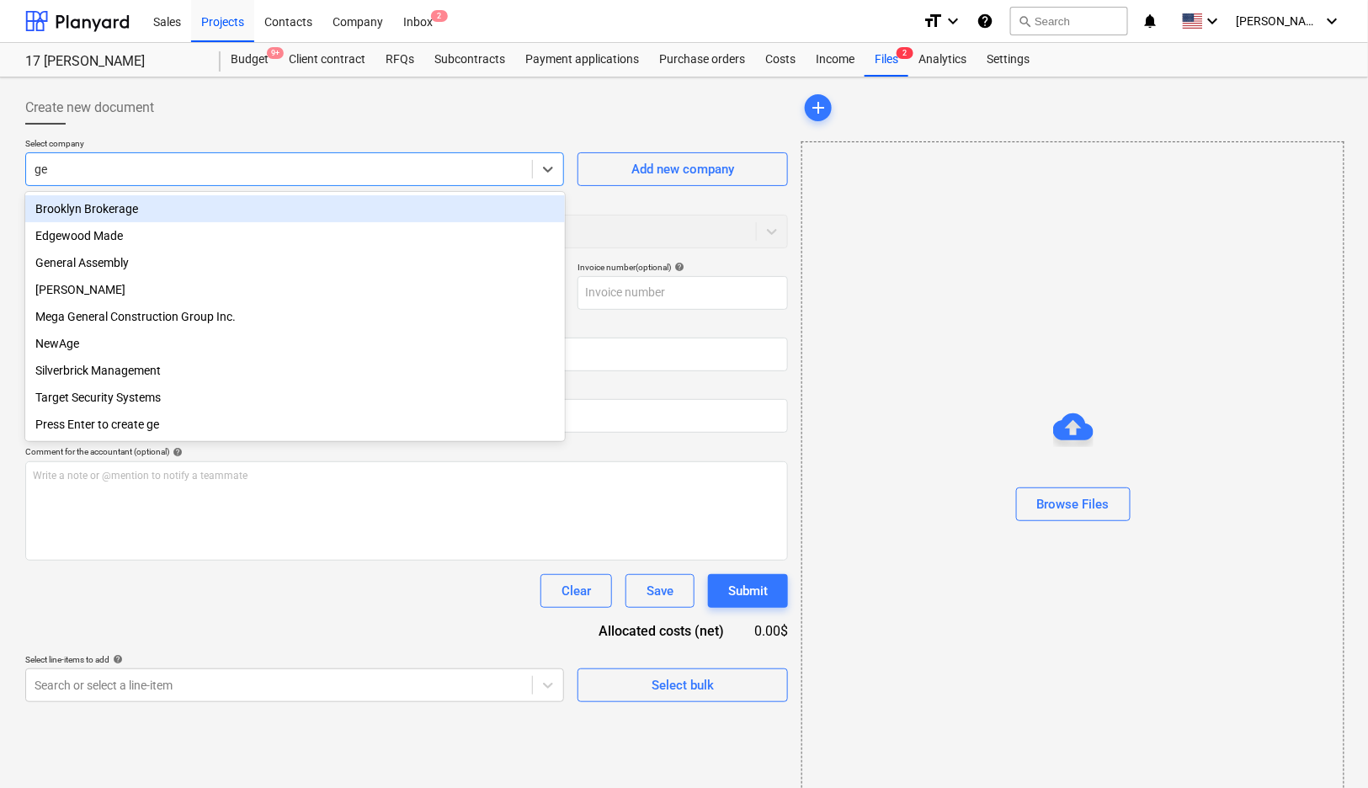
type input "gen"
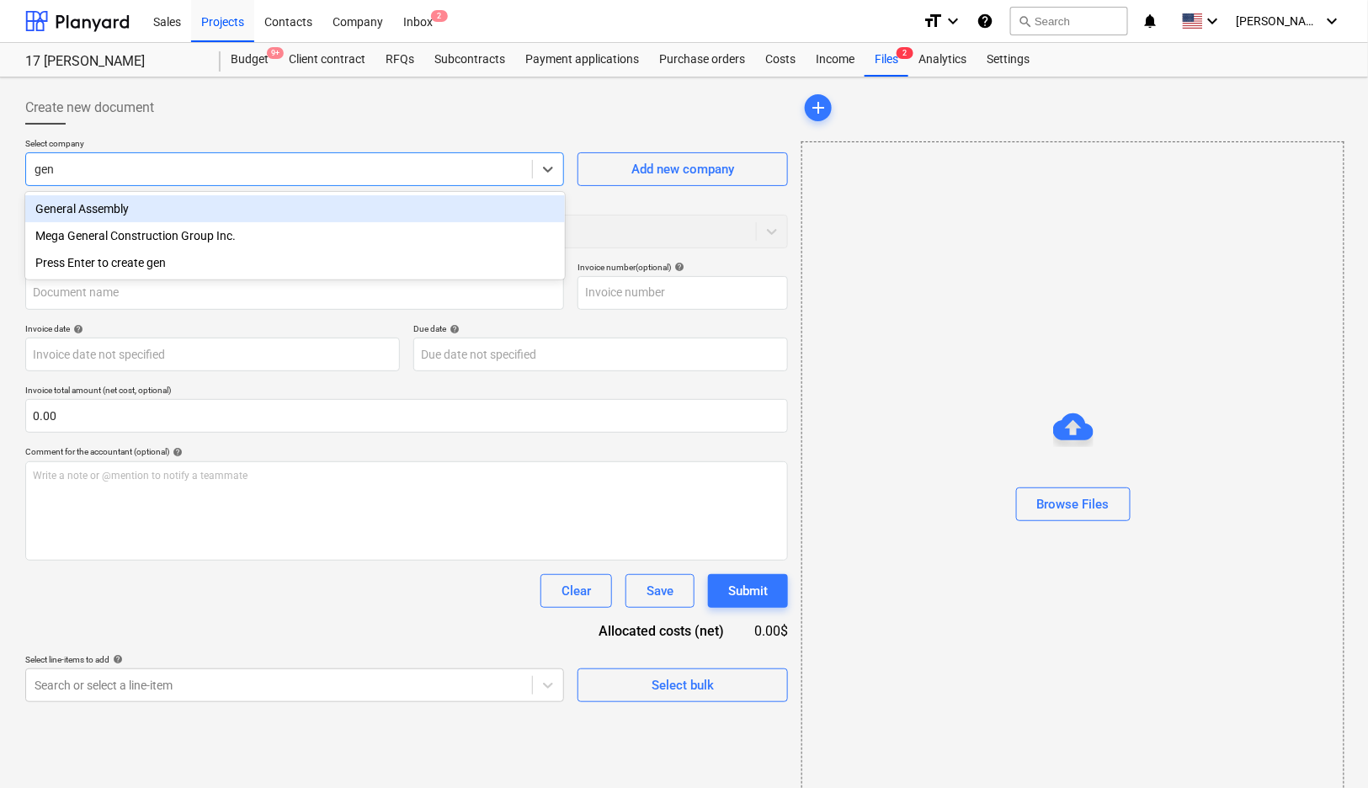
click at [177, 219] on div "General Assembly" at bounding box center [294, 208] width 539 height 27
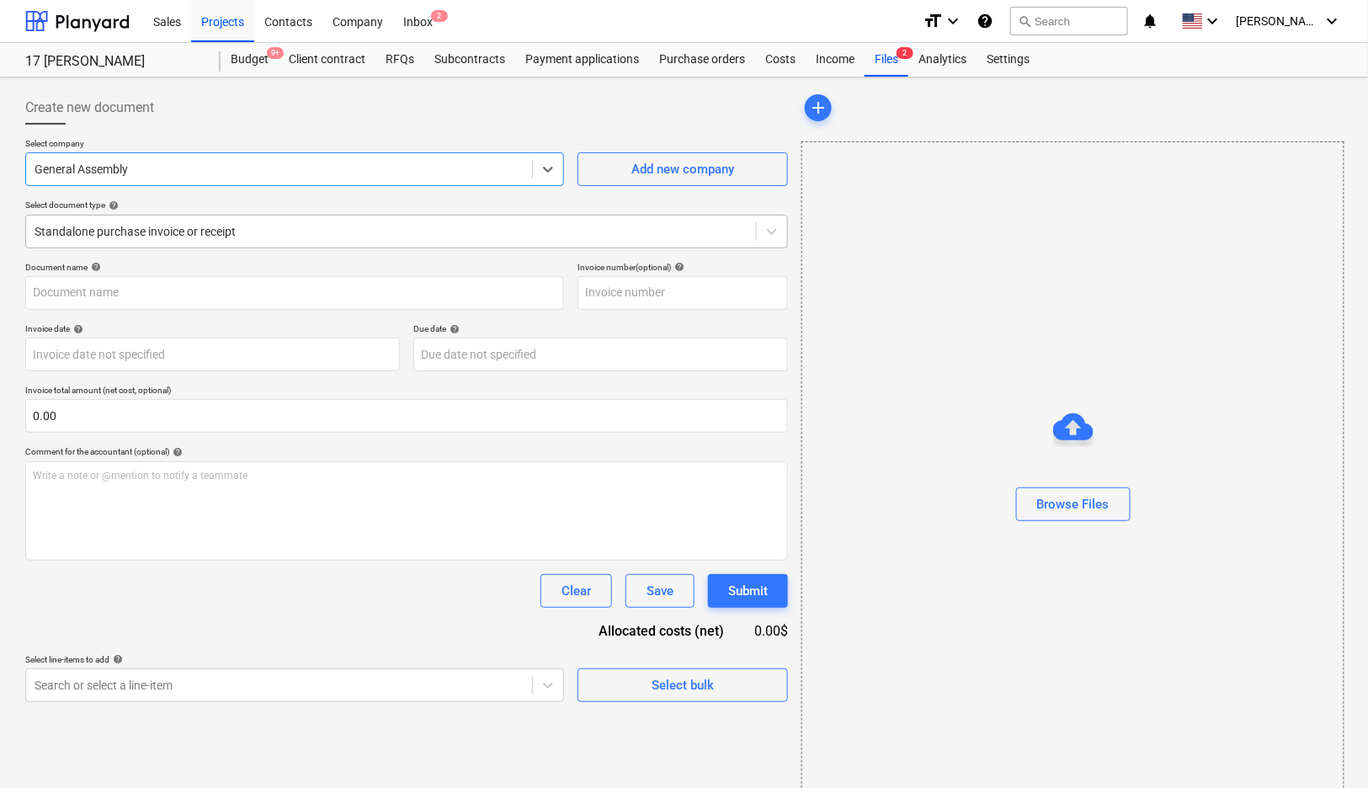
click at [183, 224] on div at bounding box center [391, 231] width 713 height 17
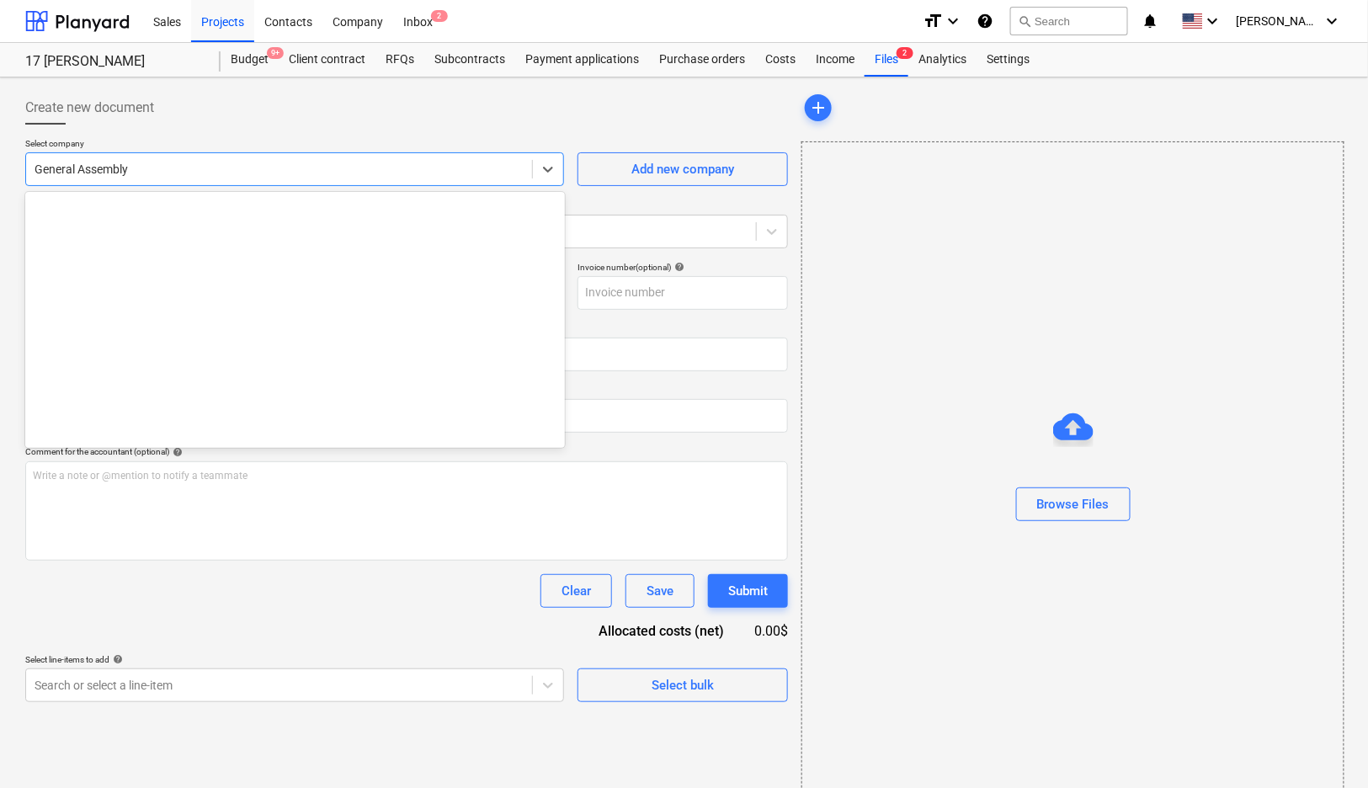
click at [203, 171] on div at bounding box center [279, 169] width 489 height 17
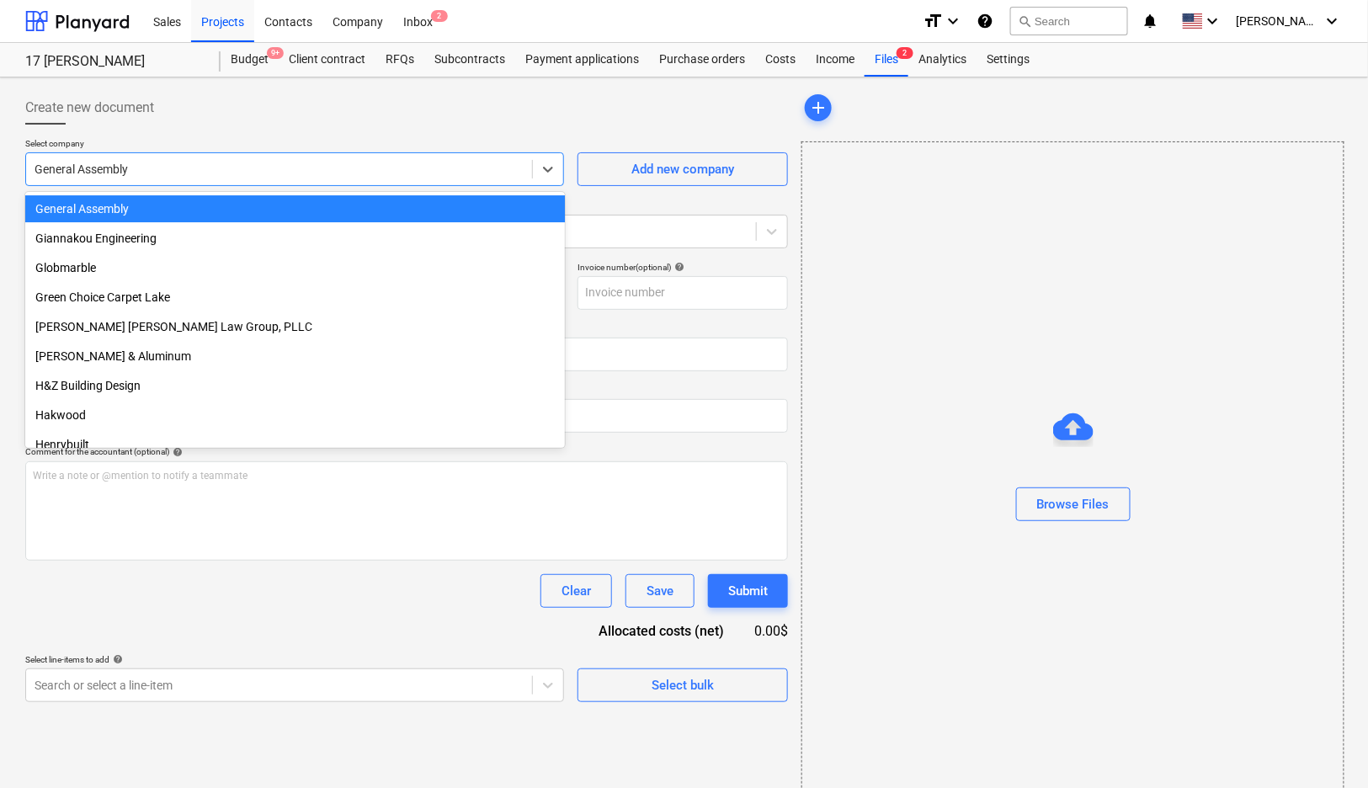
click at [227, 122] on div "Create new document" at bounding box center [406, 108] width 763 height 34
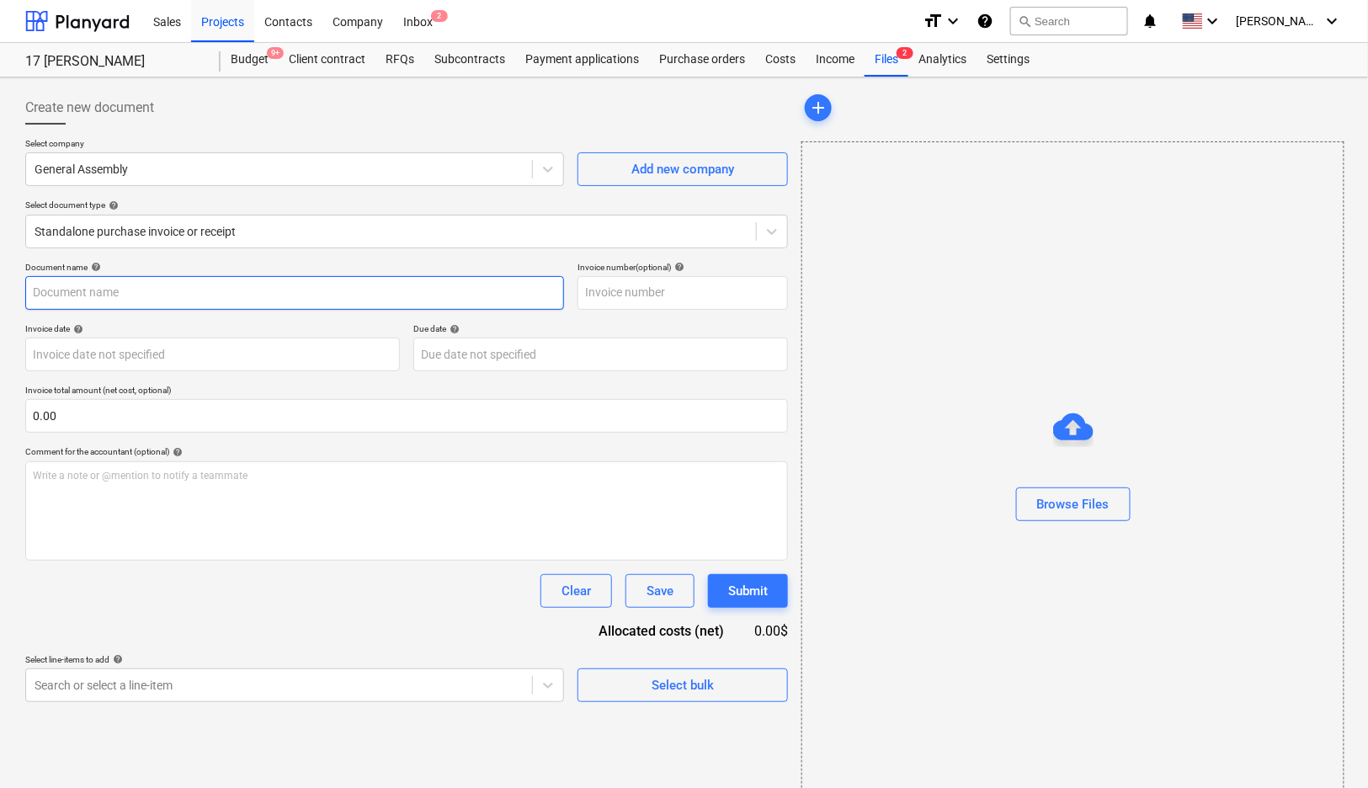
click at [181, 286] on input "text" at bounding box center [294, 293] width 539 height 34
type input "GA 8/15"
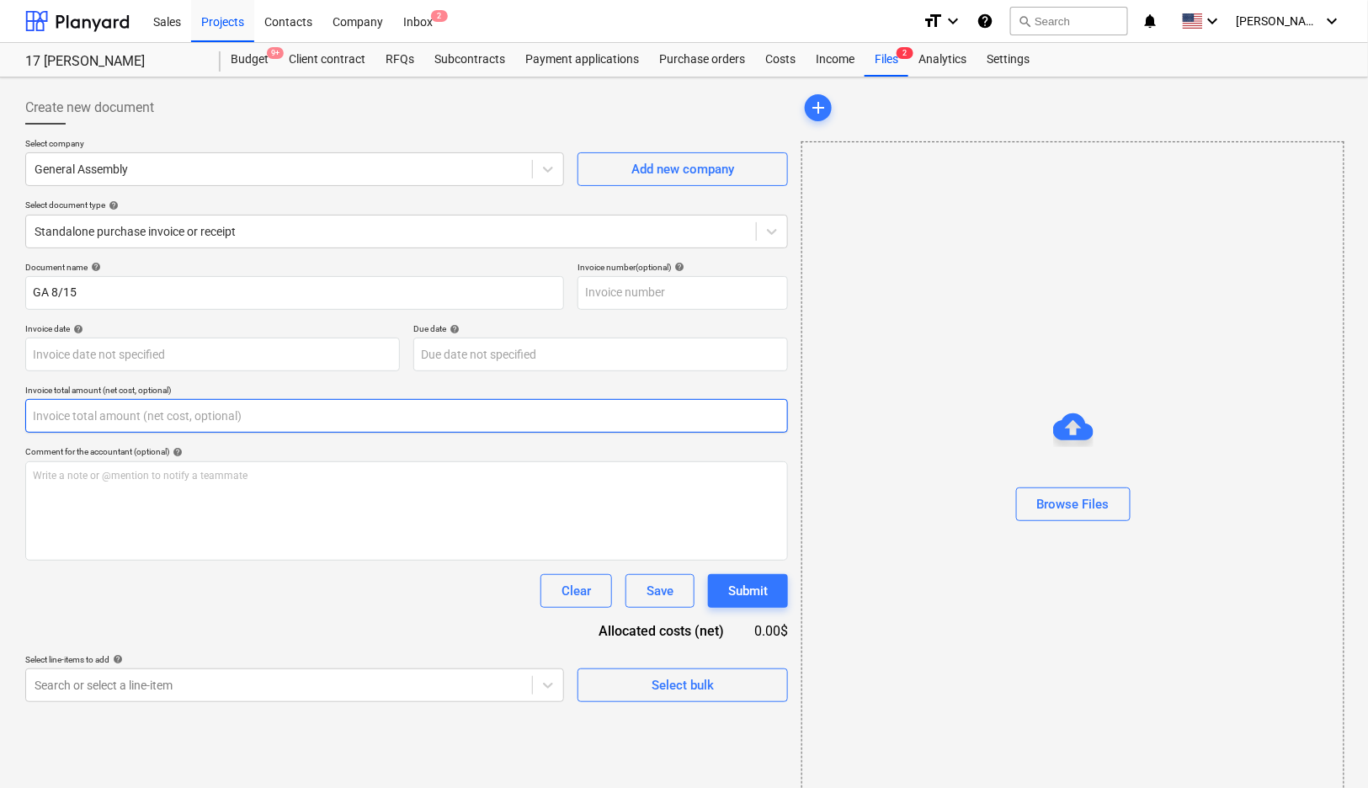
click at [151, 413] on input "text" at bounding box center [406, 416] width 763 height 34
paste input "10084.39"
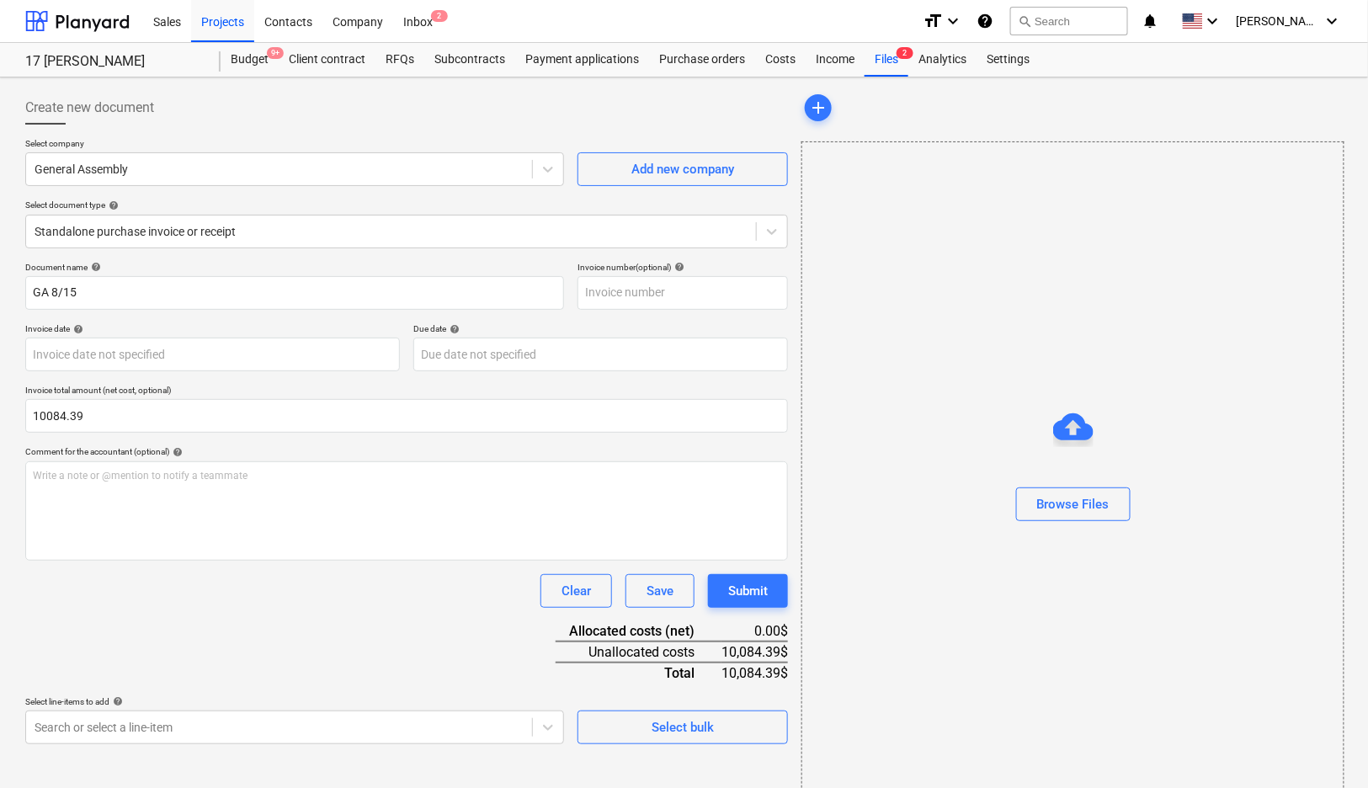
type input "10,084.39"
click at [195, 652] on div "Document name help GA 8/15 Invoice number (optional) help Invoice date help Pre…" at bounding box center [406, 503] width 763 height 482
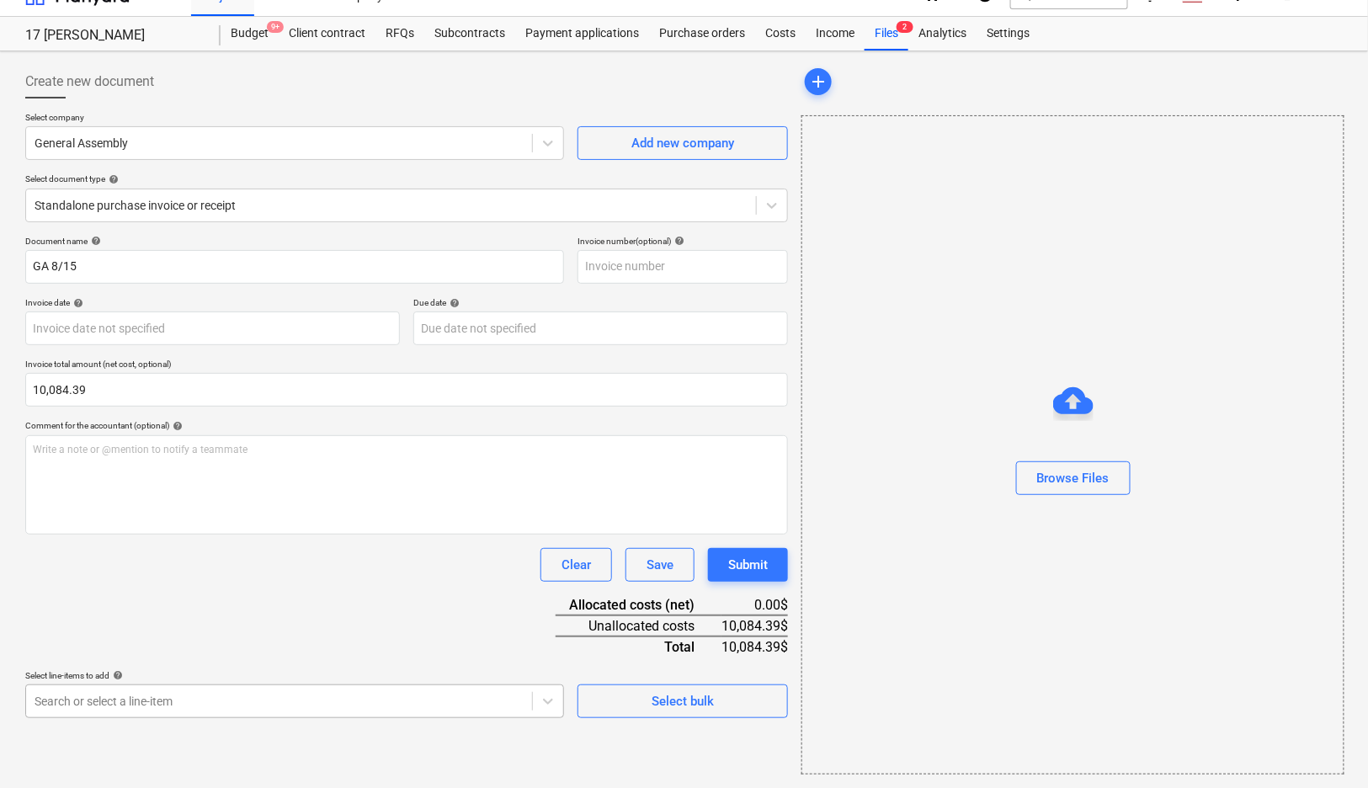
click at [235, 729] on body "Sales Projects Contacts Company Inbox 2 format_size keyboard_arrow_down help se…" at bounding box center [684, 368] width 1368 height 788
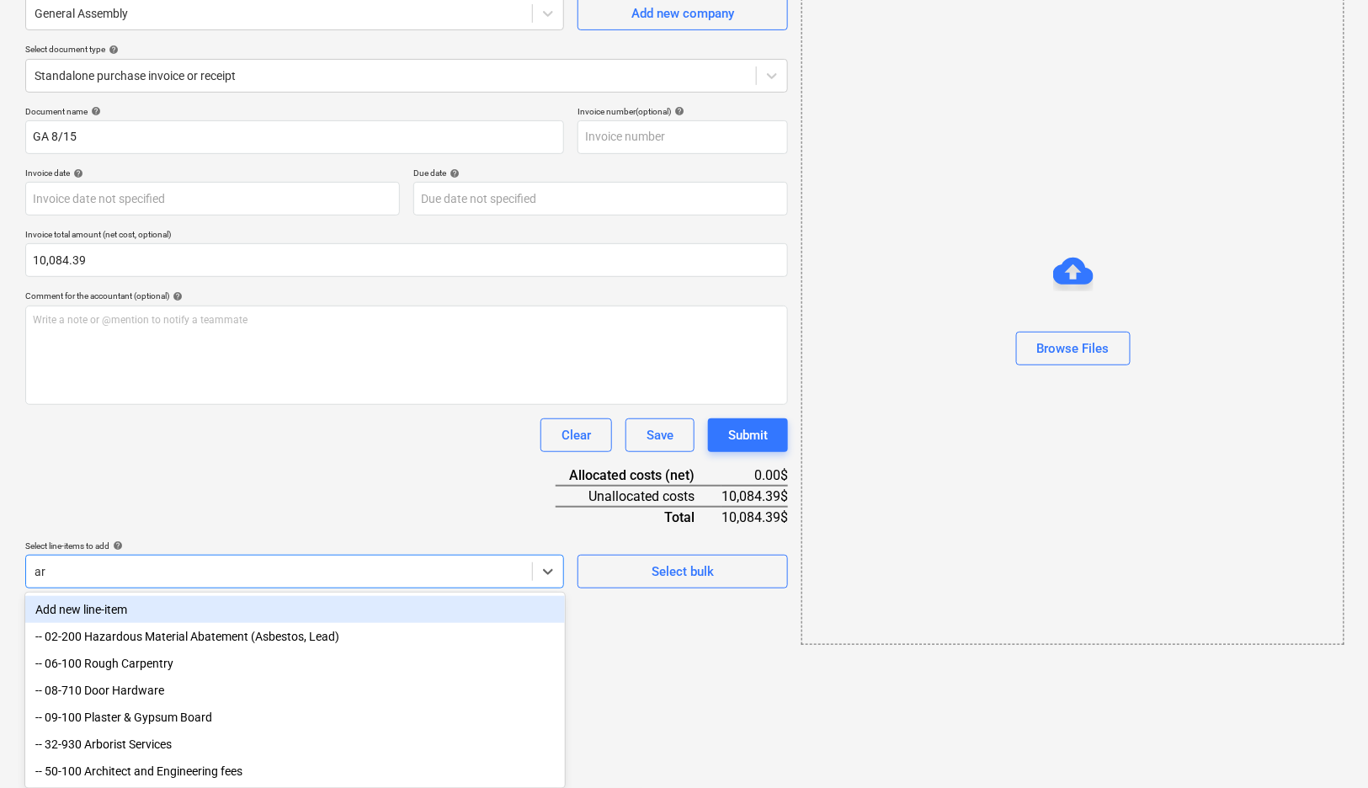
type input "arc"
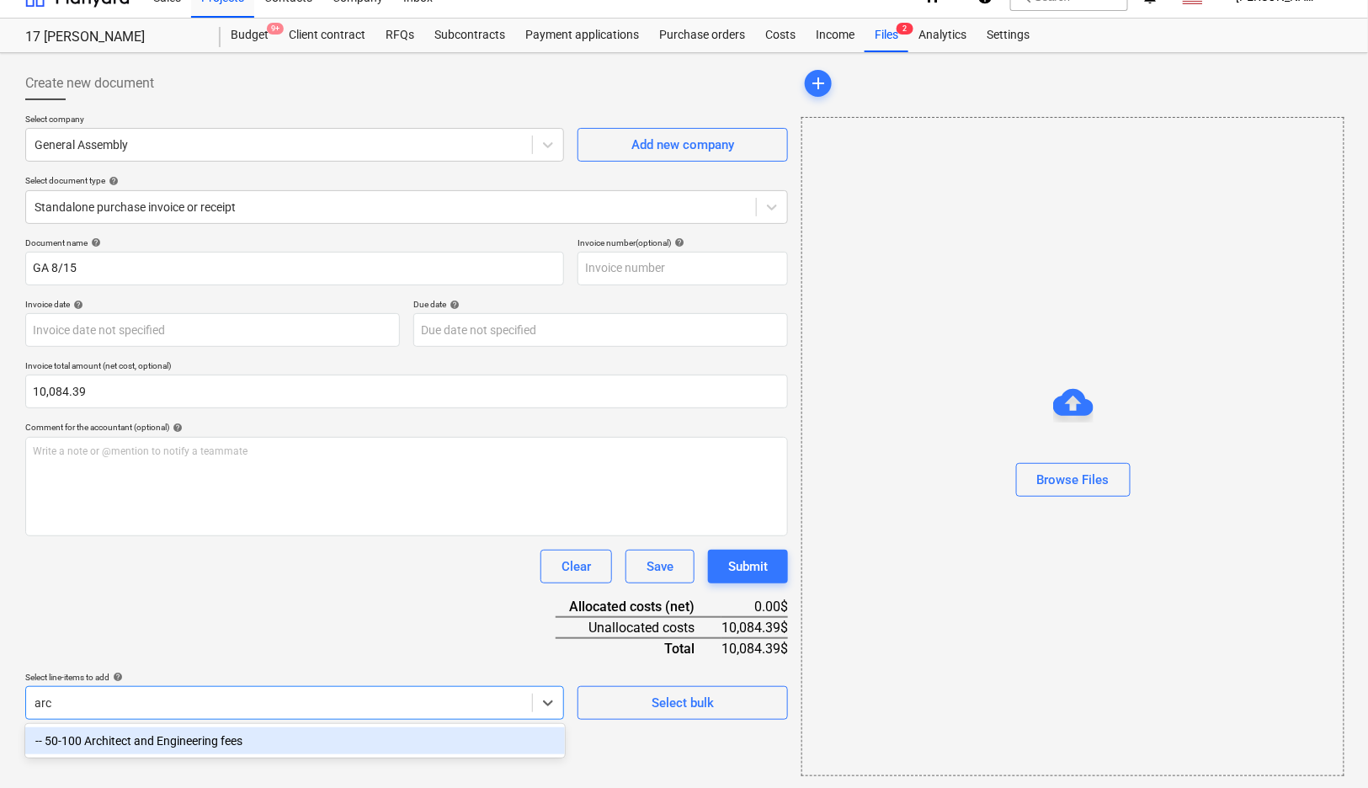
click at [159, 740] on div "-- 50-100 Architect and Engineering fees" at bounding box center [294, 740] width 539 height 27
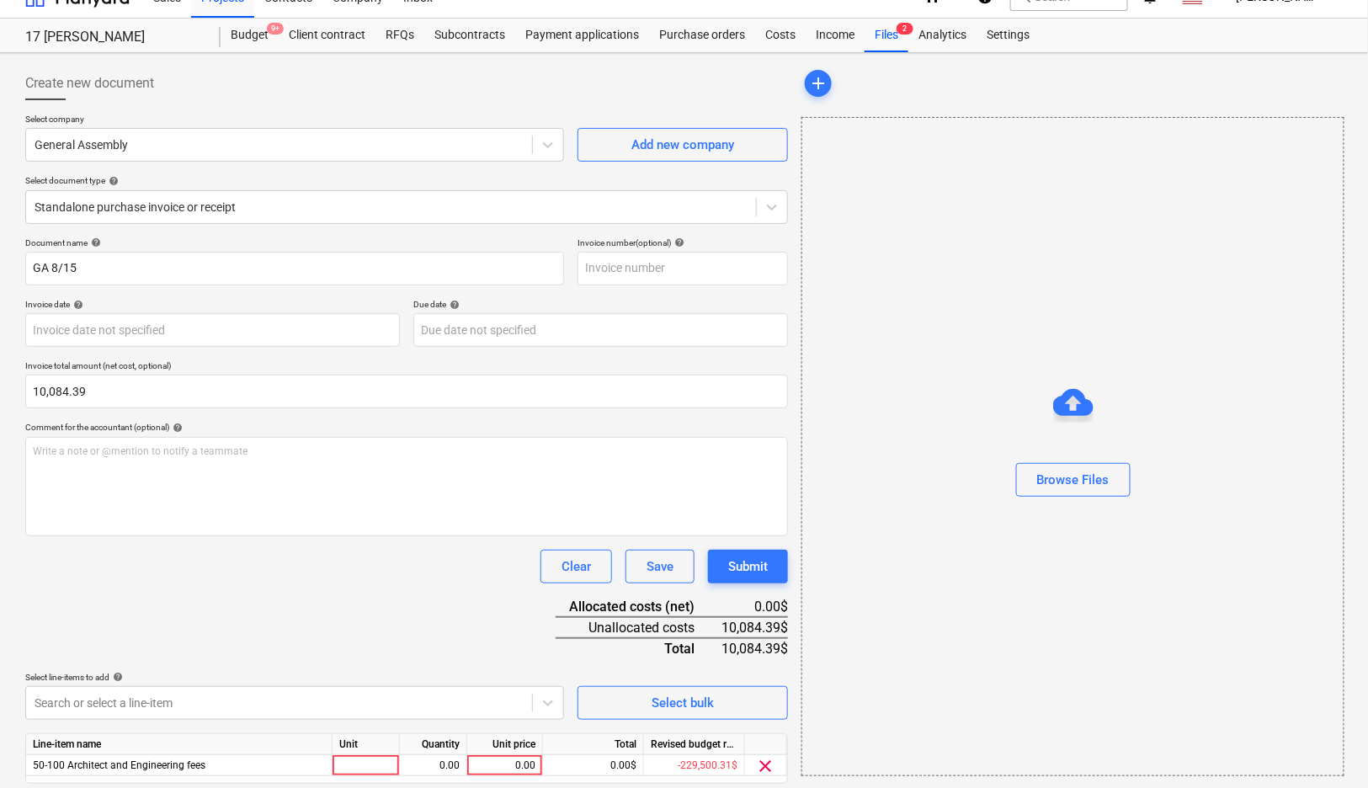
click at [405, 585] on div "Document name help GA 8/15 Invoice number (optional) help Invoice date help Pre…" at bounding box center [406, 533] width 763 height 593
click at [523, 760] on div "0.00" at bounding box center [504, 765] width 61 height 21
type input "10084.39"
click at [463, 629] on div "Document name help GA 8/15 Invoice number (optional) help Invoice date help Pre…" at bounding box center [406, 533] width 763 height 593
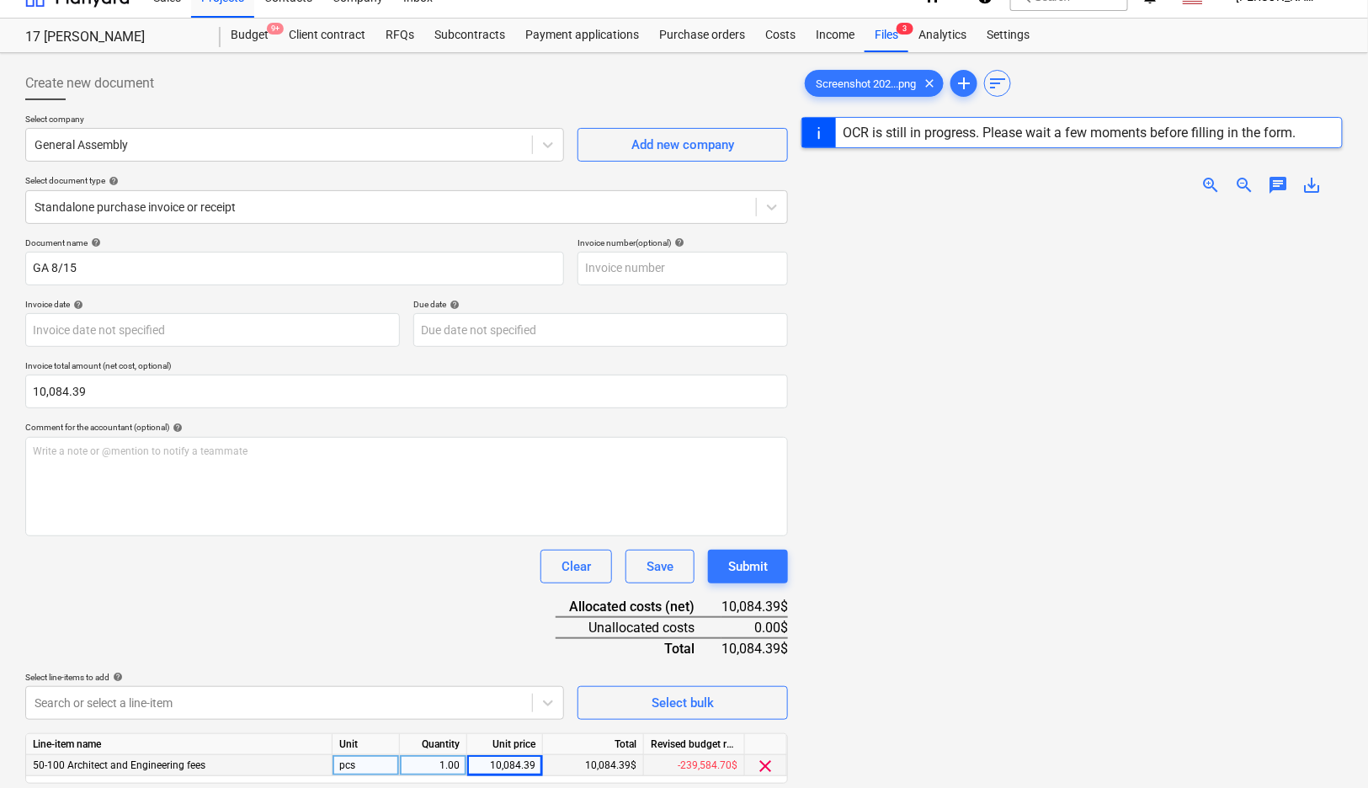
click at [752, 586] on div "Document name help GA 8/15 Invoice number (optional) help Invoice date help Pre…" at bounding box center [406, 533] width 763 height 593
click at [752, 565] on div "Submit" at bounding box center [748, 566] width 40 height 22
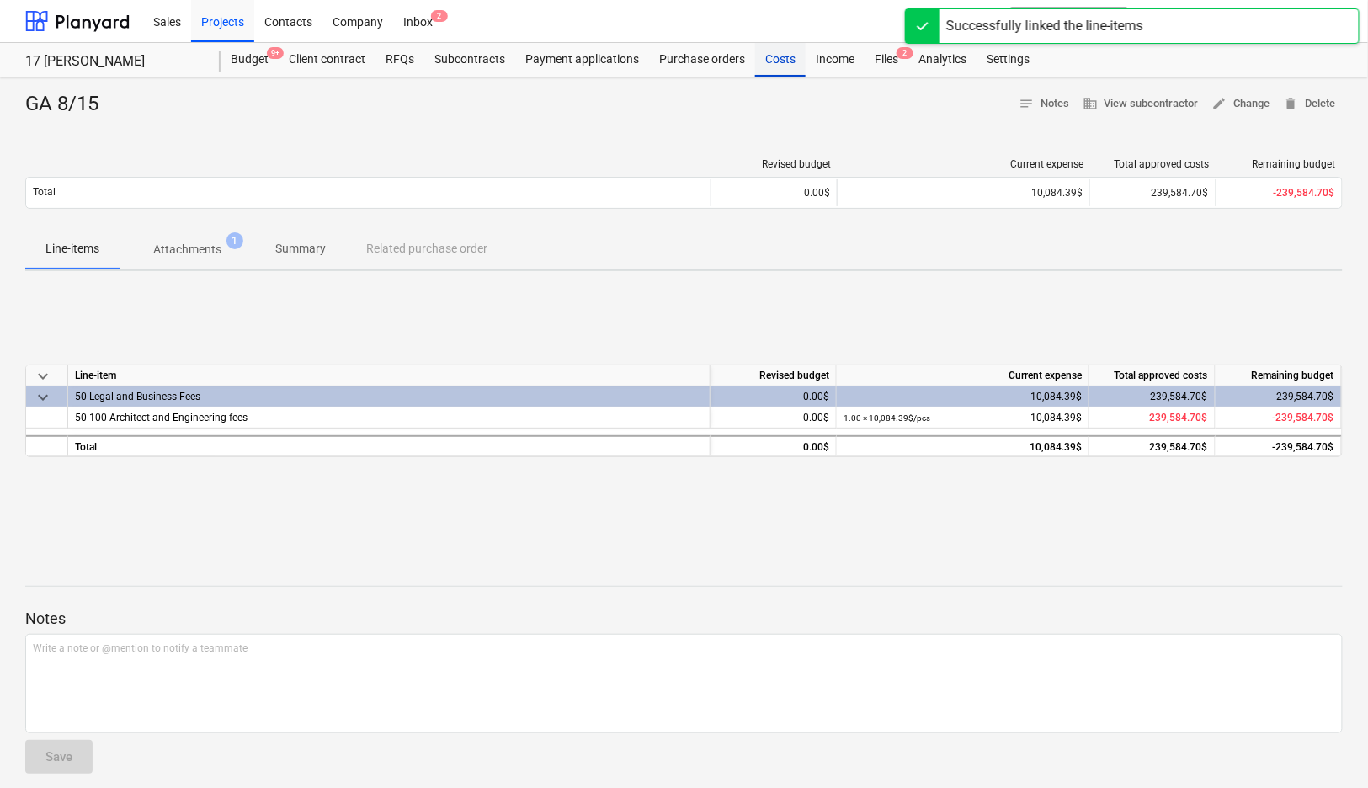
click at [781, 61] on div "Costs" at bounding box center [780, 60] width 50 height 34
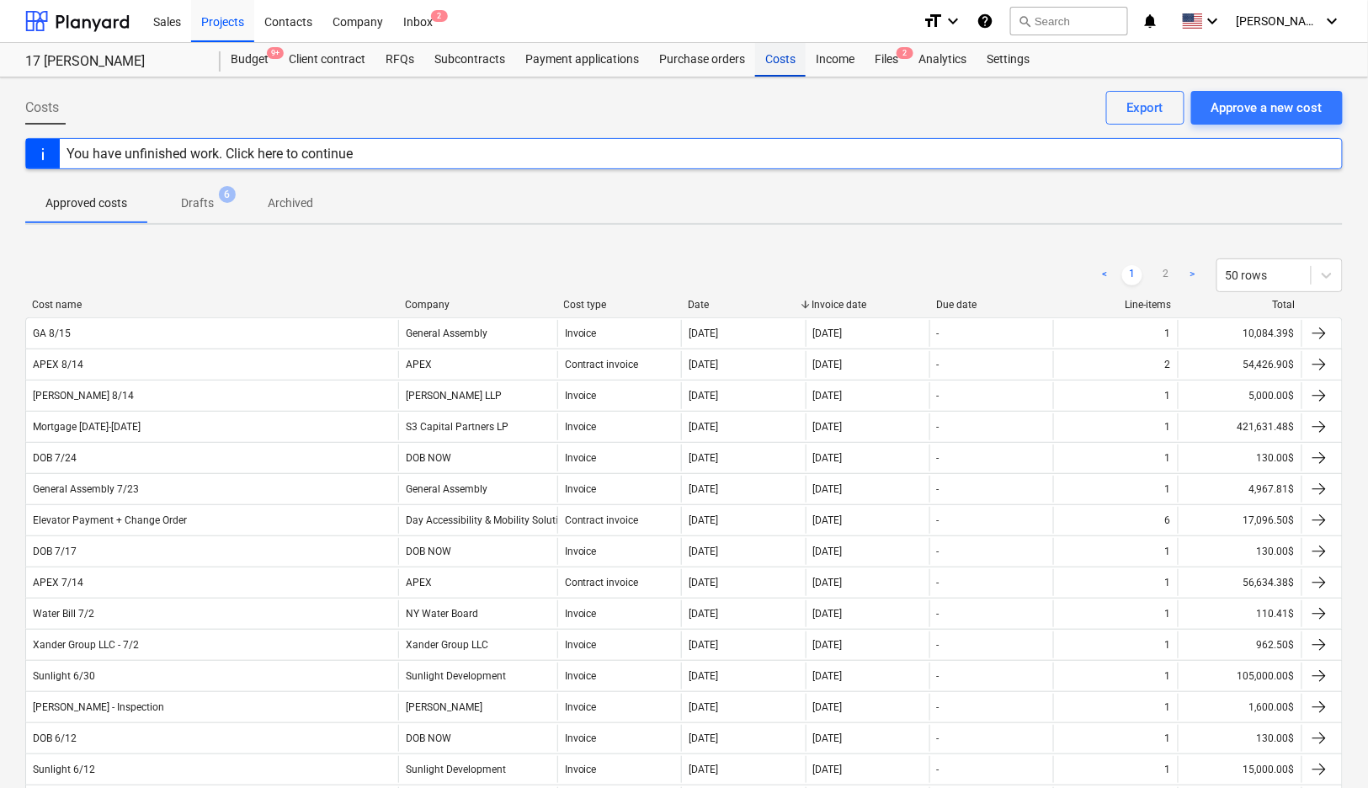
click at [759, 58] on div "Costs" at bounding box center [780, 60] width 50 height 34
click at [772, 56] on div "Costs" at bounding box center [780, 60] width 50 height 34
click at [92, 23] on div at bounding box center [77, 21] width 104 height 42
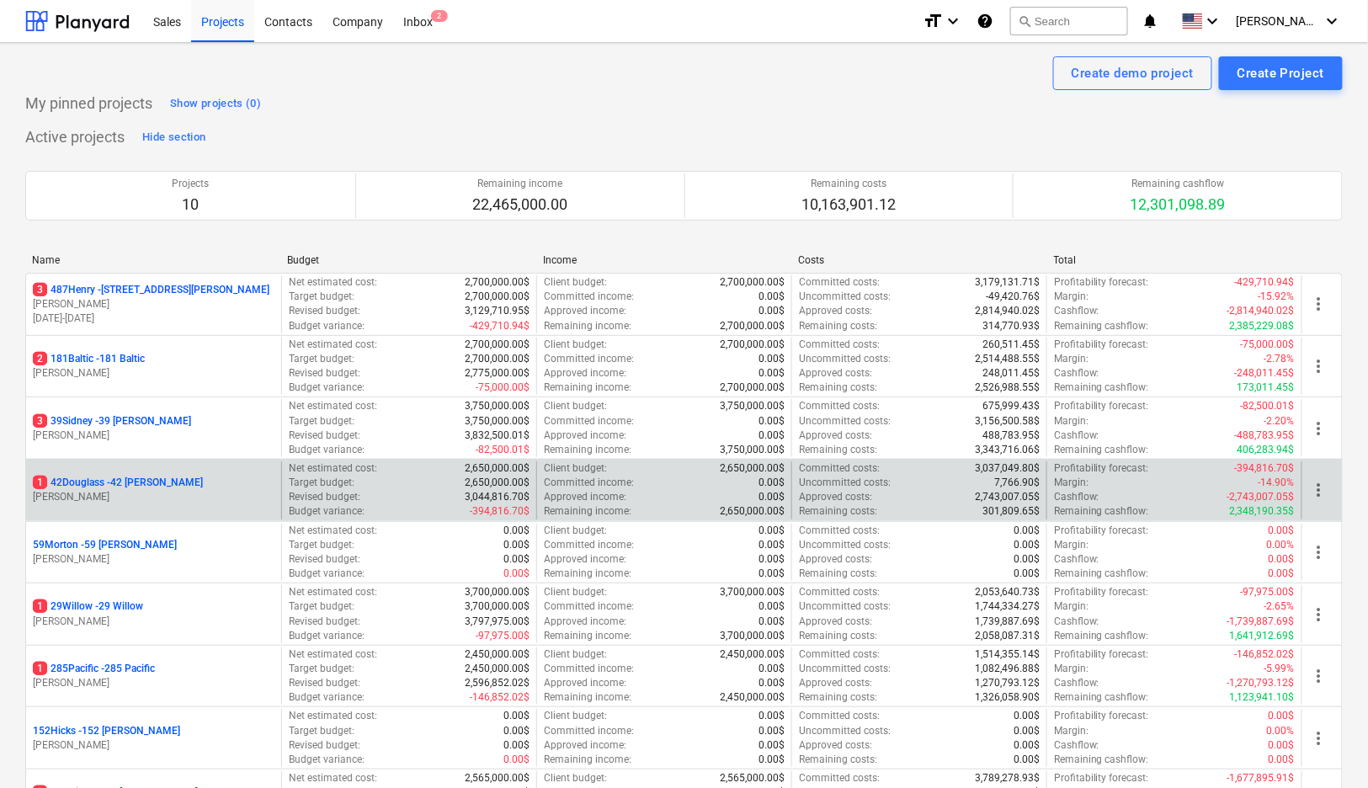
scroll to position [236, 0]
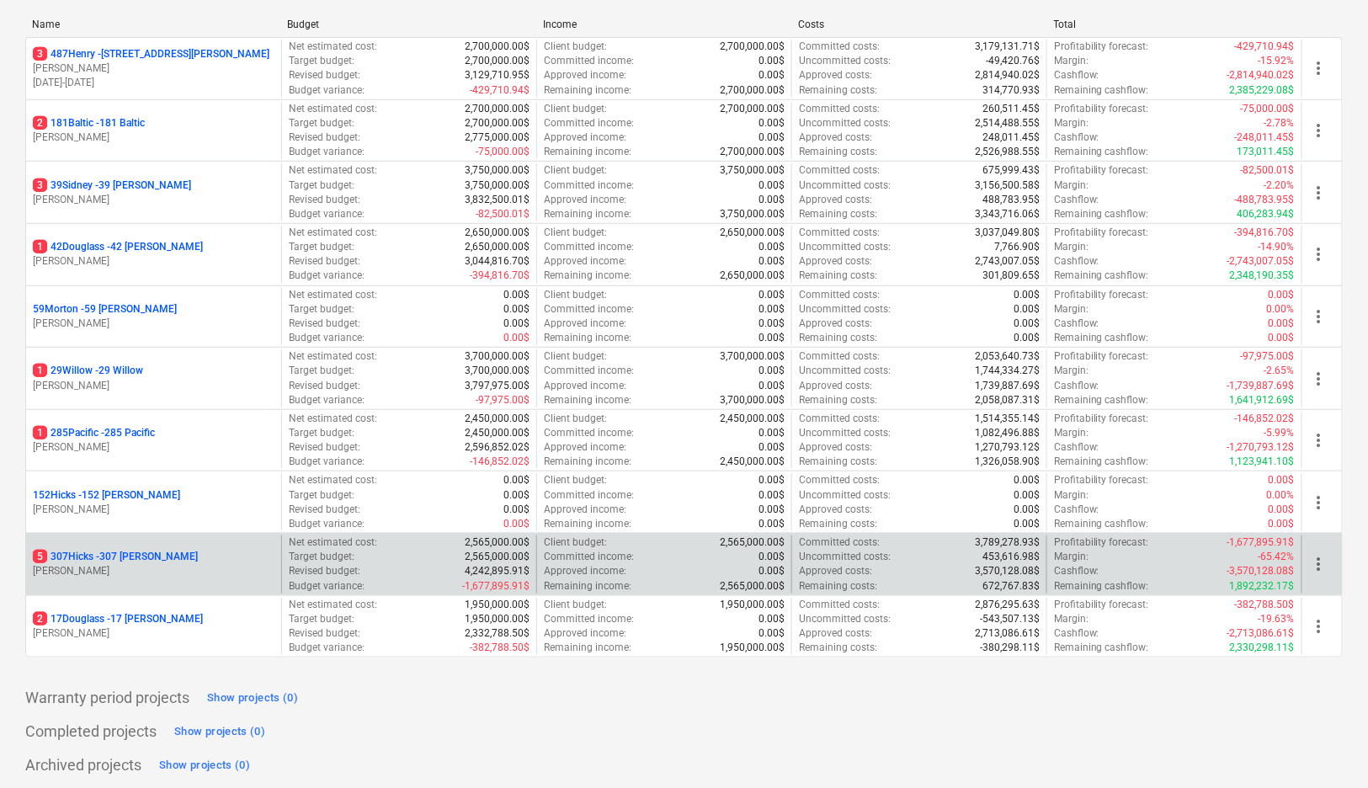
click at [202, 552] on div "5 307Hicks - 307 [PERSON_NAME]" at bounding box center [154, 557] width 242 height 14
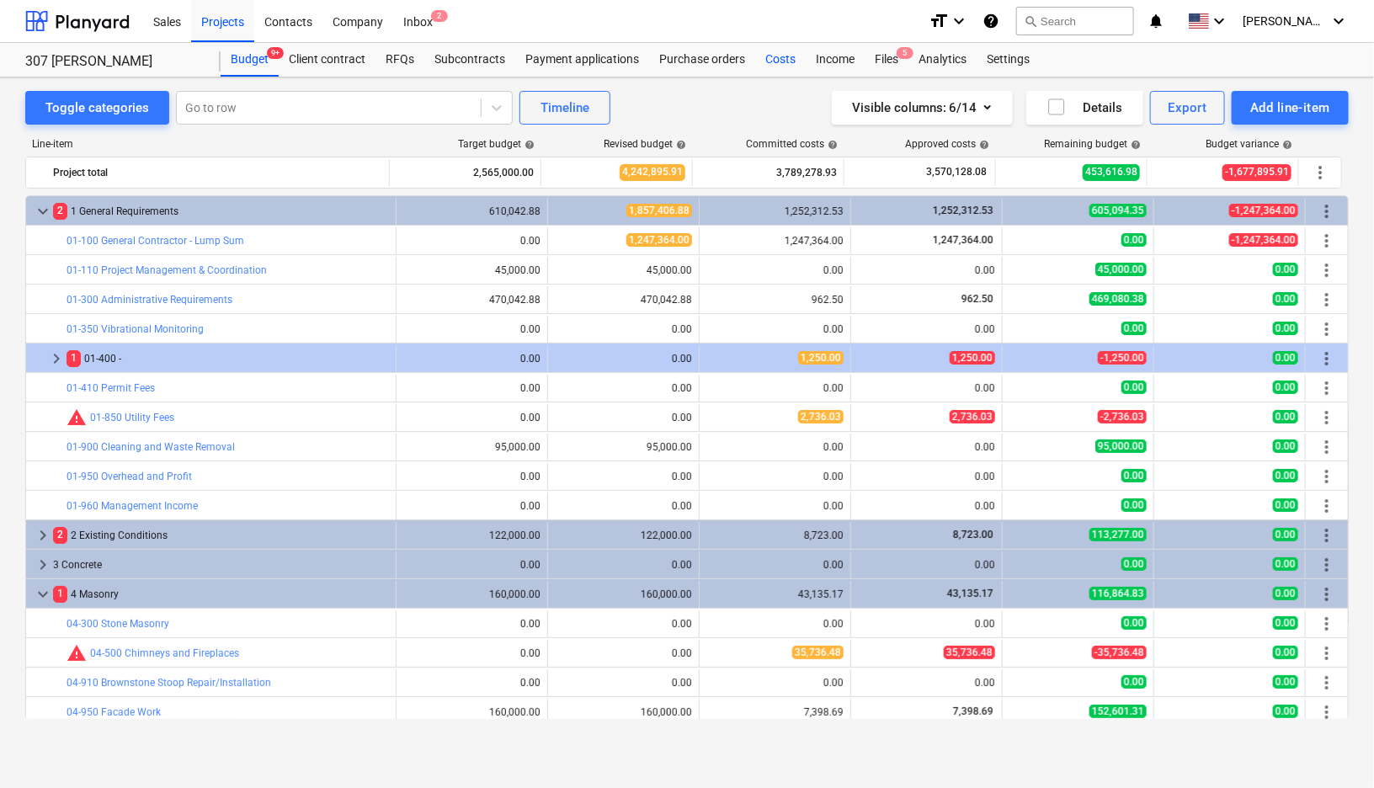
click at [784, 66] on div "Costs" at bounding box center [780, 60] width 50 height 34
